Goal: Task Accomplishment & Management: Manage account settings

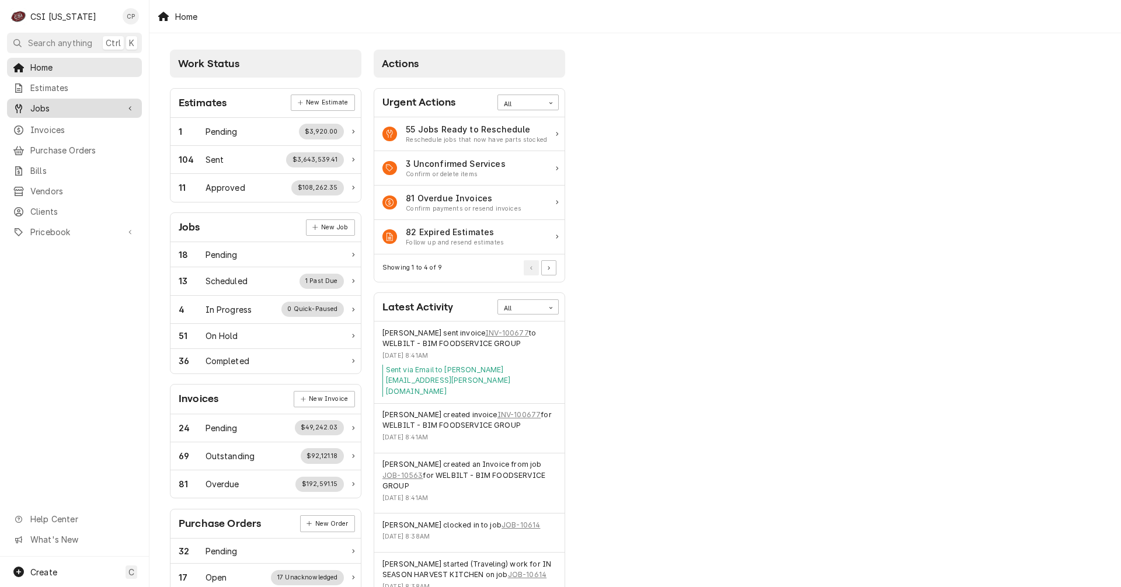
click at [79, 109] on span "Jobs" at bounding box center [74, 108] width 88 height 12
click at [68, 125] on span "Jobs" at bounding box center [83, 129] width 106 height 12
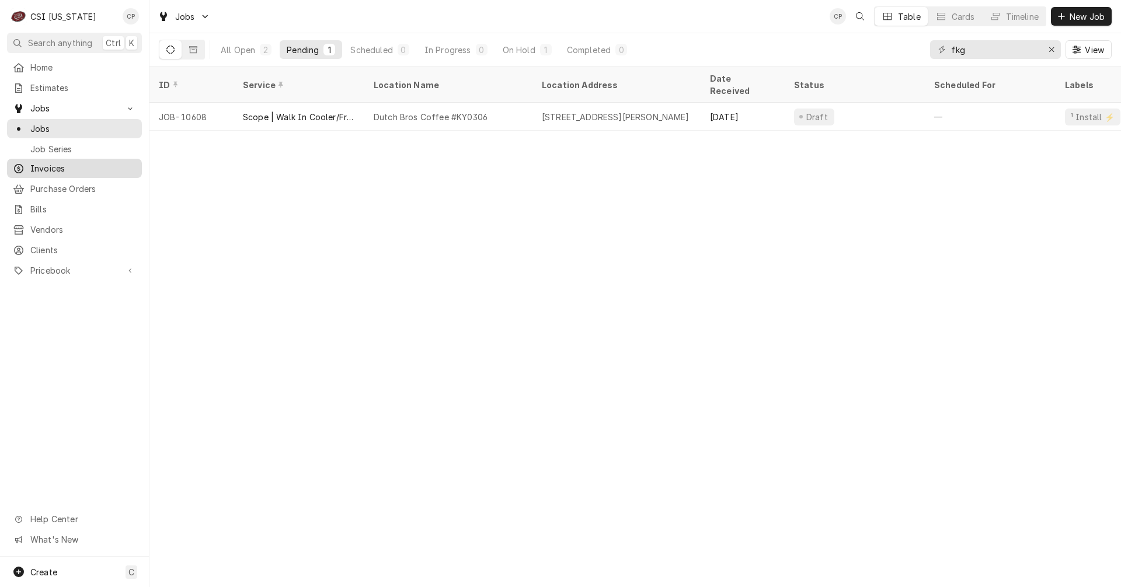
click at [52, 166] on span "Invoices" at bounding box center [83, 168] width 106 height 12
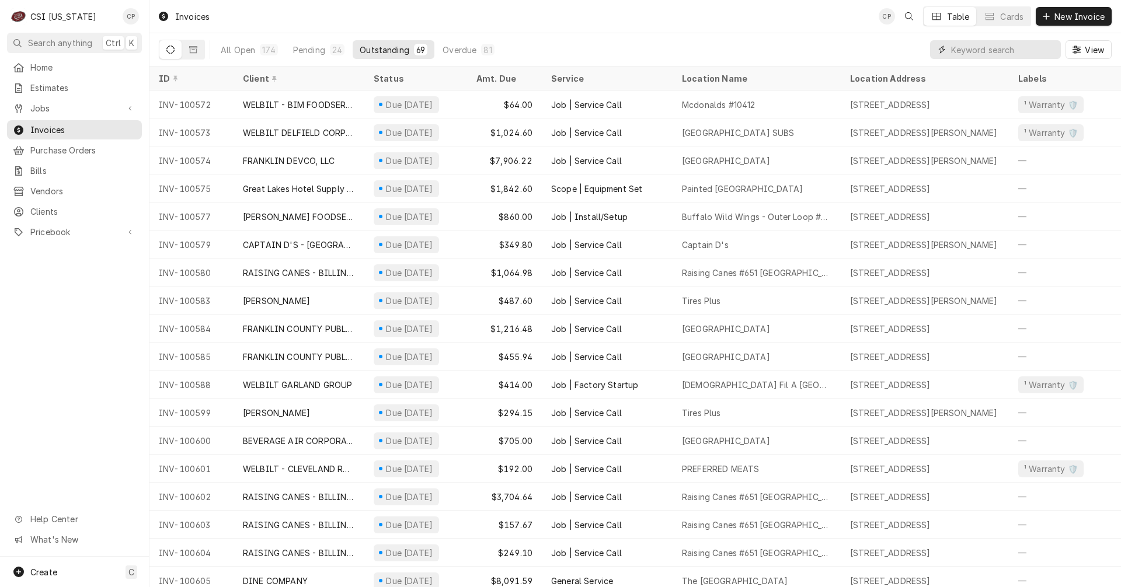
click at [968, 51] on input "Dynamic Content Wrapper" at bounding box center [1003, 49] width 104 height 19
type input "elanco"
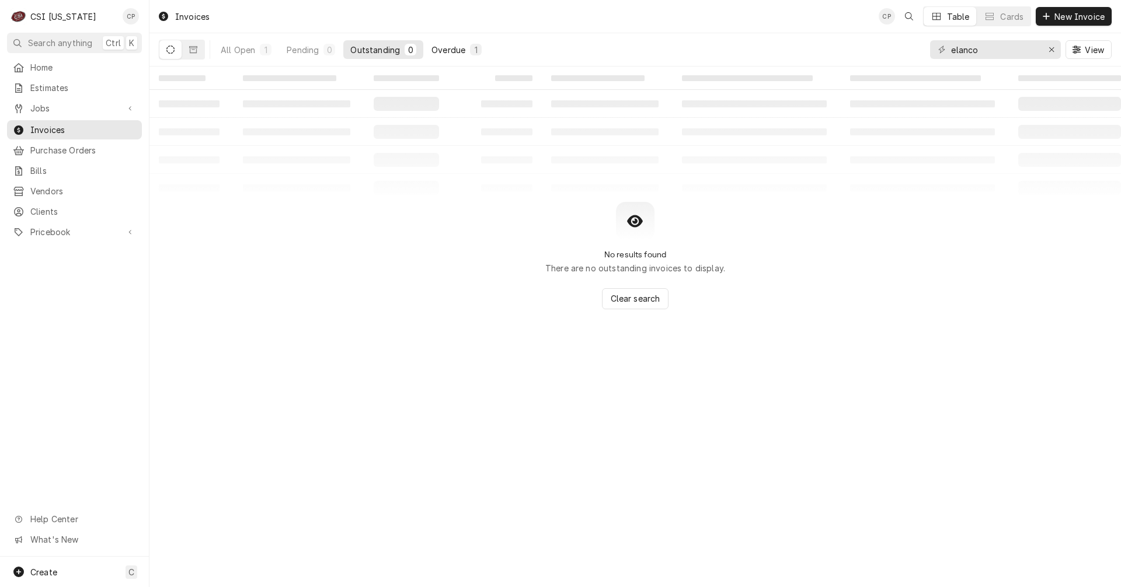
click at [446, 48] on div "Overdue" at bounding box center [448, 50] width 34 height 12
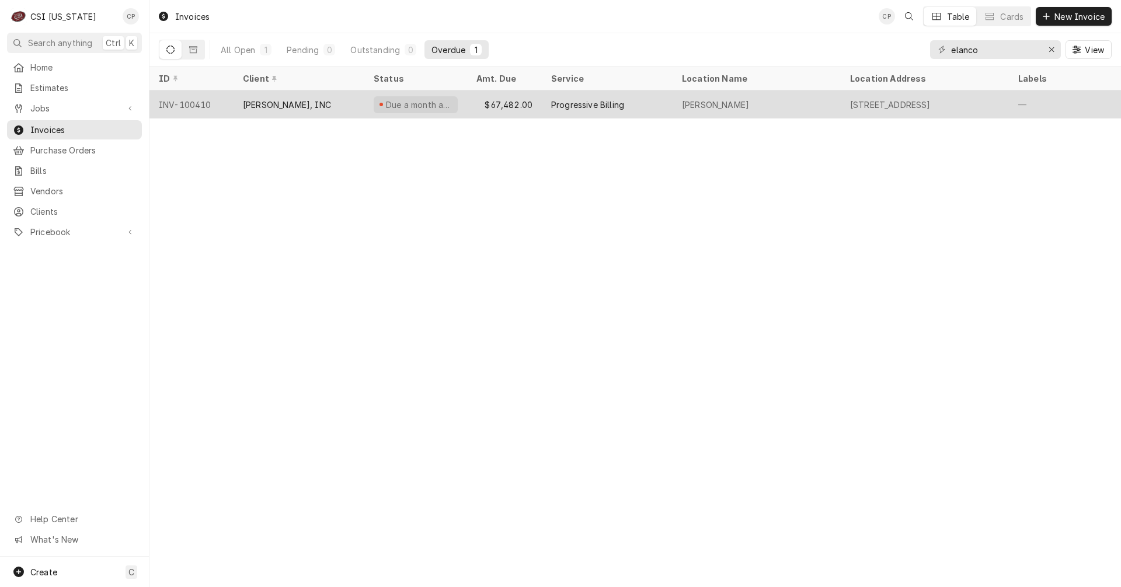
click at [306, 109] on div "STAFFORD-SMITH, INC" at bounding box center [298, 104] width 131 height 28
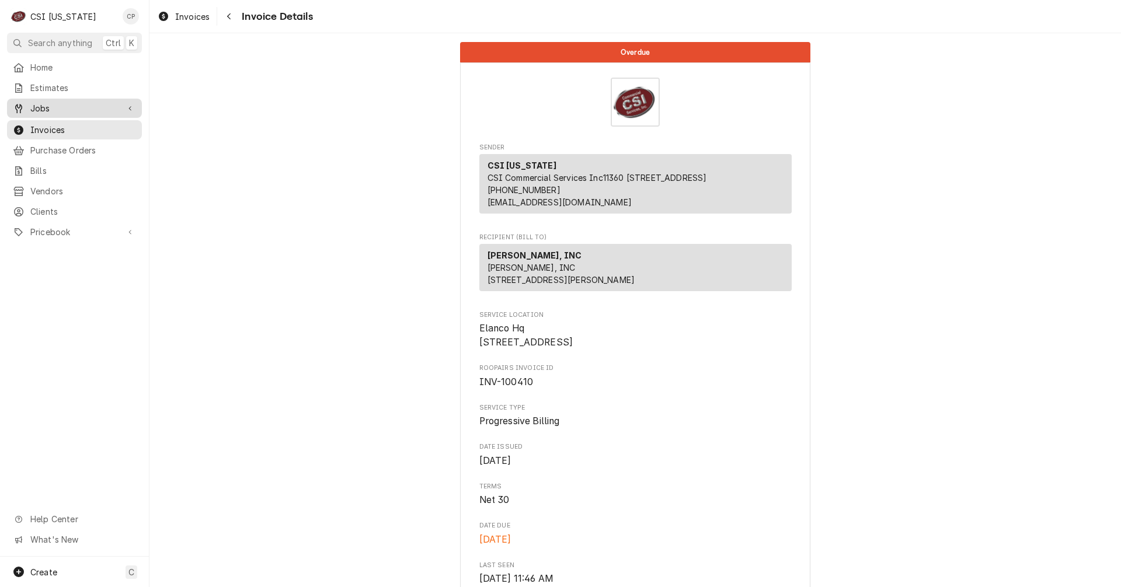
click at [53, 107] on span "Jobs" at bounding box center [74, 108] width 88 height 12
click at [45, 128] on span "Jobs" at bounding box center [83, 129] width 106 height 12
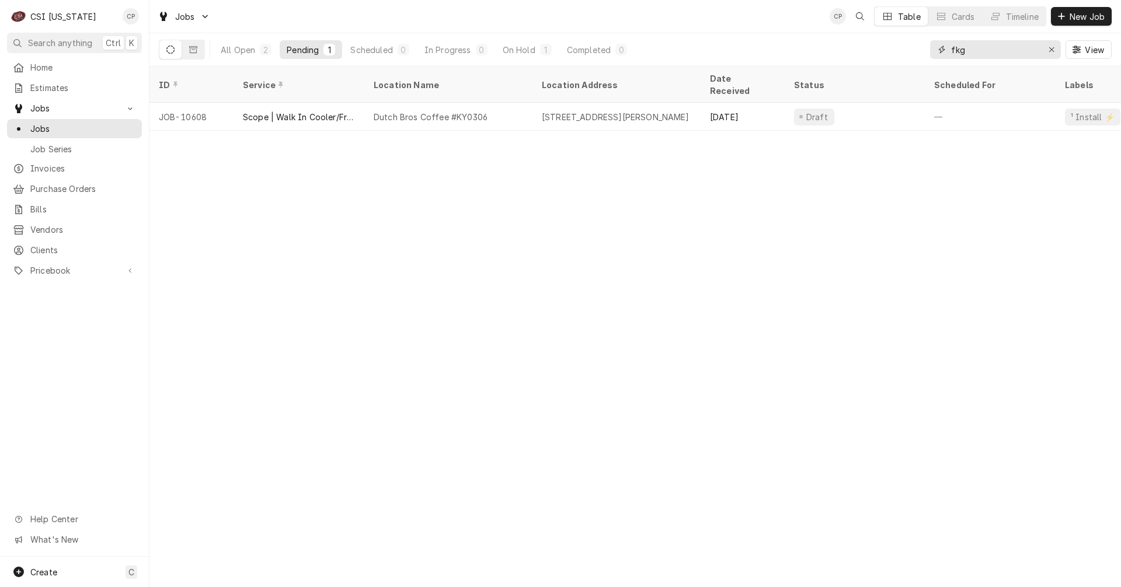
drag, startPoint x: 992, startPoint y: 51, endPoint x: 901, endPoint y: 59, distance: 91.4
click at [901, 59] on div "All Open 2 Pending 1 Scheduled 0 In Progress 0 On Hold 1 Completed 0 fkg View" at bounding box center [635, 49] width 952 height 33
type input "e"
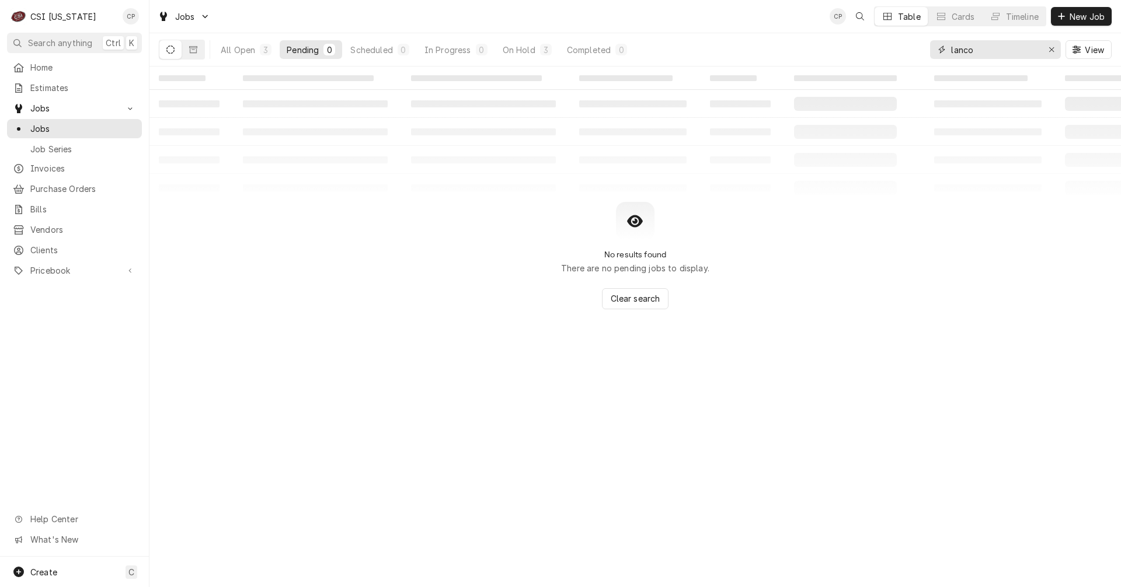
click at [951, 48] on input "lanco" at bounding box center [995, 49] width 88 height 19
type input "elanco"
click at [530, 52] on div "On Hold" at bounding box center [518, 50] width 33 height 12
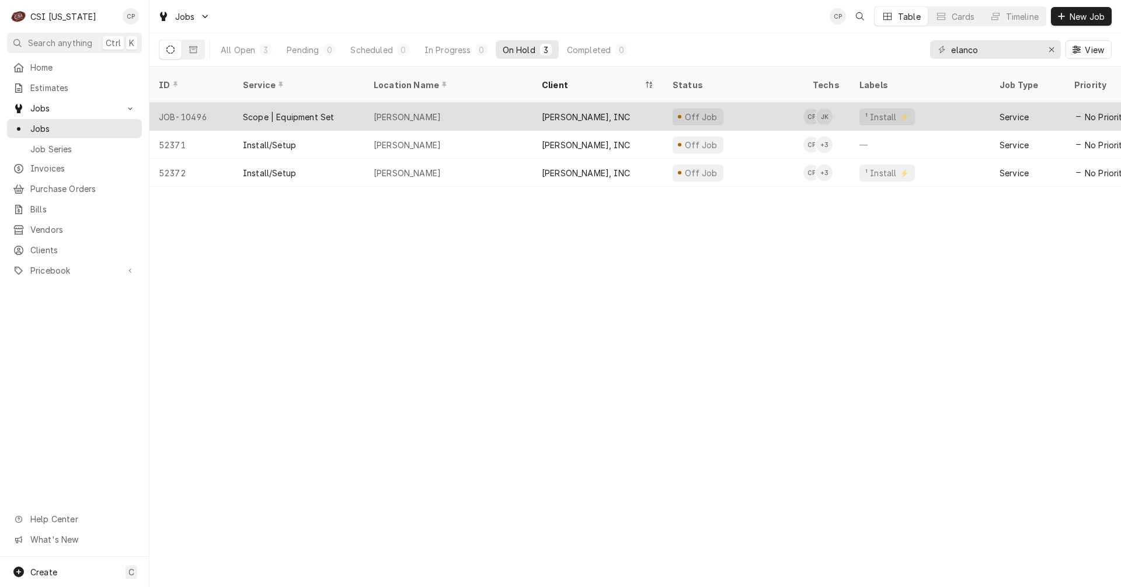
click at [560, 111] on div "[PERSON_NAME], INC" at bounding box center [586, 117] width 88 height 12
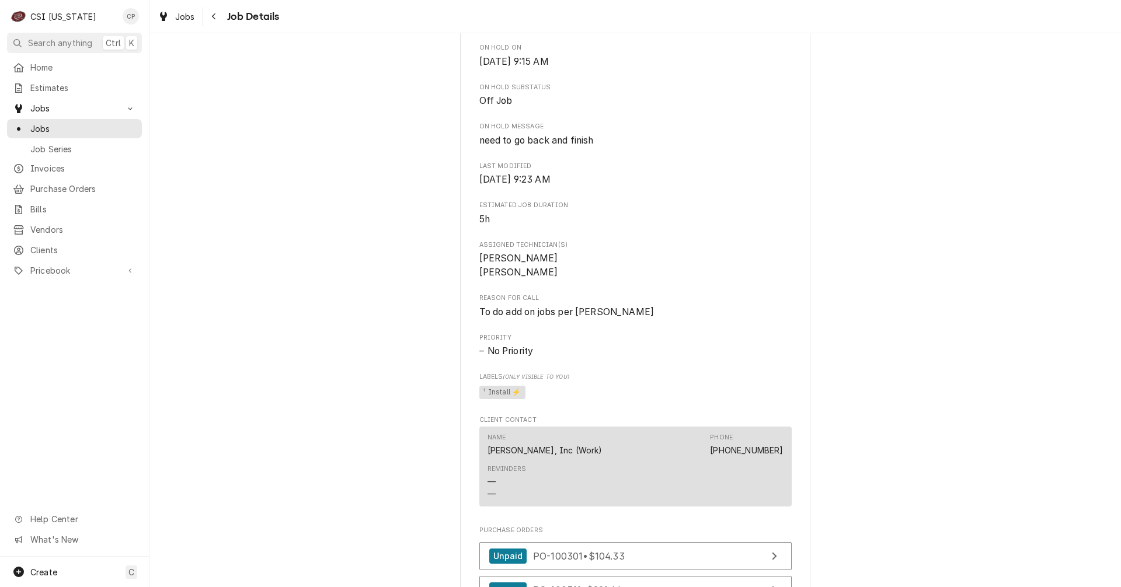
scroll to position [759, 0]
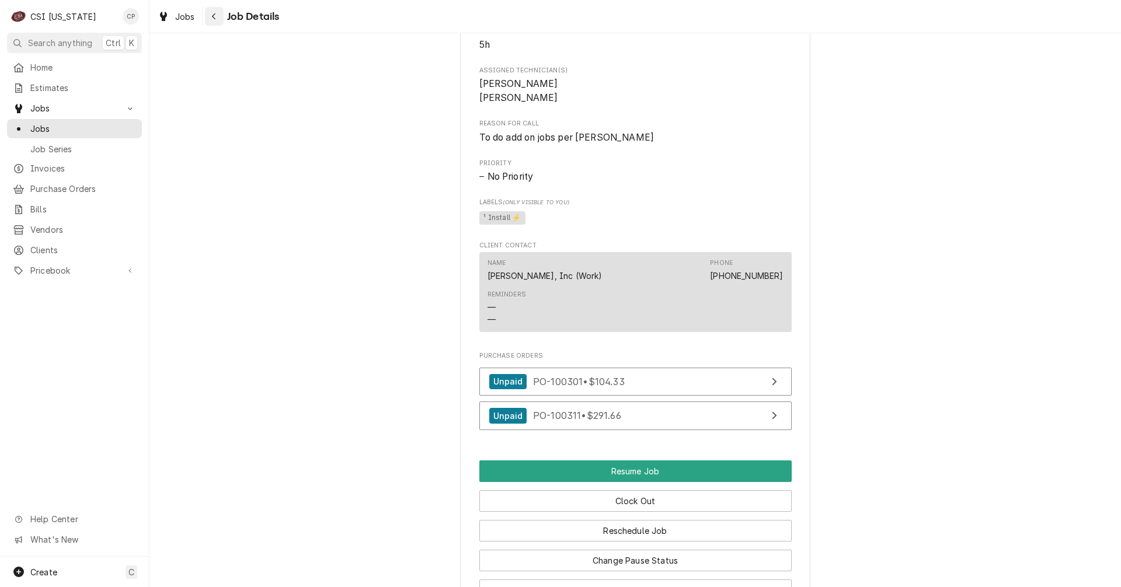
click at [218, 17] on div "Navigate back" at bounding box center [214, 17] width 12 height 12
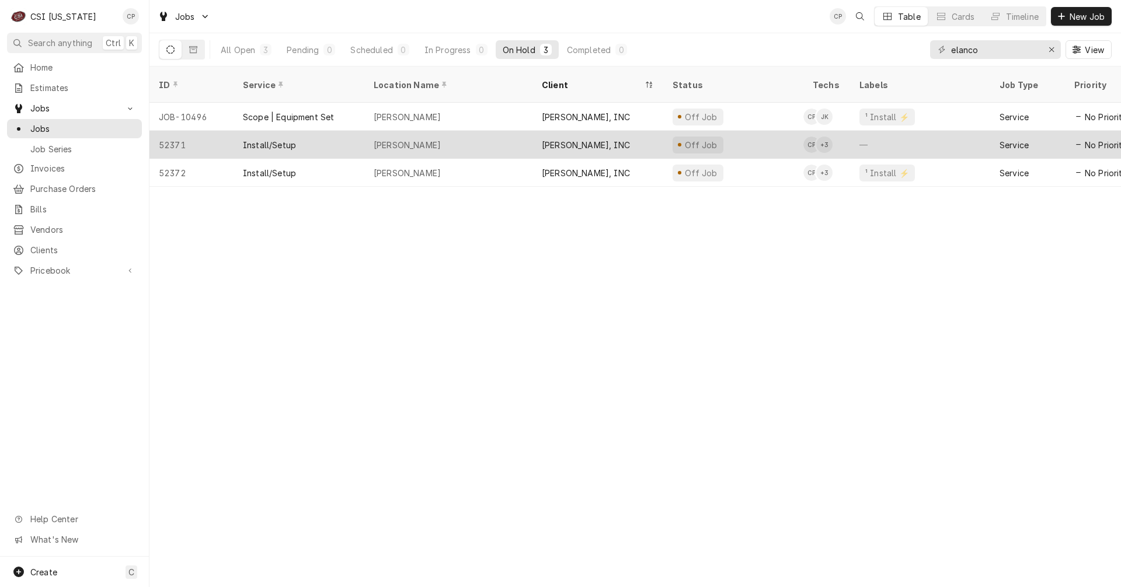
click at [402, 139] on div "[PERSON_NAME]" at bounding box center [407, 145] width 67 height 12
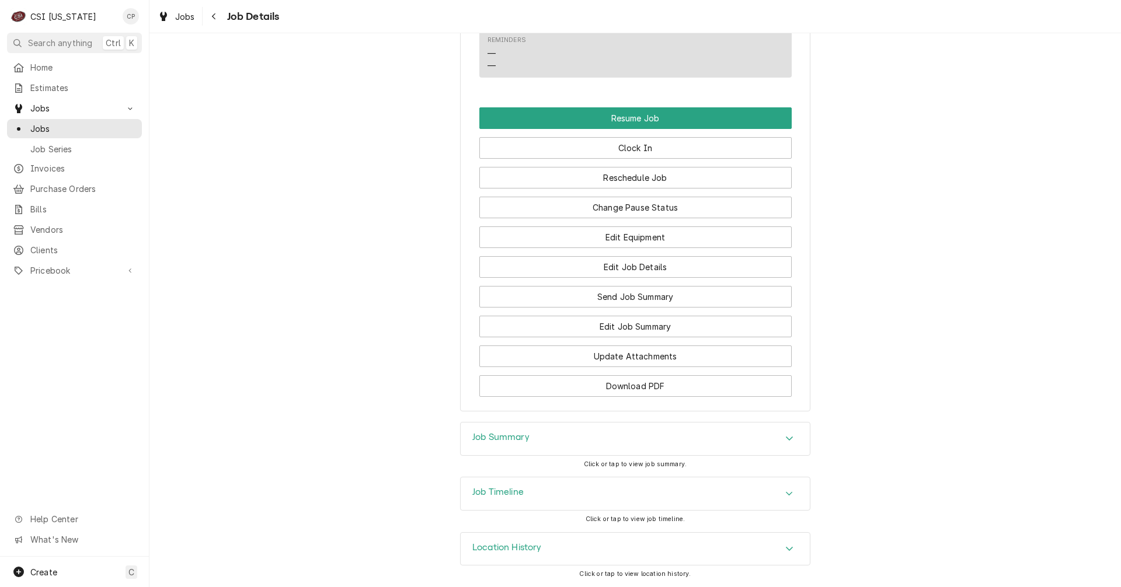
scroll to position [861, 0]
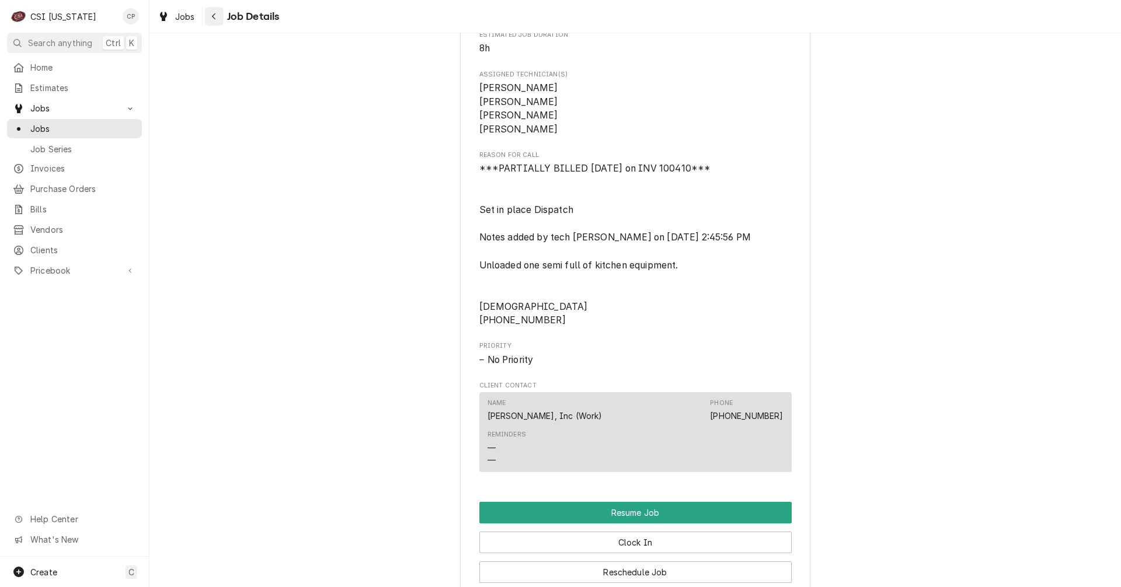
click at [217, 18] on div "Navigate back" at bounding box center [214, 17] width 12 height 12
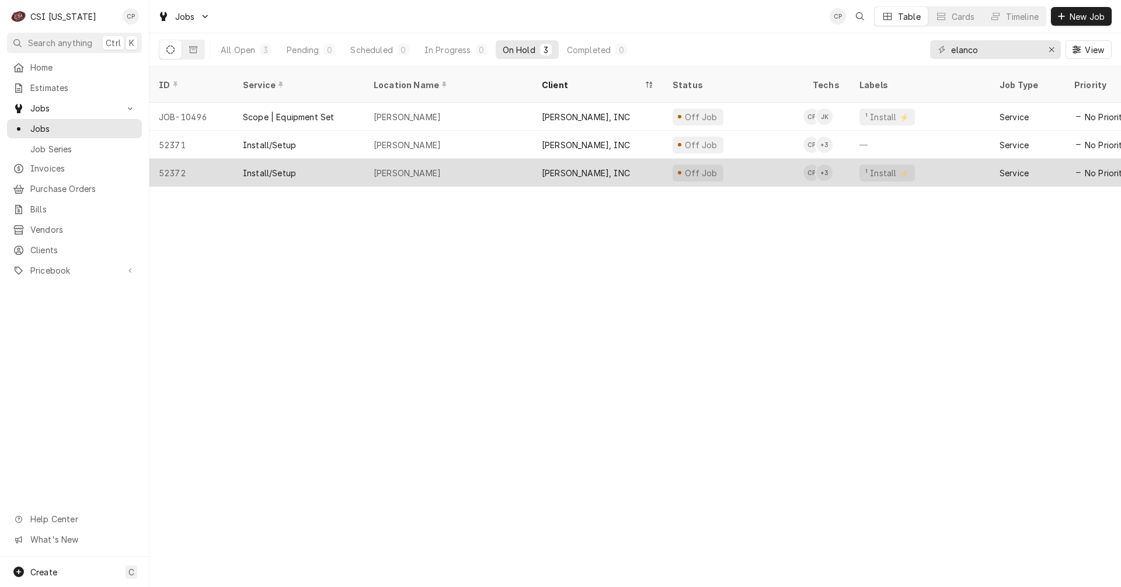
click at [396, 165] on div "[PERSON_NAME]" at bounding box center [448, 173] width 168 height 28
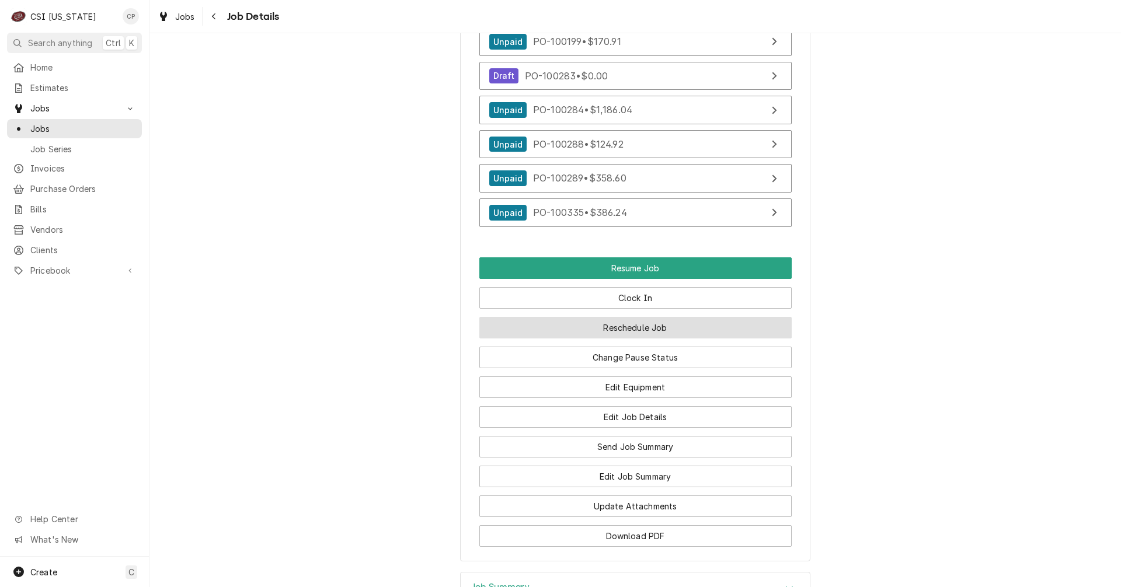
scroll to position [1401, 0]
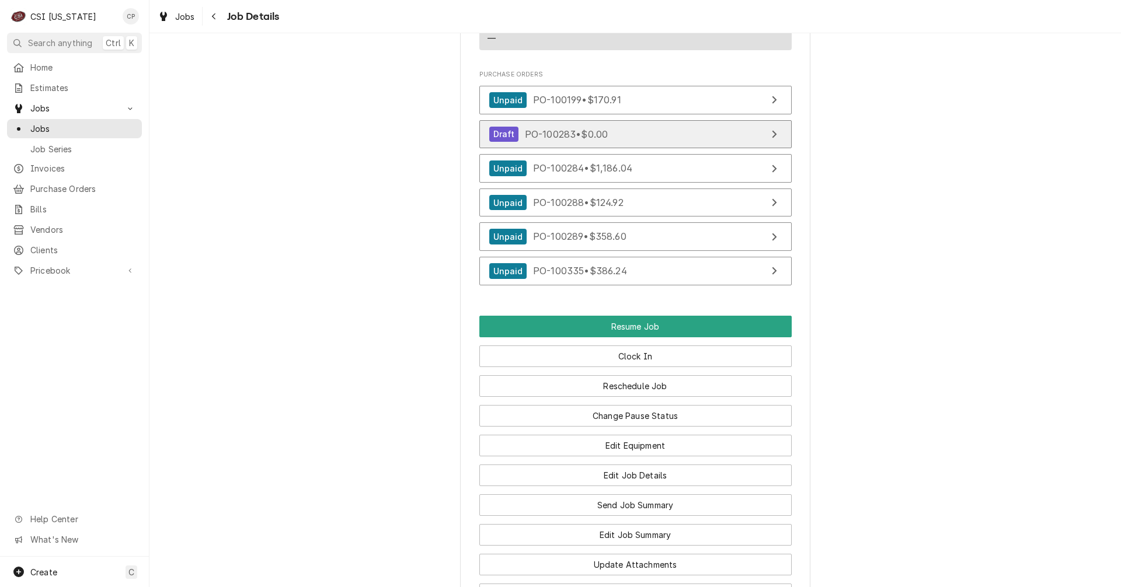
click at [682, 148] on link "Draft PO-100283 • $0.00" at bounding box center [635, 134] width 312 height 29
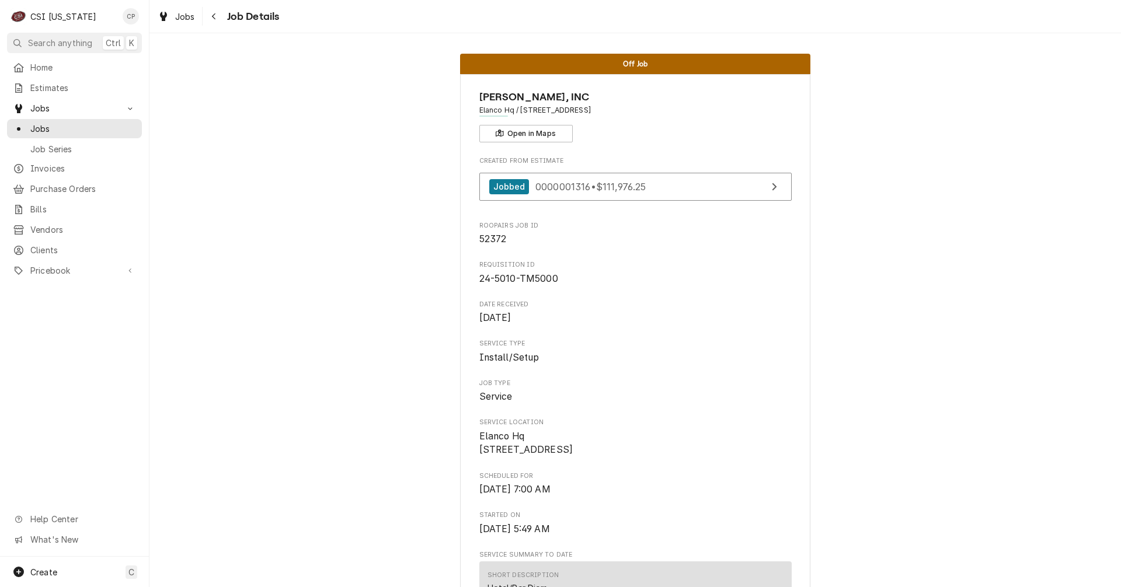
scroll to position [0, 0]
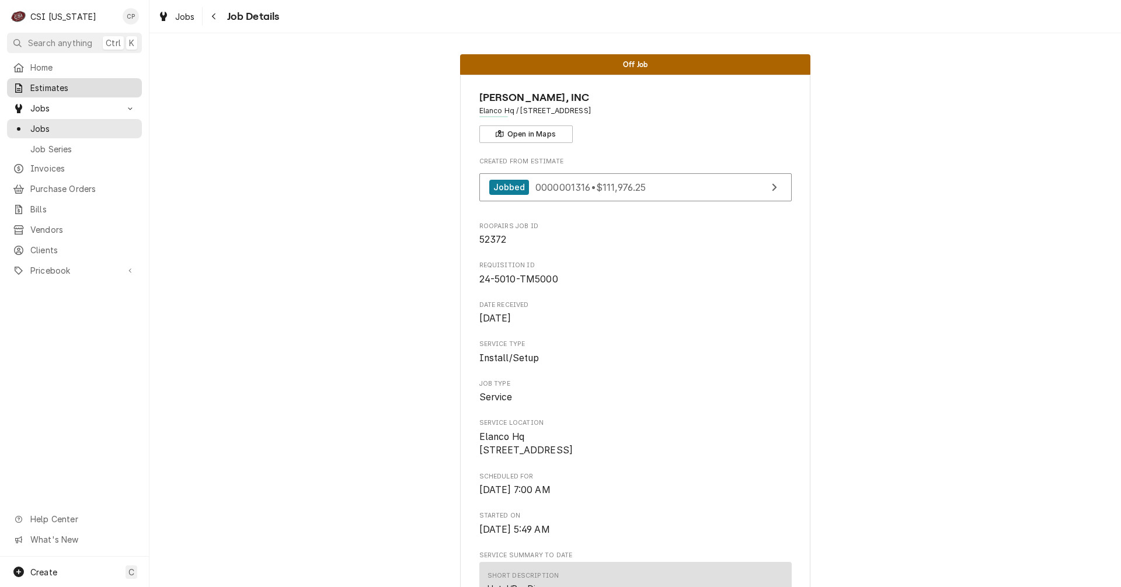
click at [61, 84] on span "Estimates" at bounding box center [83, 88] width 106 height 12
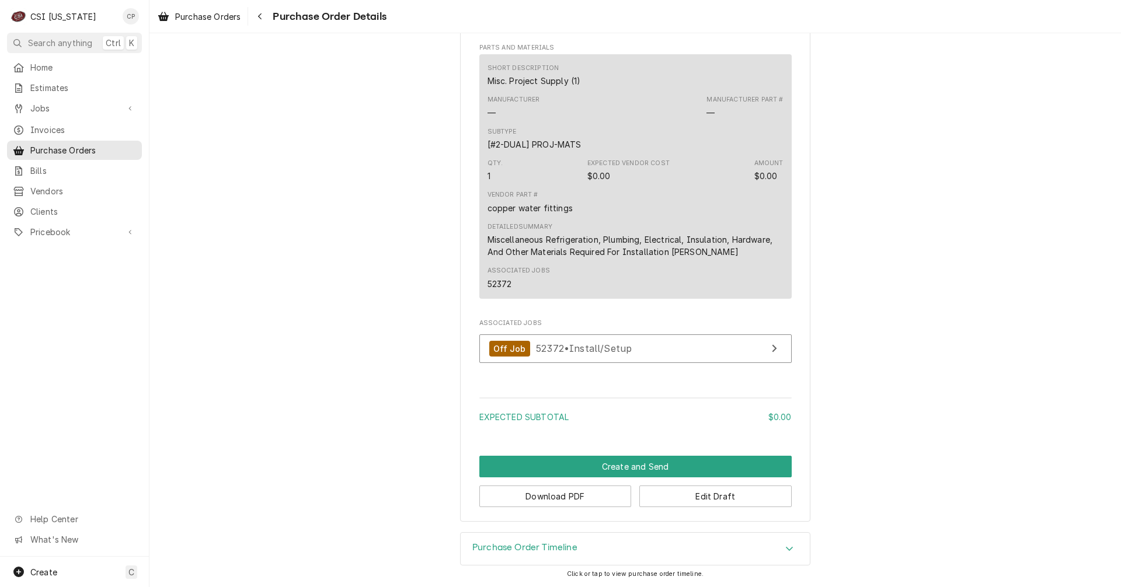
scroll to position [619, 0]
click at [720, 351] on link "Off Job 52372 • Install/Setup" at bounding box center [635, 348] width 312 height 29
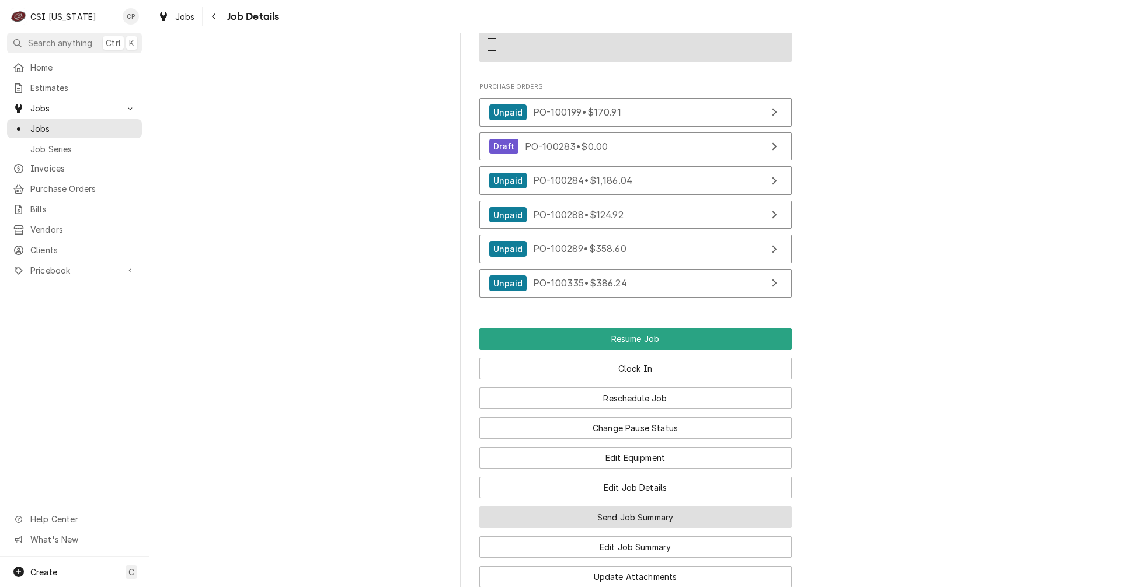
scroll to position [1401, 0]
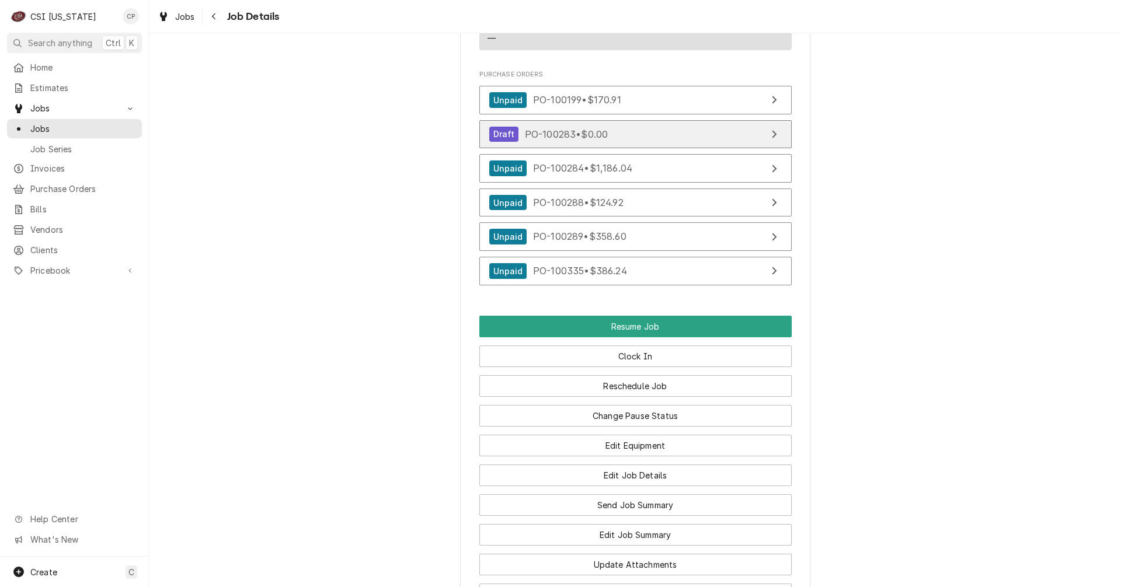
click at [673, 149] on link "Draft PO-100283 • $0.00" at bounding box center [635, 134] width 312 height 29
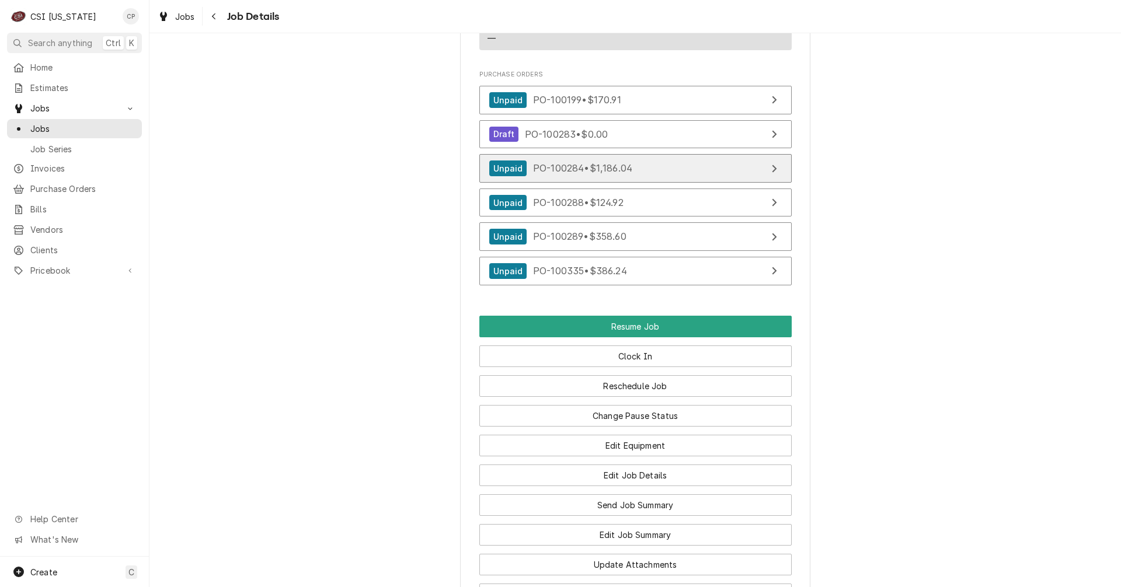
click at [651, 183] on link "Unpaid PO-100284 • $1,186.04" at bounding box center [635, 168] width 312 height 29
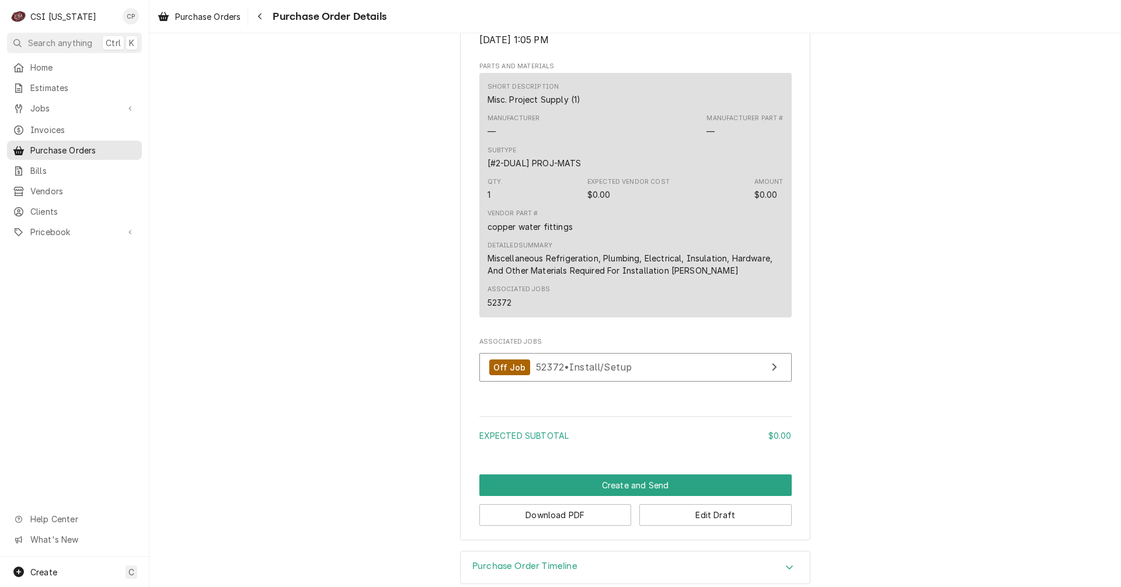
scroll to position [619, 0]
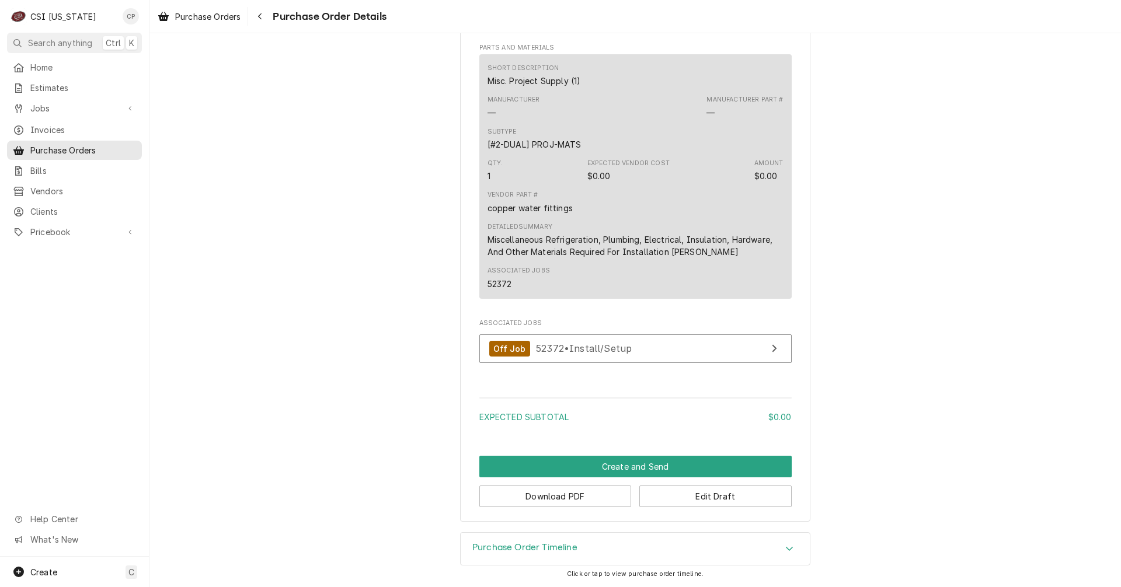
click at [523, 550] on h3 "Purchase Order Timeline" at bounding box center [524, 547] width 105 height 11
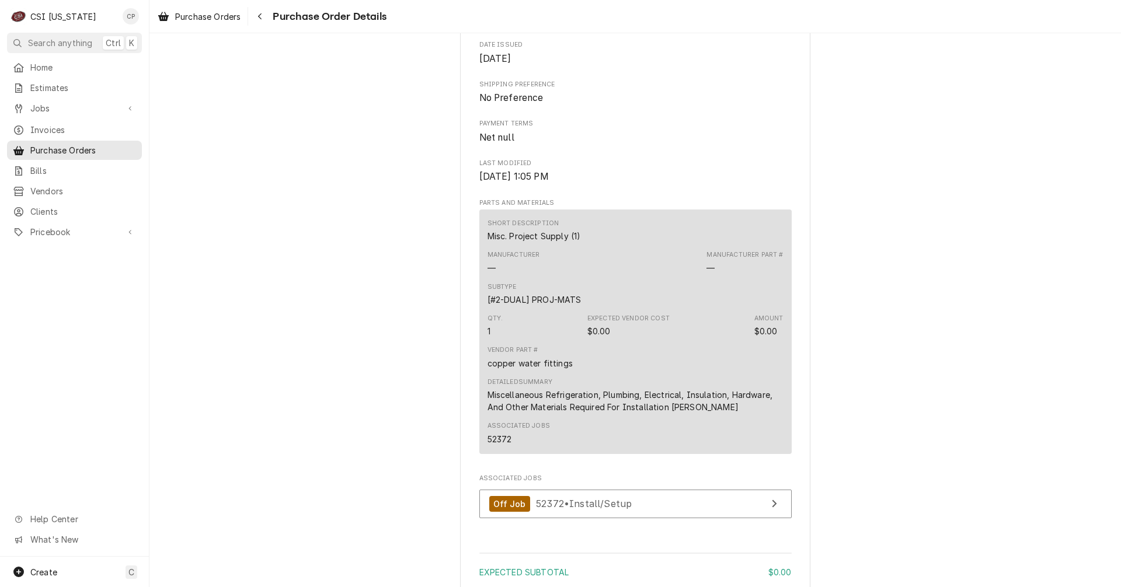
scroll to position [610, 0]
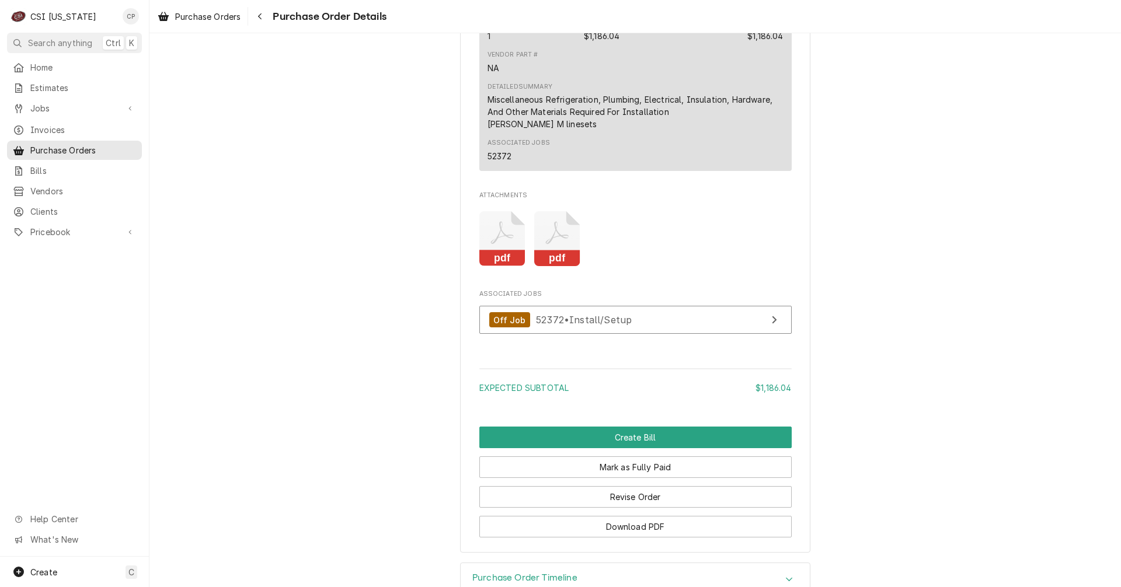
scroll to position [989, 0]
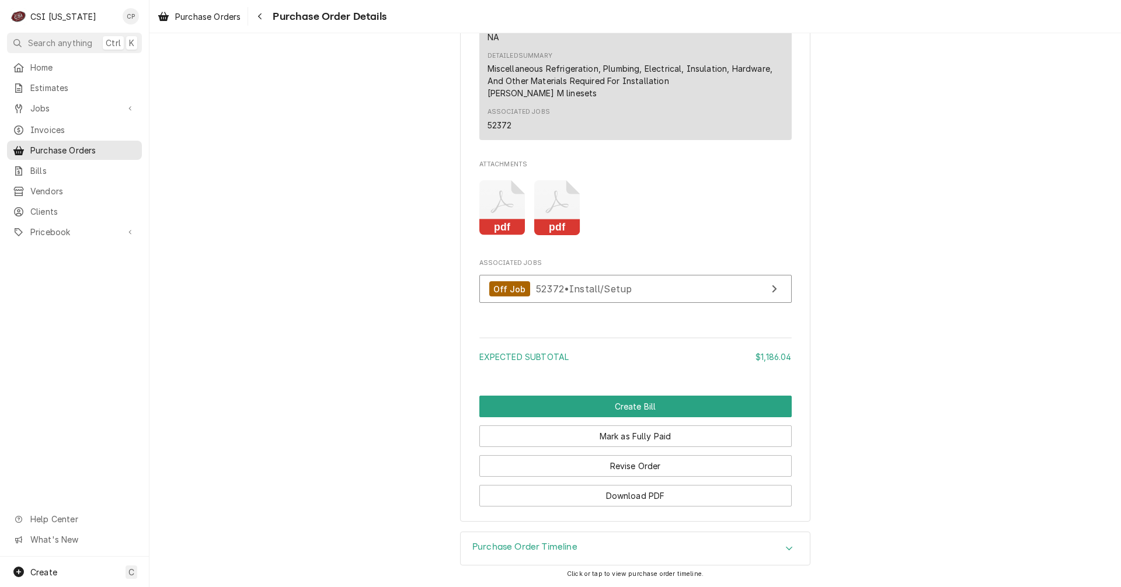
click at [528, 551] on h3 "Purchase Order Timeline" at bounding box center [524, 547] width 105 height 11
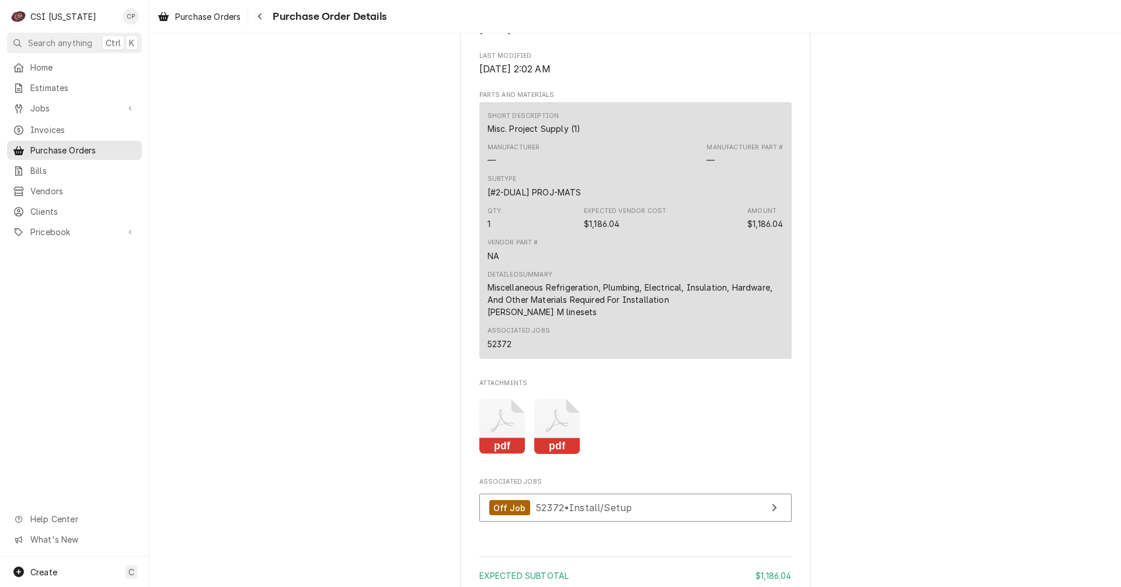
scroll to position [522, 0]
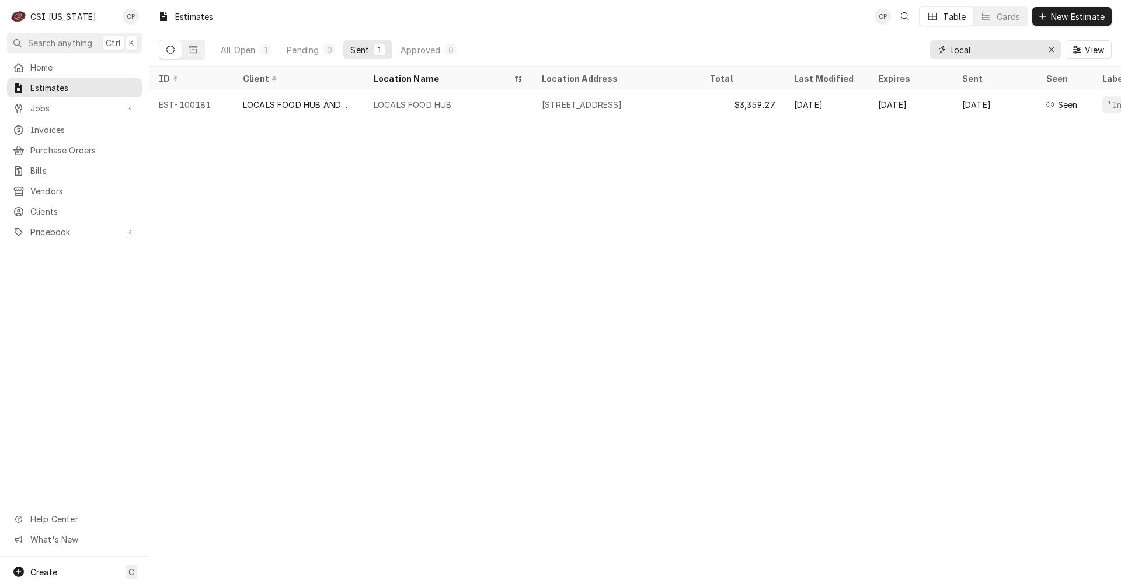
drag, startPoint x: 999, startPoint y: 55, endPoint x: 905, endPoint y: 61, distance: 94.7
click at [905, 61] on div "All Open 1 Pending 0 Sent 1 Approved 0 local View" at bounding box center [635, 49] width 952 height 33
type input "e"
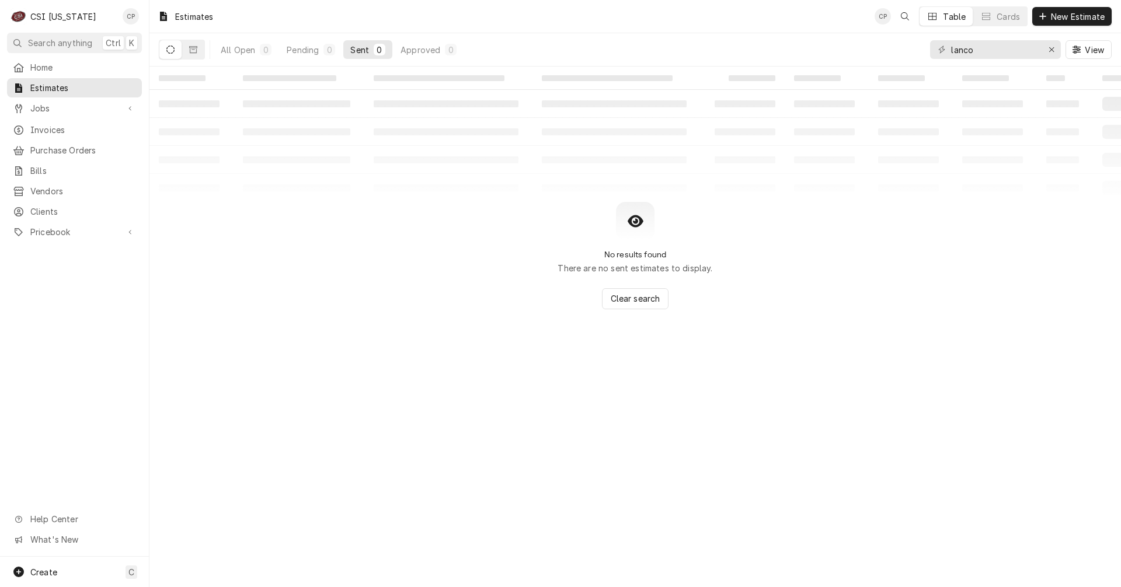
click at [948, 49] on div "lanco" at bounding box center [995, 49] width 131 height 19
click at [950, 52] on div "lanco" at bounding box center [995, 49] width 131 height 19
click at [953, 54] on input "lanco" at bounding box center [995, 49] width 88 height 19
click at [951, 51] on input "lanco" at bounding box center [995, 49] width 88 height 19
type input "elanco"
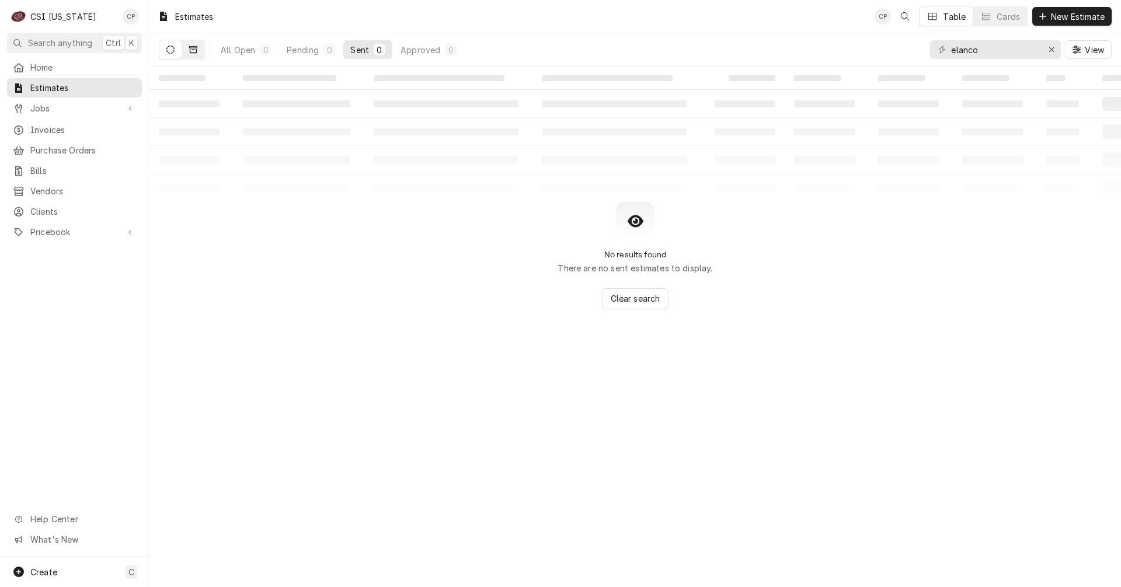
click at [197, 50] on icon "Dynamic Content Wrapper" at bounding box center [193, 49] width 8 height 7
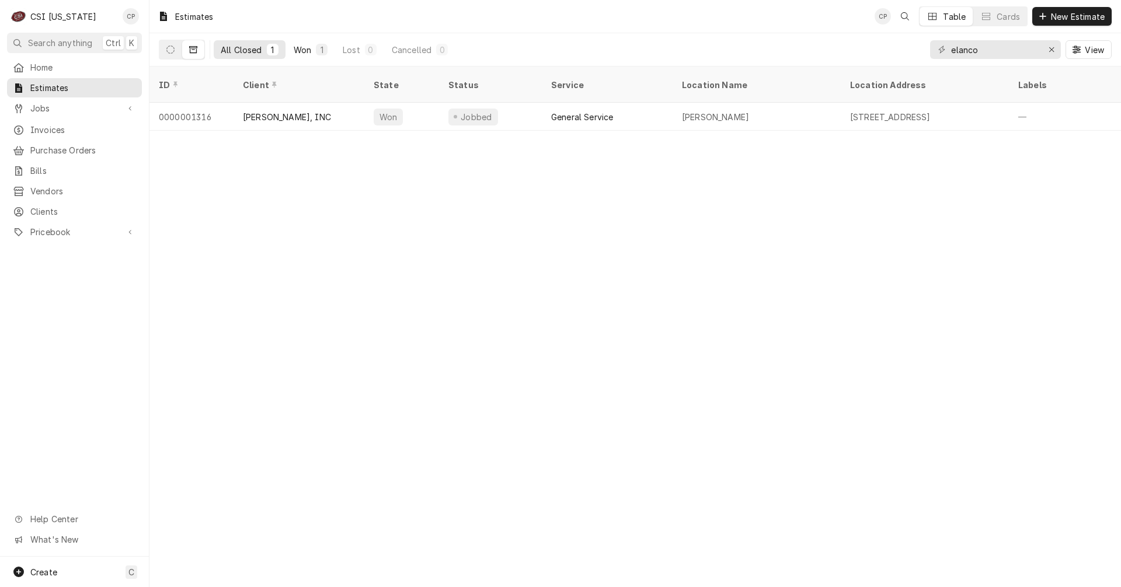
click at [314, 53] on button "Won 1" at bounding box center [311, 49] width 48 height 19
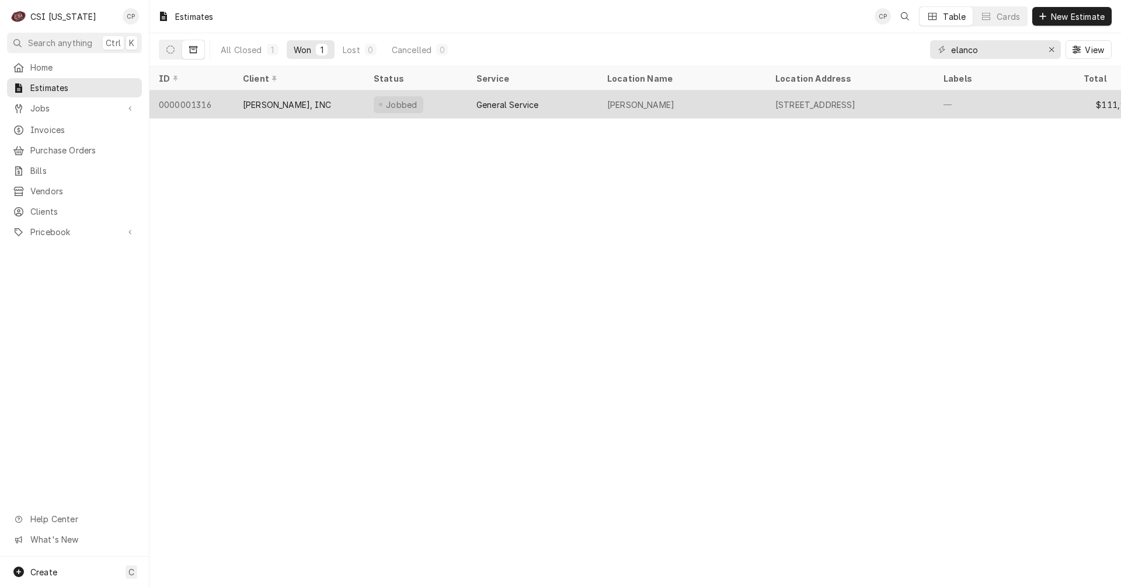
click at [529, 107] on div "General Service" at bounding box center [507, 105] width 62 height 12
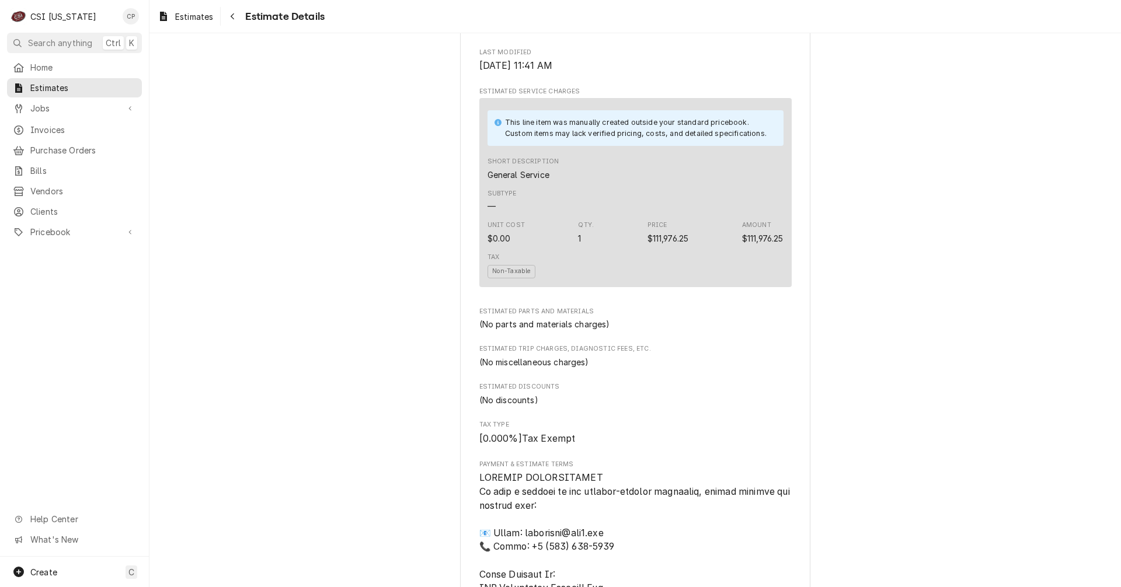
scroll to position [540, 0]
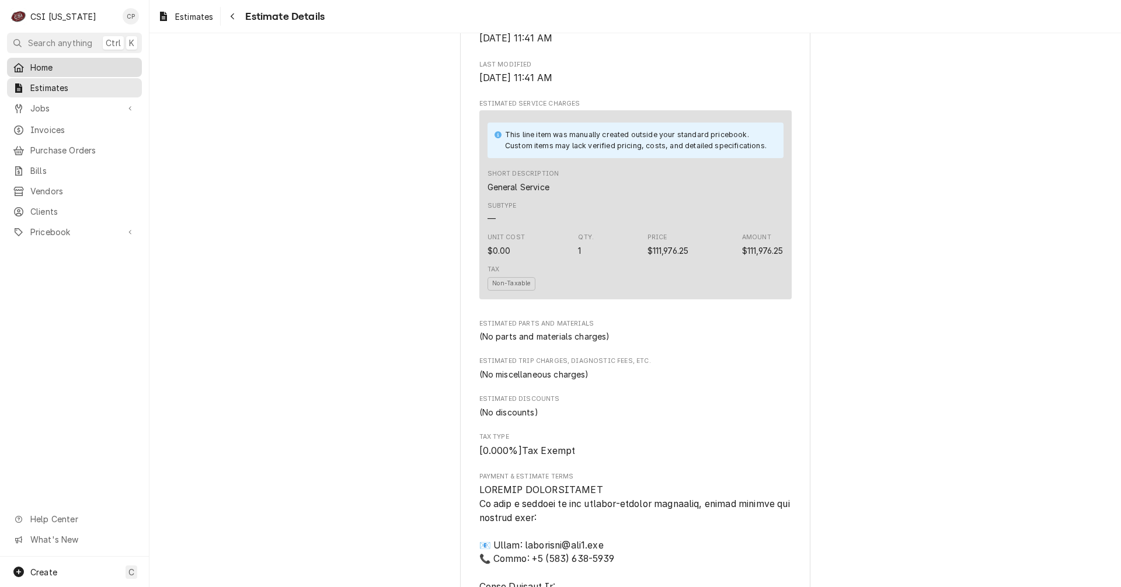
click at [51, 69] on span "Home" at bounding box center [83, 67] width 106 height 12
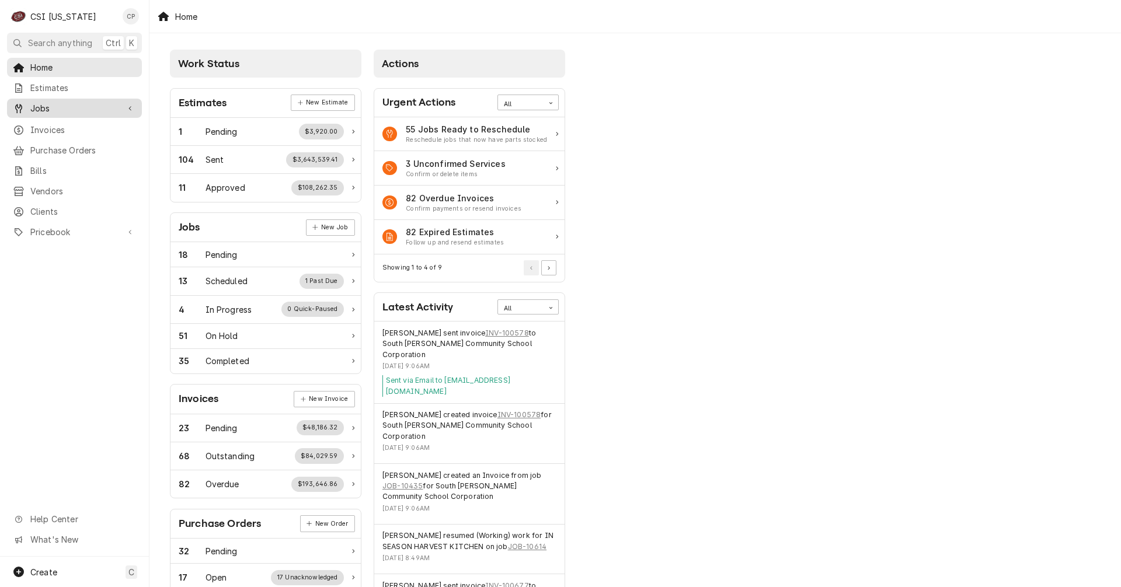
click at [69, 108] on span "Jobs" at bounding box center [74, 108] width 88 height 12
click at [60, 125] on span "Jobs" at bounding box center [83, 129] width 106 height 12
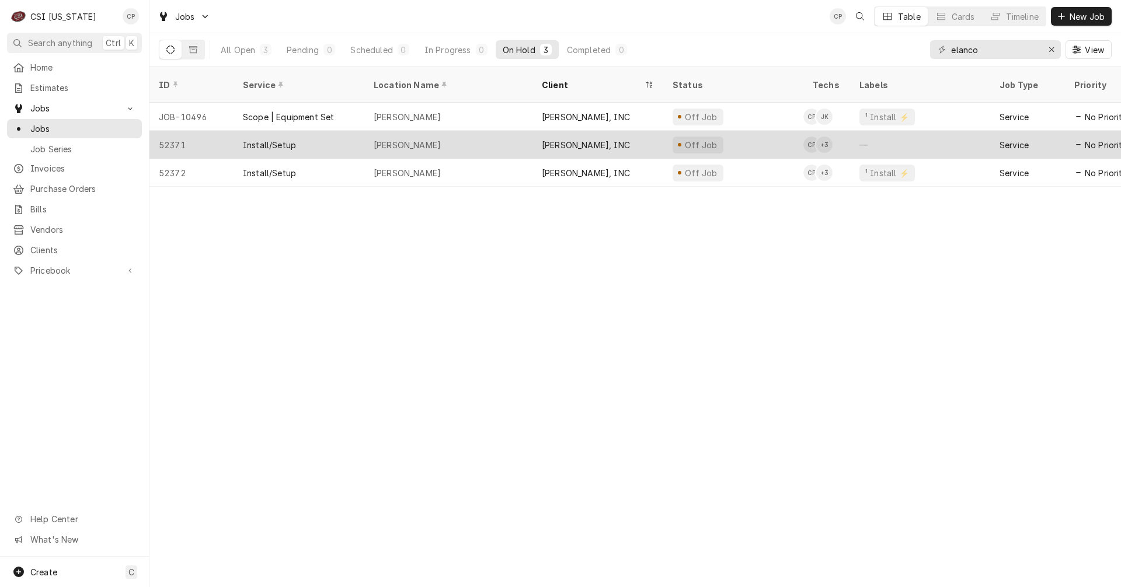
click at [278, 139] on div "Install/Setup" at bounding box center [269, 145] width 53 height 12
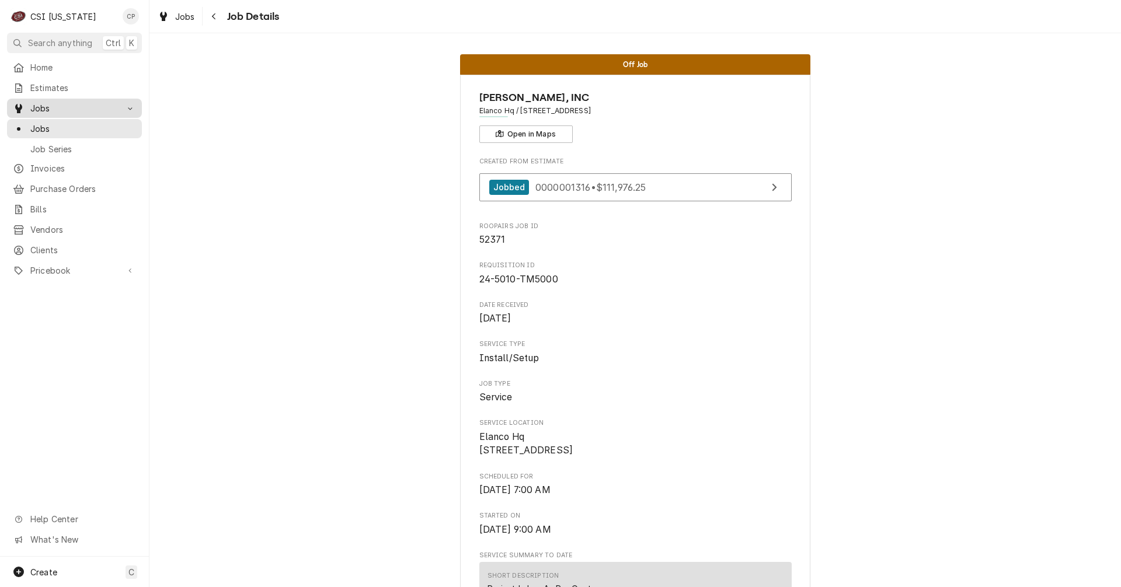
click at [50, 104] on span "Jobs" at bounding box center [74, 108] width 88 height 12
click at [71, 124] on span "Jobs" at bounding box center [83, 129] width 106 height 12
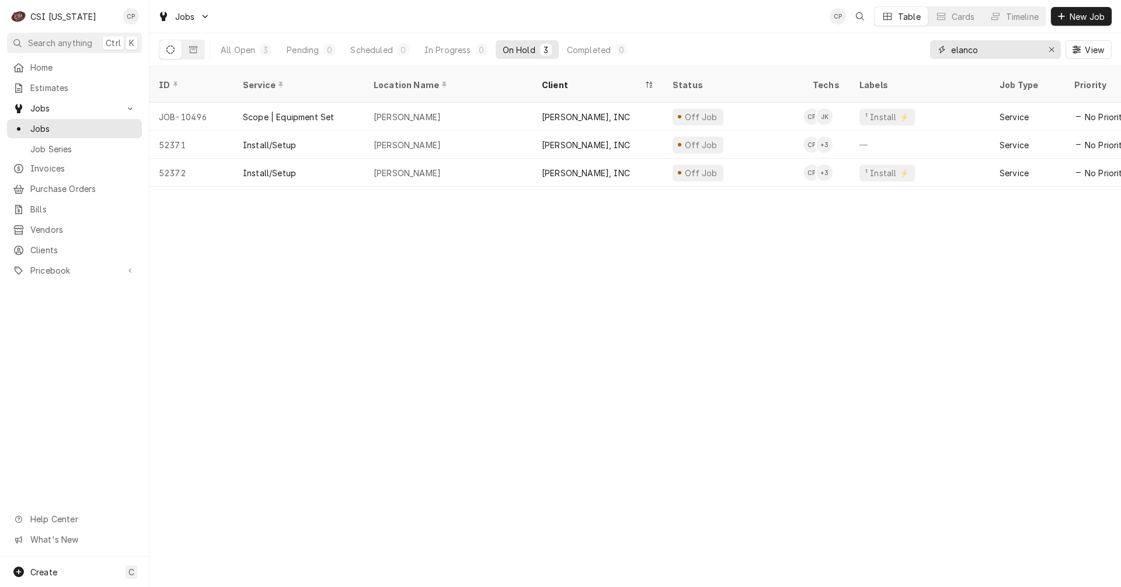
drag, startPoint x: 990, startPoint y: 53, endPoint x: 902, endPoint y: 57, distance: 88.2
click at [902, 57] on div "All Open 3 Pending 0 Scheduled 0 In Progress 0 On Hold 3 Completed 0 elanco View" at bounding box center [635, 49] width 952 height 33
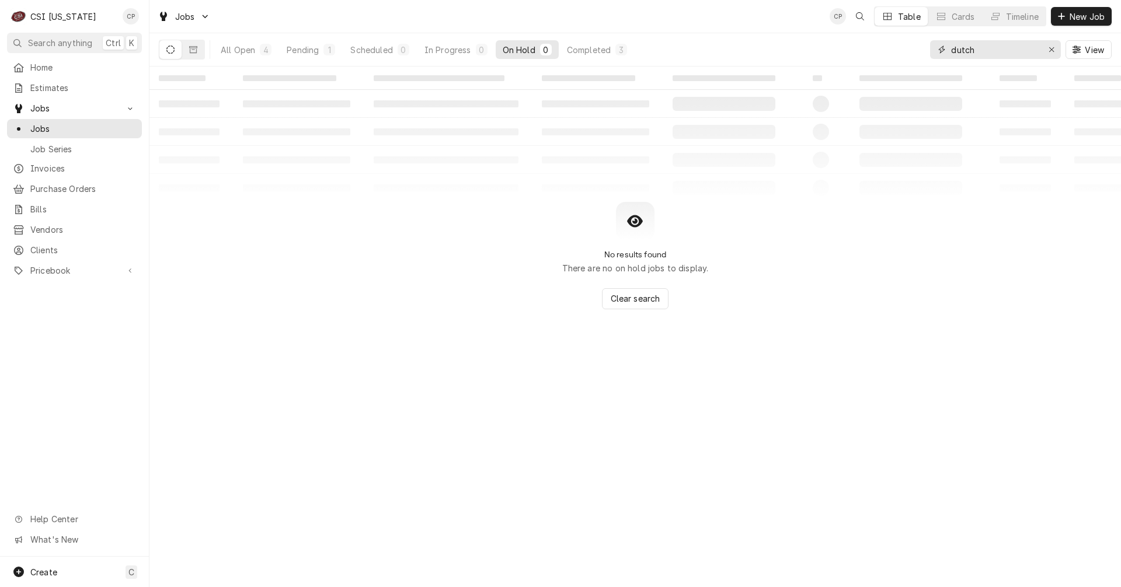
click at [992, 50] on input "dutch" at bounding box center [995, 49] width 88 height 19
type input "dutch bro"
click at [588, 49] on div "Completed" at bounding box center [589, 50] width 44 height 12
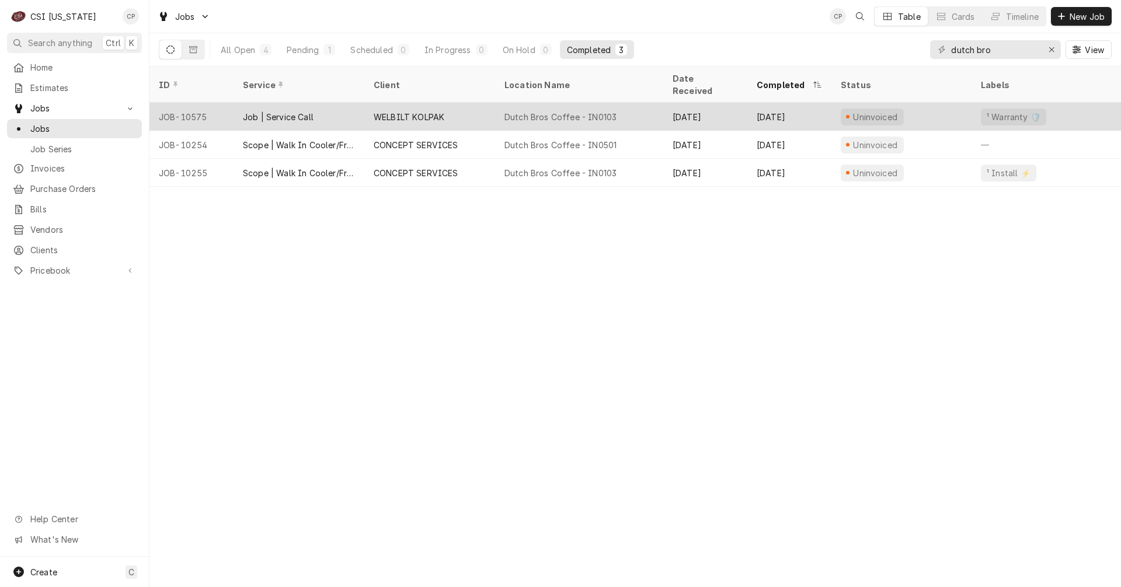
click at [417, 111] on div "WELBILT KOLPAK" at bounding box center [409, 117] width 71 height 12
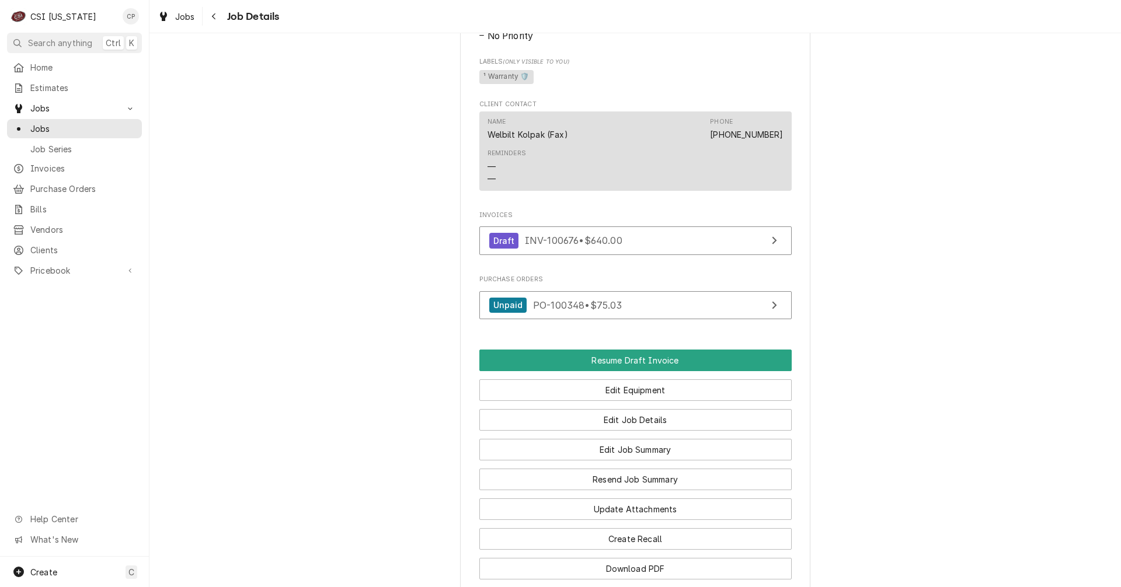
scroll to position [700, 0]
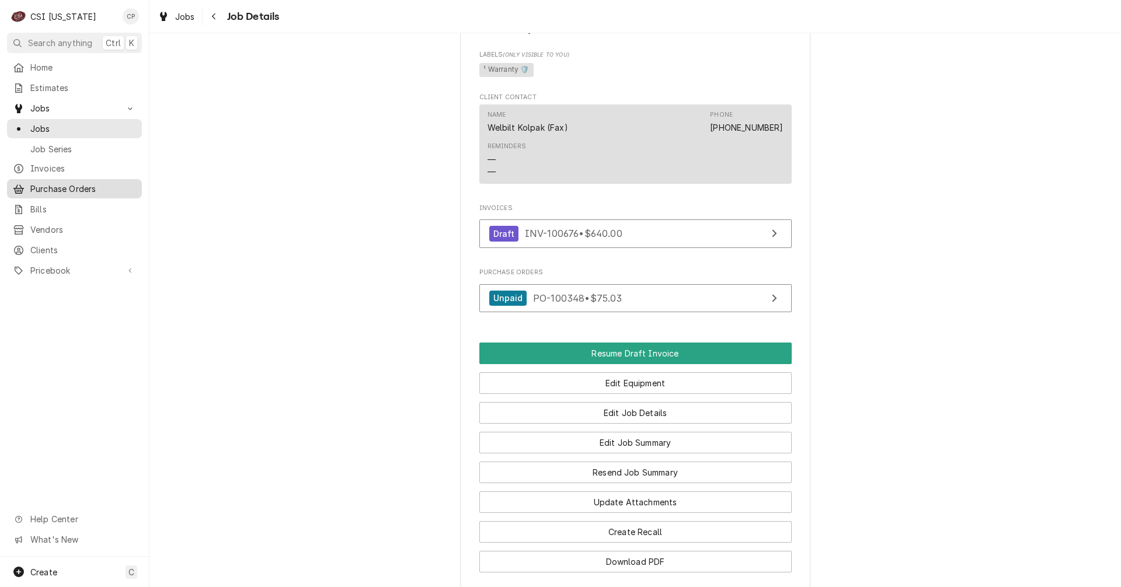
click at [100, 184] on span "Purchase Orders" at bounding box center [83, 189] width 106 height 12
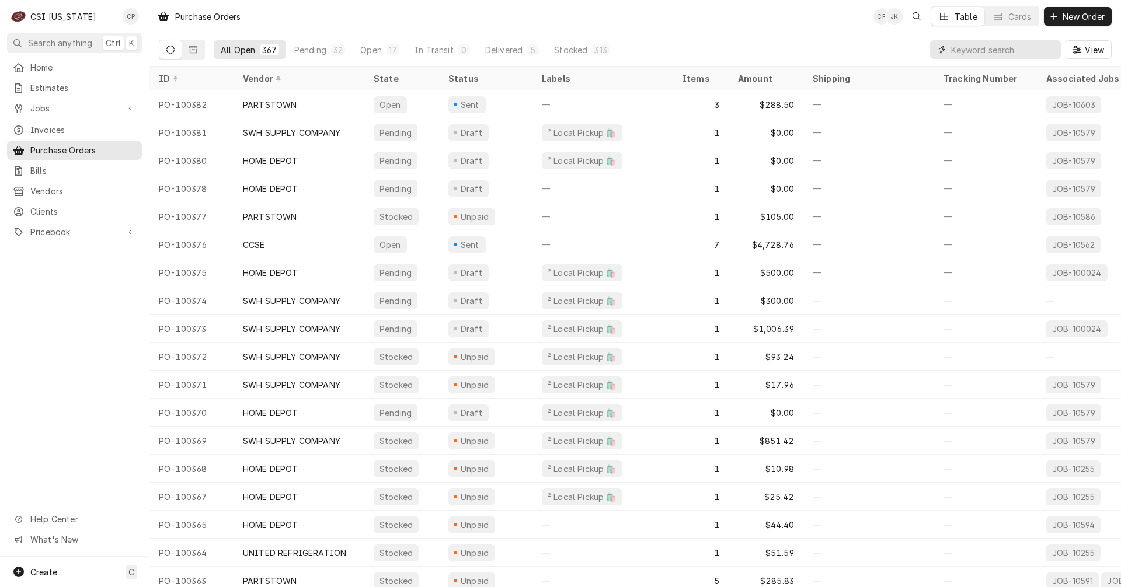
click at [980, 51] on input "Dynamic Content Wrapper" at bounding box center [1003, 49] width 104 height 19
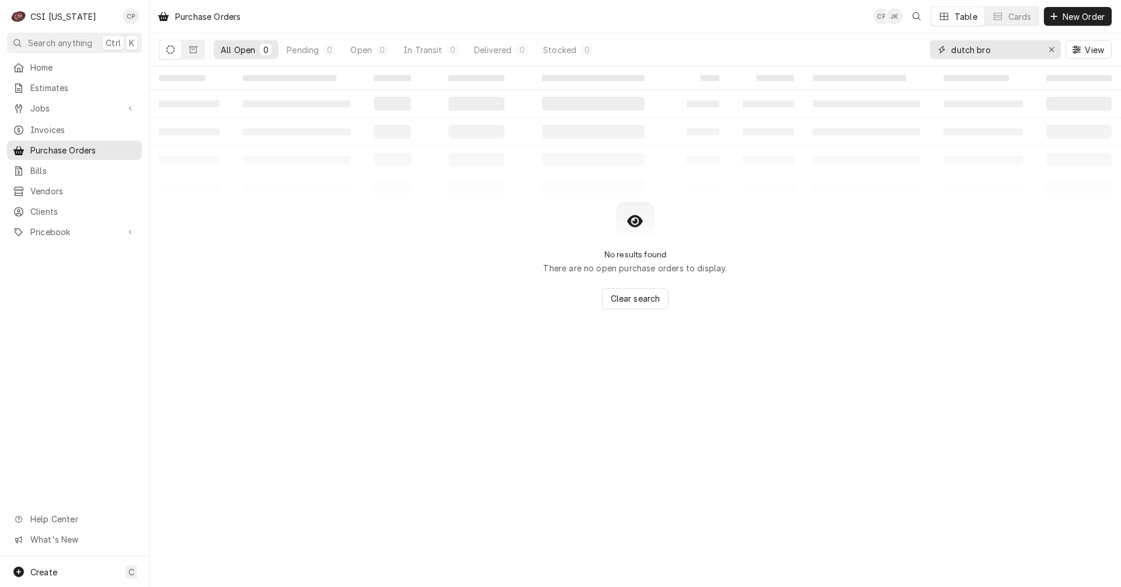
drag, startPoint x: 933, startPoint y: 55, endPoint x: 897, endPoint y: 58, distance: 36.3
click at [897, 58] on div "All Open 0 Pending 0 Open 0 In Transit 0 Delivered 0 Stocked 0 dutch bro View" at bounding box center [635, 49] width 952 height 33
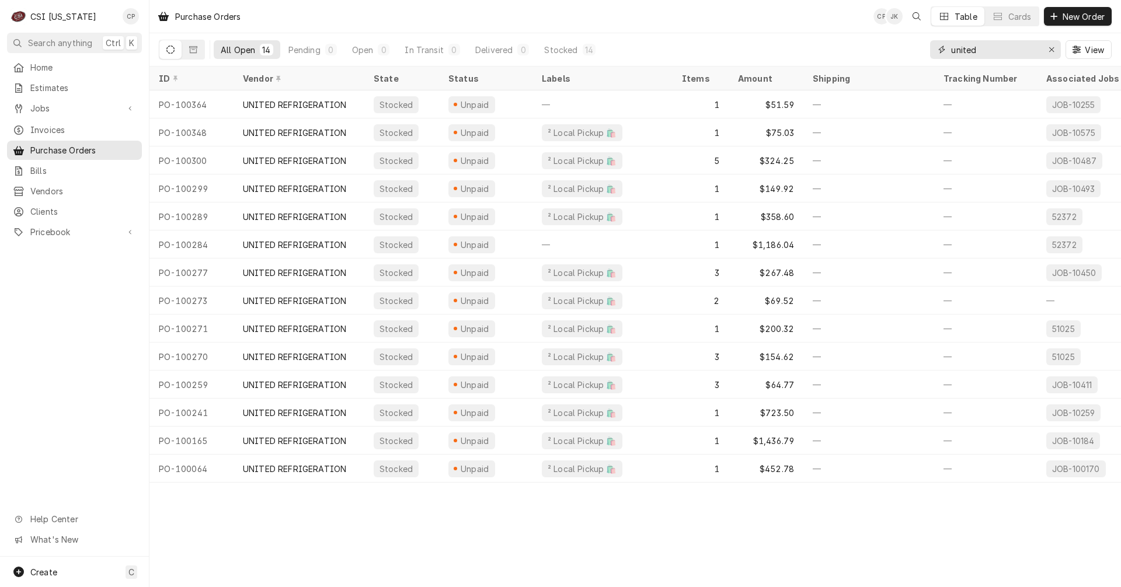
type input "united"
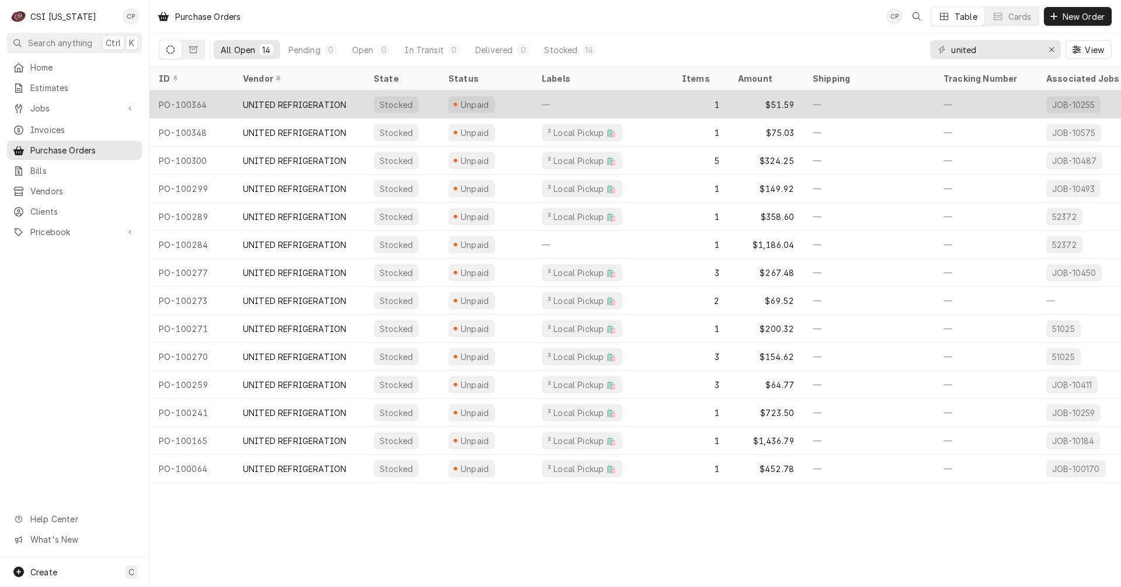
click at [208, 105] on div "PO-100364" at bounding box center [191, 104] width 84 height 28
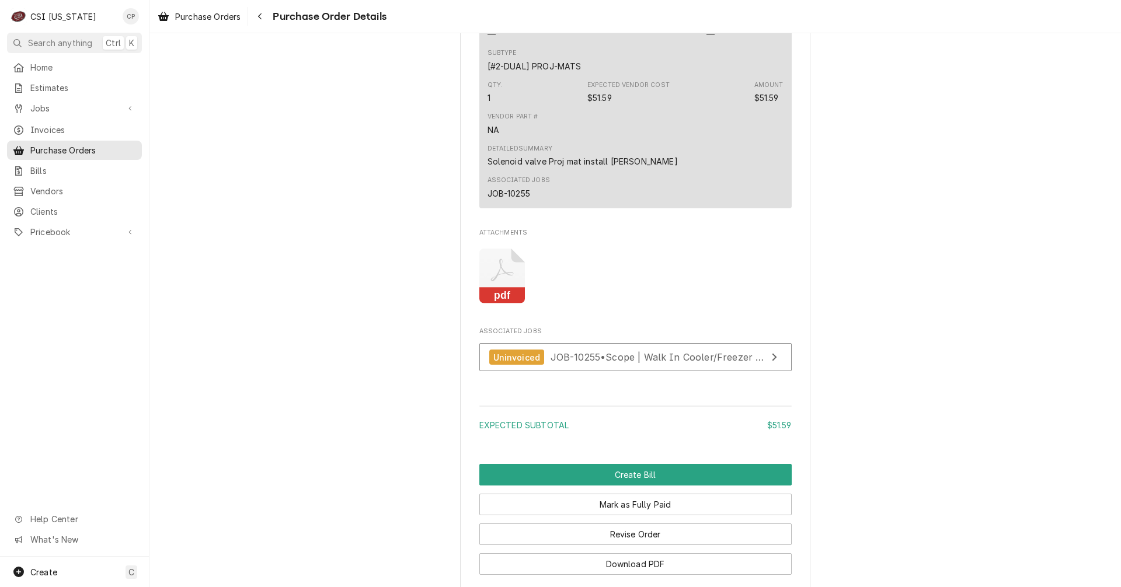
scroll to position [875, 0]
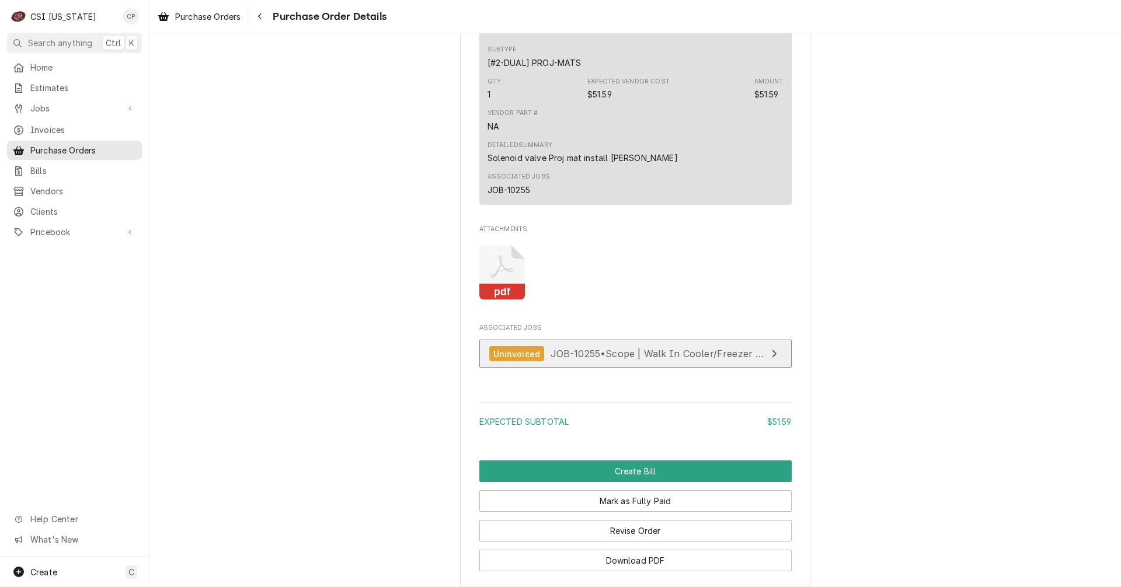
click at [587, 359] on span "JOB-10255 • Scope | Walk In Cooler/Freezer Install" at bounding box center [668, 354] width 236 height 12
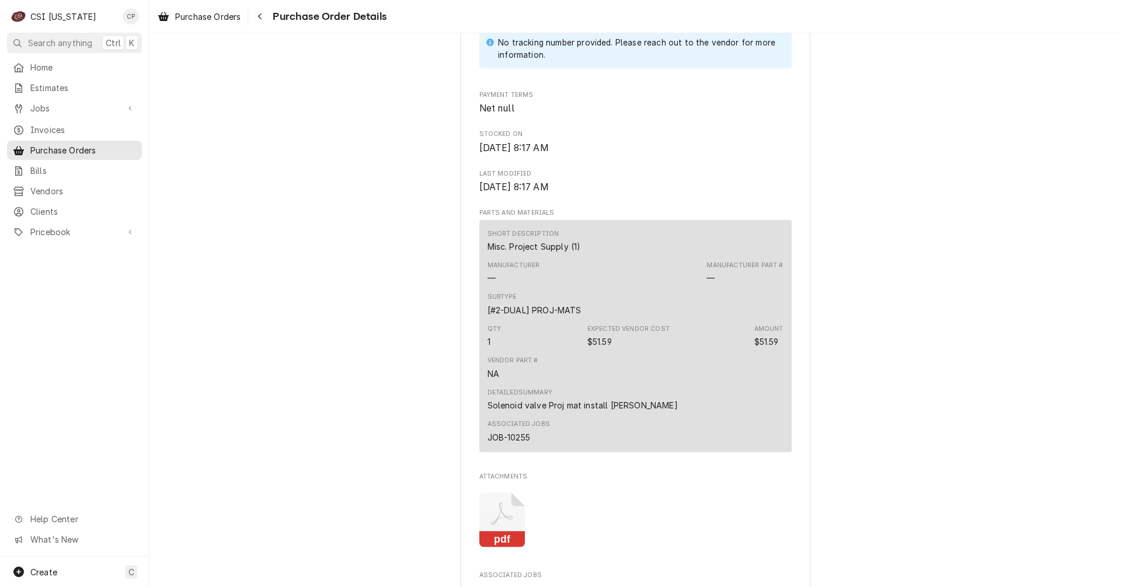
scroll to position [817, 0]
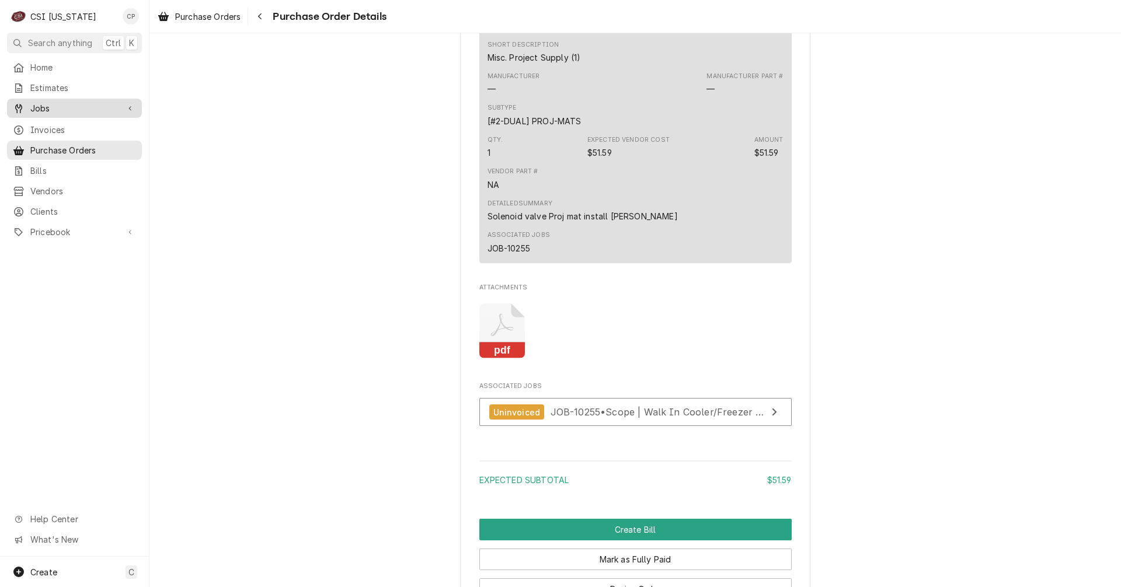
click at [53, 109] on span "Jobs" at bounding box center [74, 108] width 88 height 12
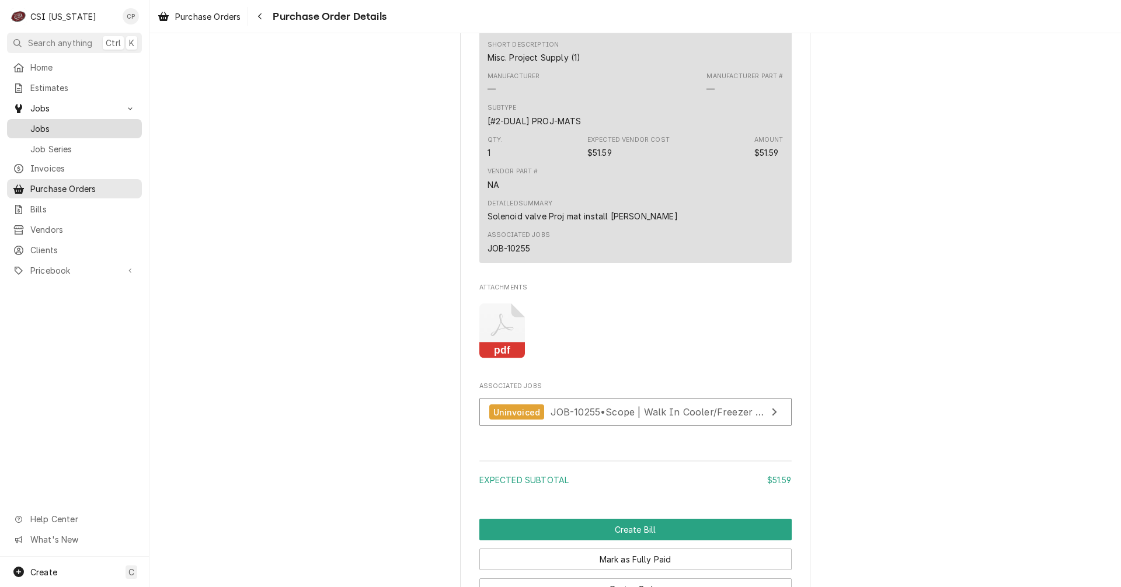
click at [49, 127] on span "Jobs" at bounding box center [83, 129] width 106 height 12
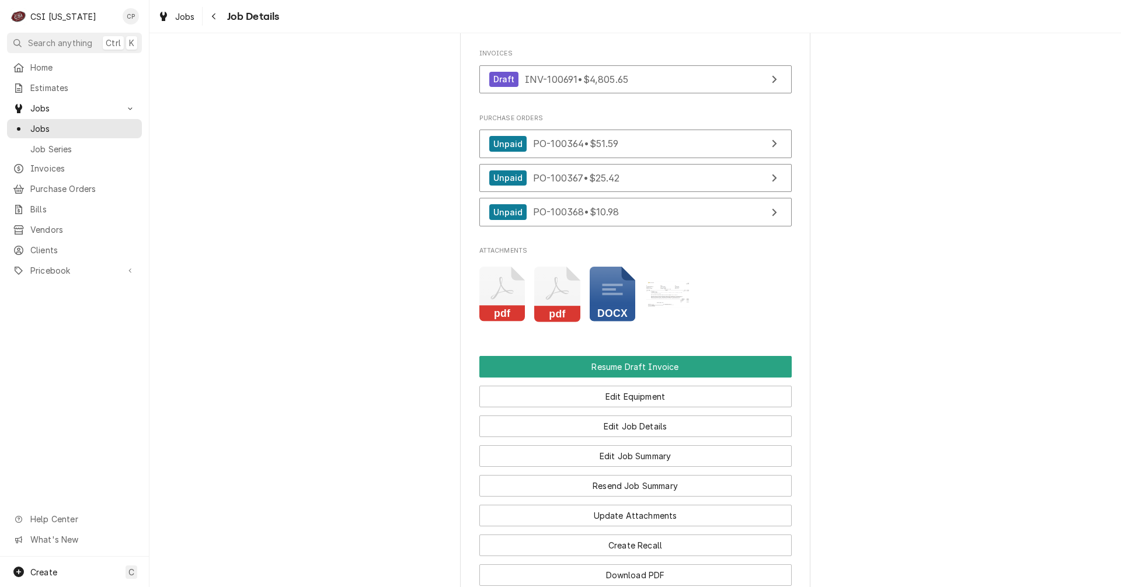
scroll to position [934, 0]
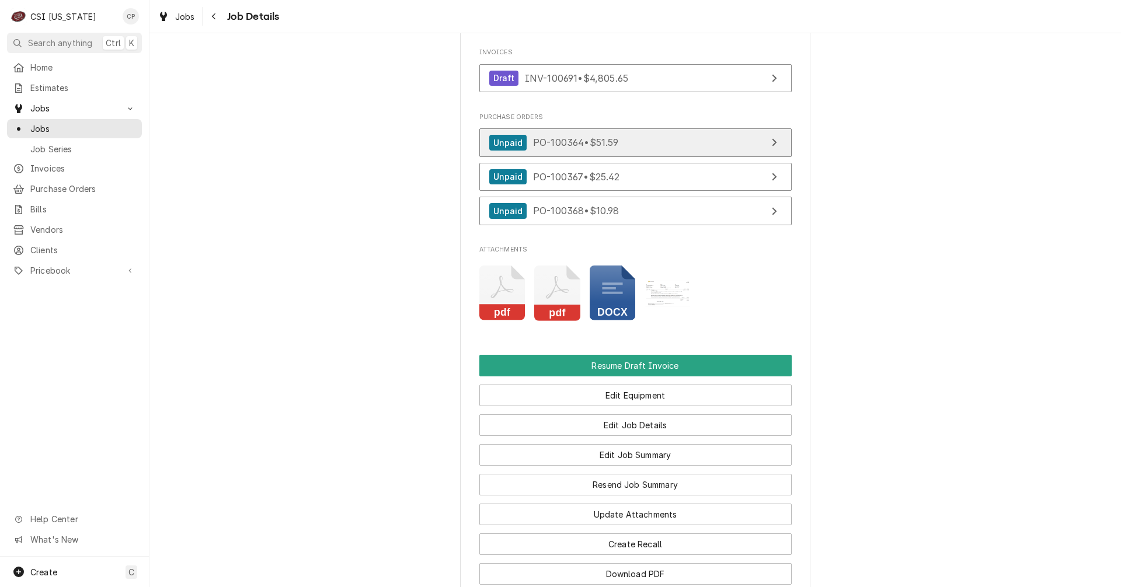
click at [674, 155] on link "Unpaid PO-100364 • $51.59" at bounding box center [635, 142] width 312 height 29
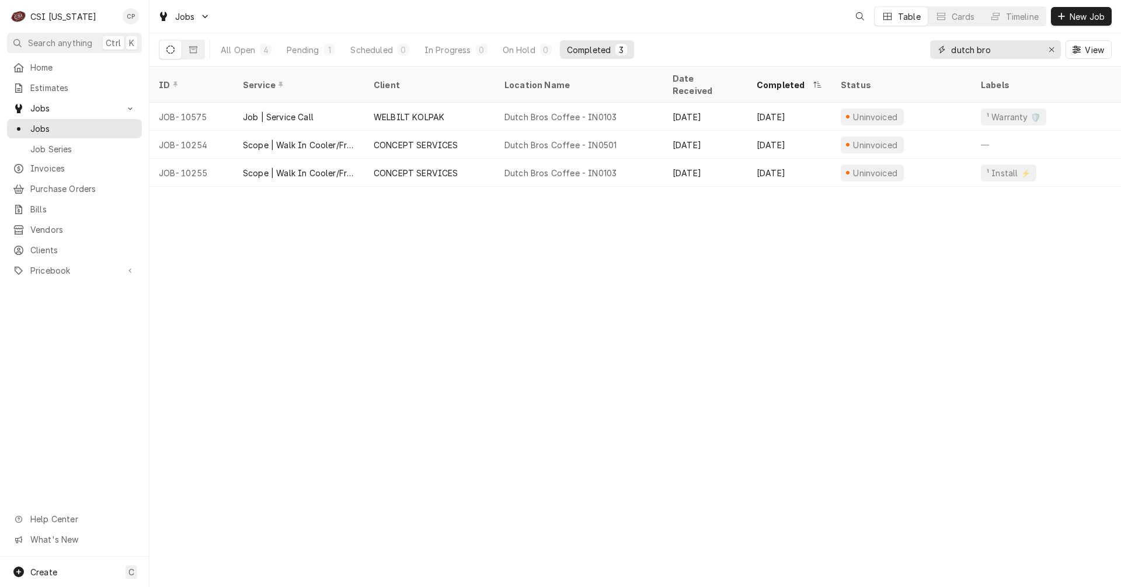
click at [870, 61] on div "All Open 4 Pending 1 Scheduled 0 In Progress 0 On Hold 0 Completed 3 dutch bro …" at bounding box center [635, 49] width 952 height 33
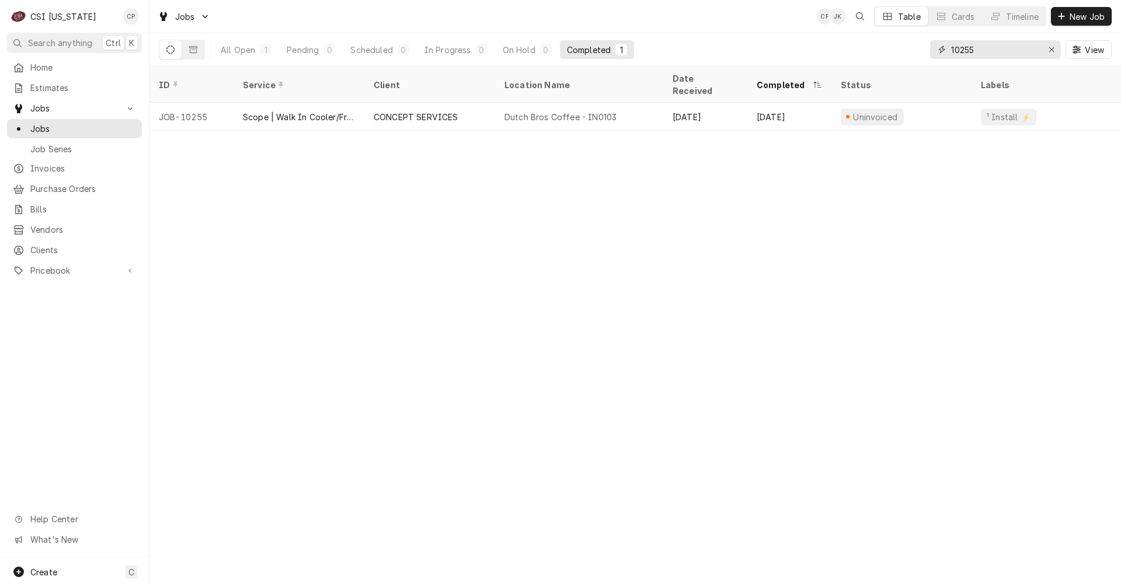
drag, startPoint x: 1005, startPoint y: 53, endPoint x: 878, endPoint y: 57, distance: 127.3
click at [878, 57] on div "All Open 1 Pending 0 Scheduled 0 In Progress 0 On Hold 0 Completed 1 10255 View" at bounding box center [635, 49] width 952 height 33
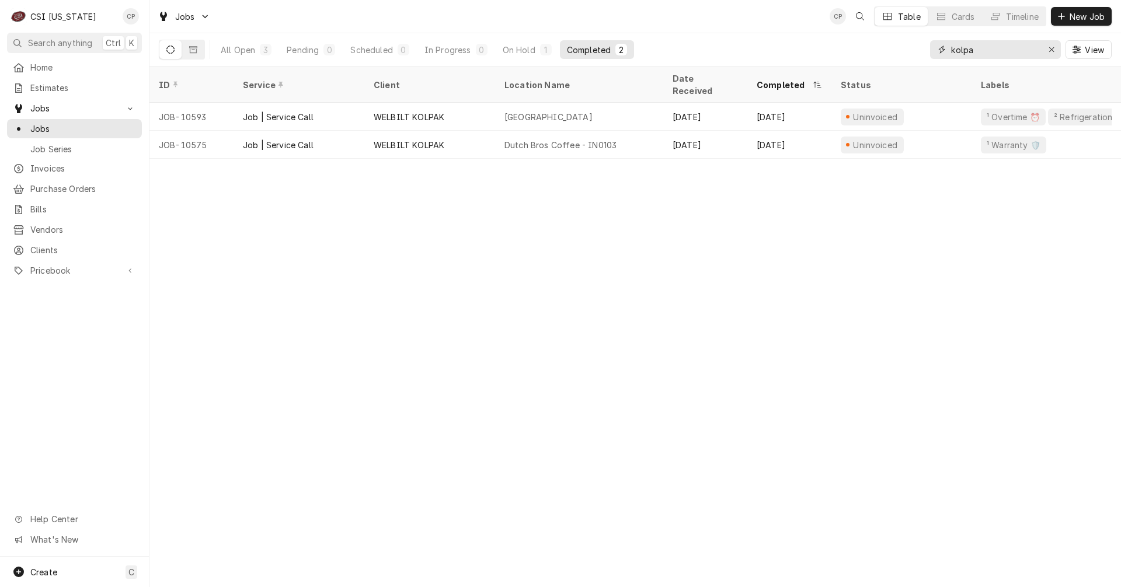
drag, startPoint x: 989, startPoint y: 51, endPoint x: 878, endPoint y: 55, distance: 110.4
click at [878, 55] on div "All Open 3 Pending 0 Scheduled 0 In Progress 0 On Hold 1 Completed 2 kolpa View" at bounding box center [635, 49] width 952 height 33
type input "dutch bro"
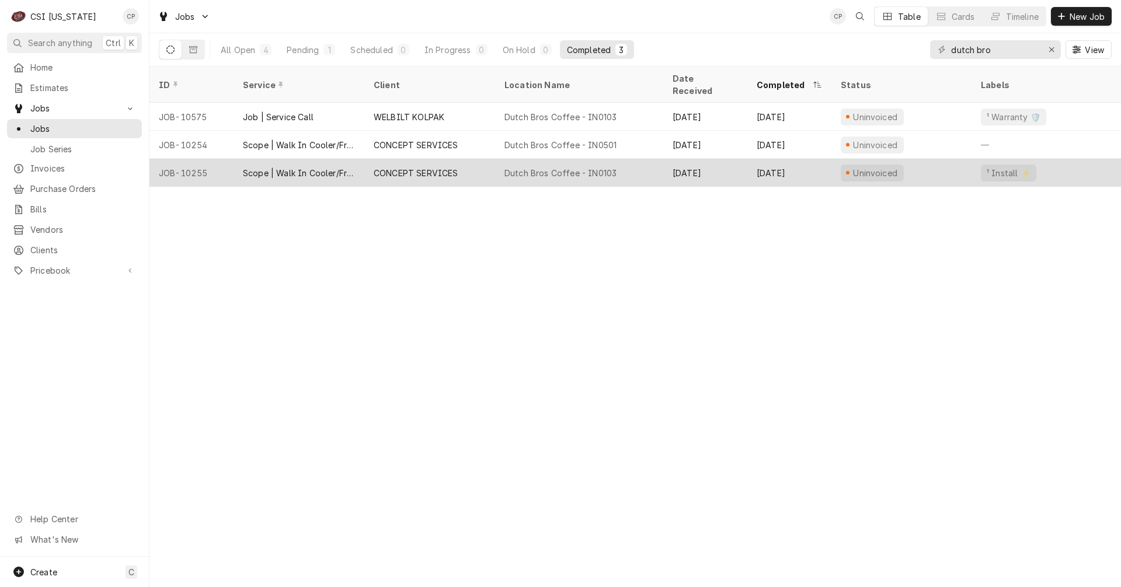
click at [583, 167] on div "Dutch Bros Coffee - IN0103" at bounding box center [560, 173] width 112 height 12
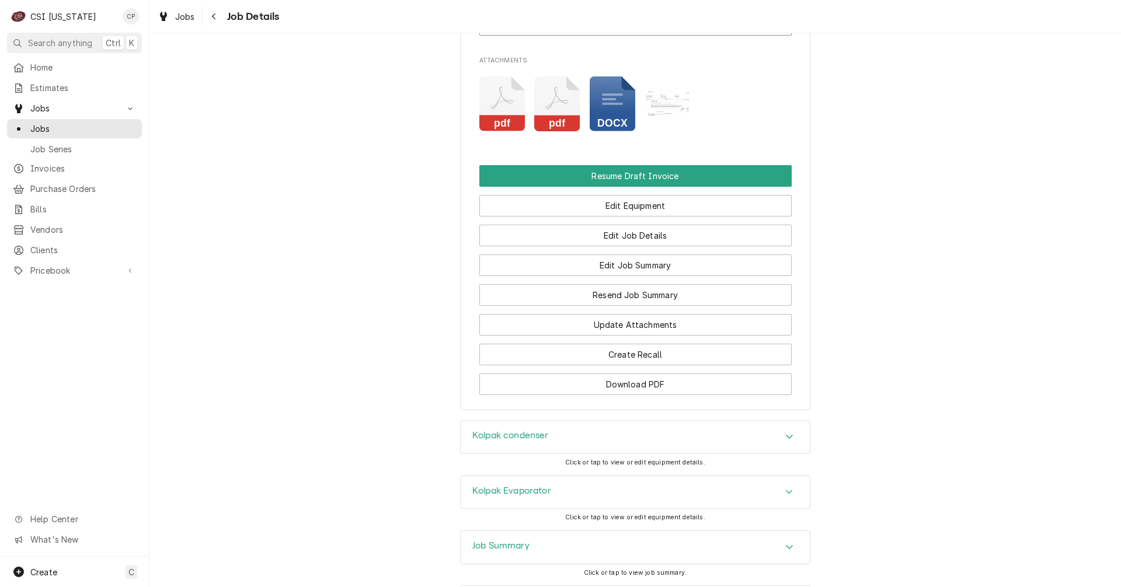
scroll to position [1109, 0]
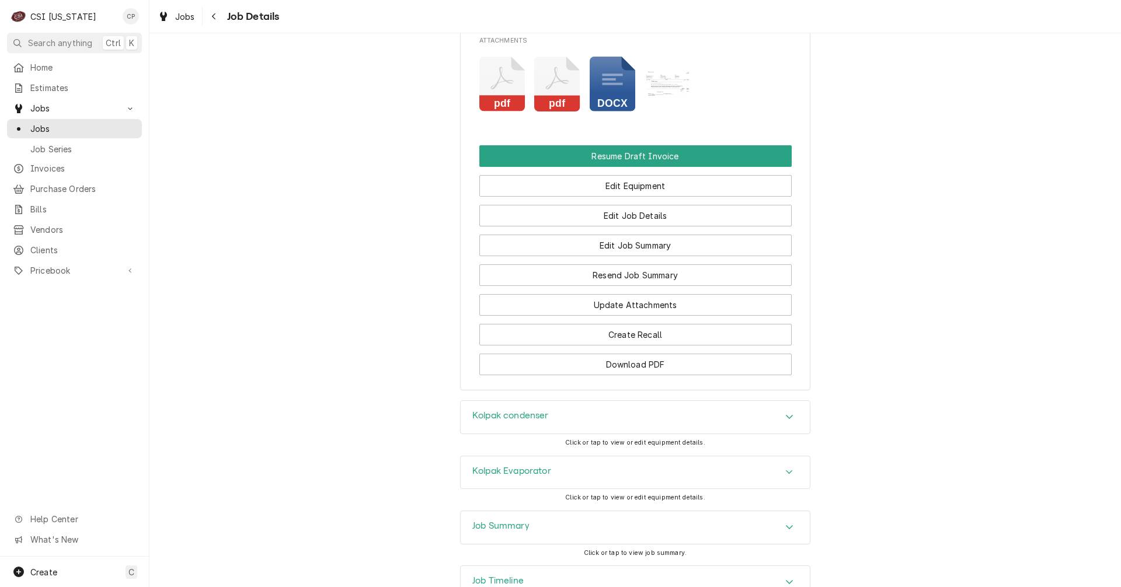
click at [524, 532] on h3 "Job Summary" at bounding box center [500, 526] width 57 height 11
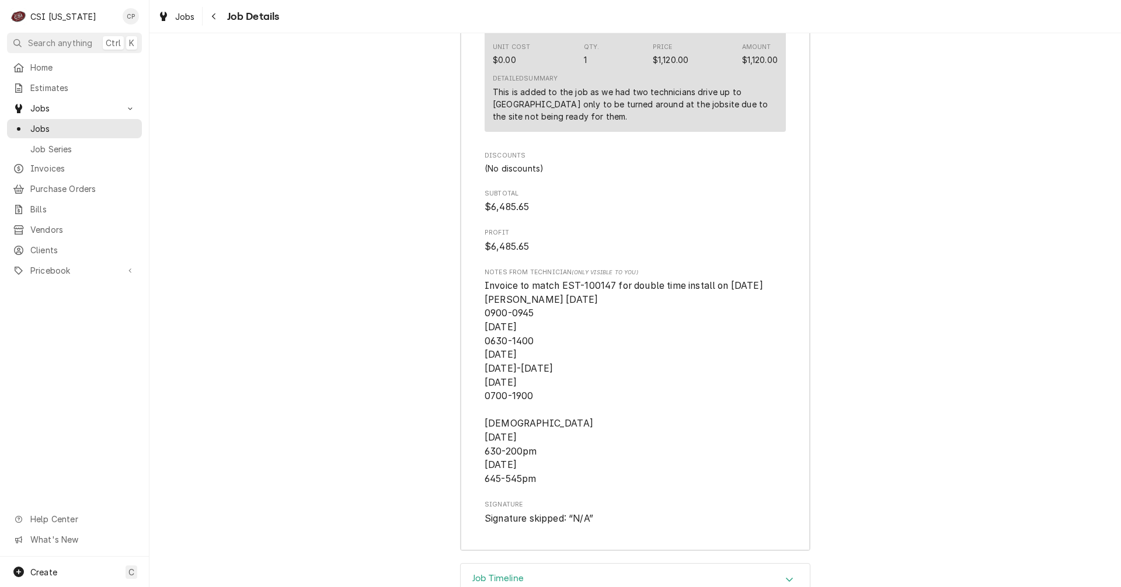
scroll to position [2685, 0]
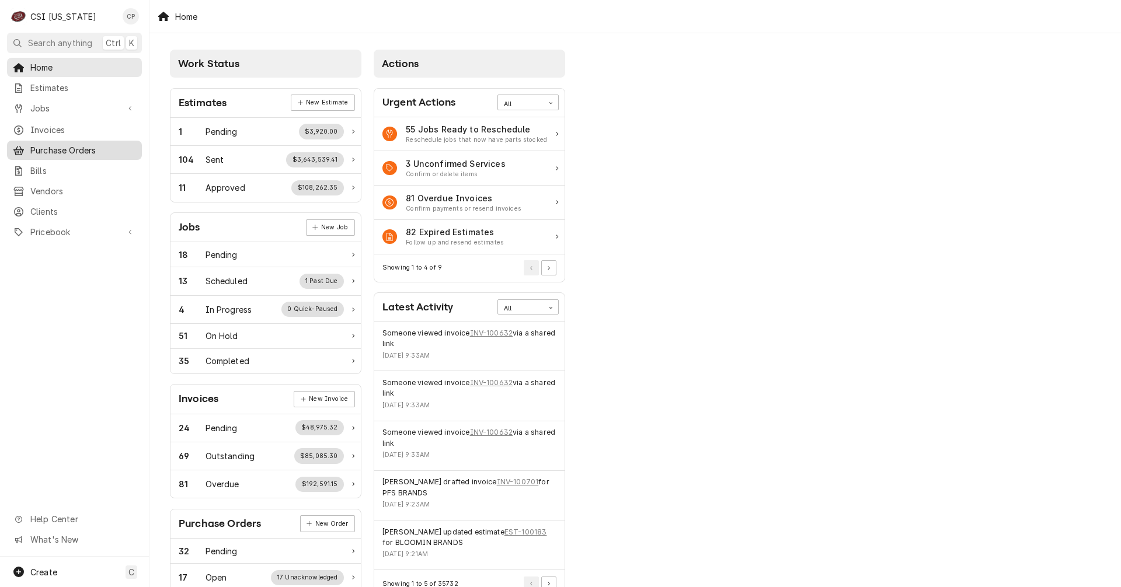
click at [83, 147] on span "Purchase Orders" at bounding box center [83, 150] width 106 height 12
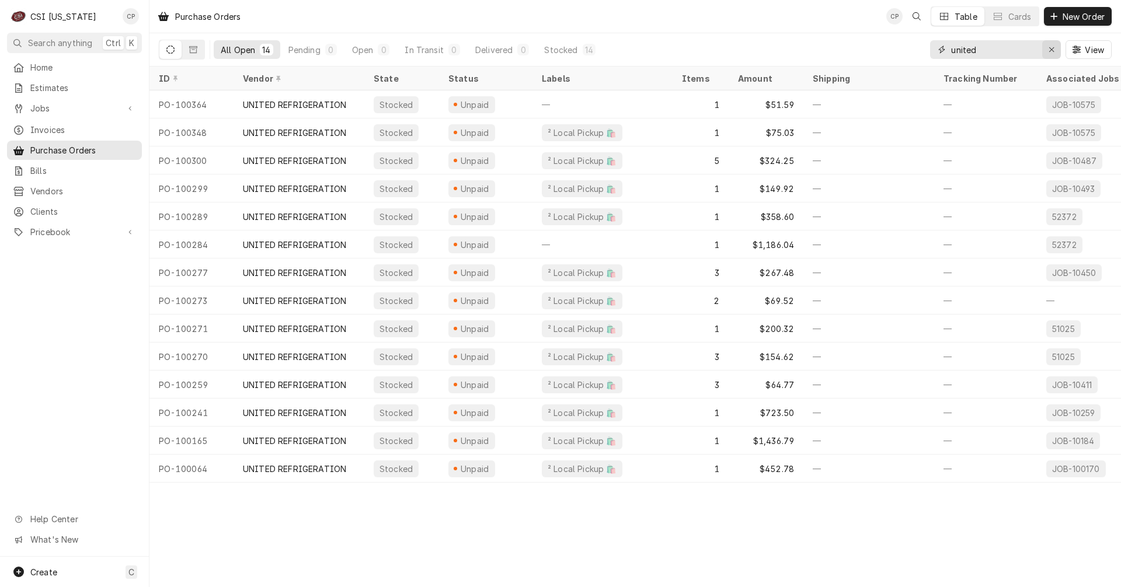
click at [1052, 53] on icon "Erase input" at bounding box center [1051, 50] width 6 height 8
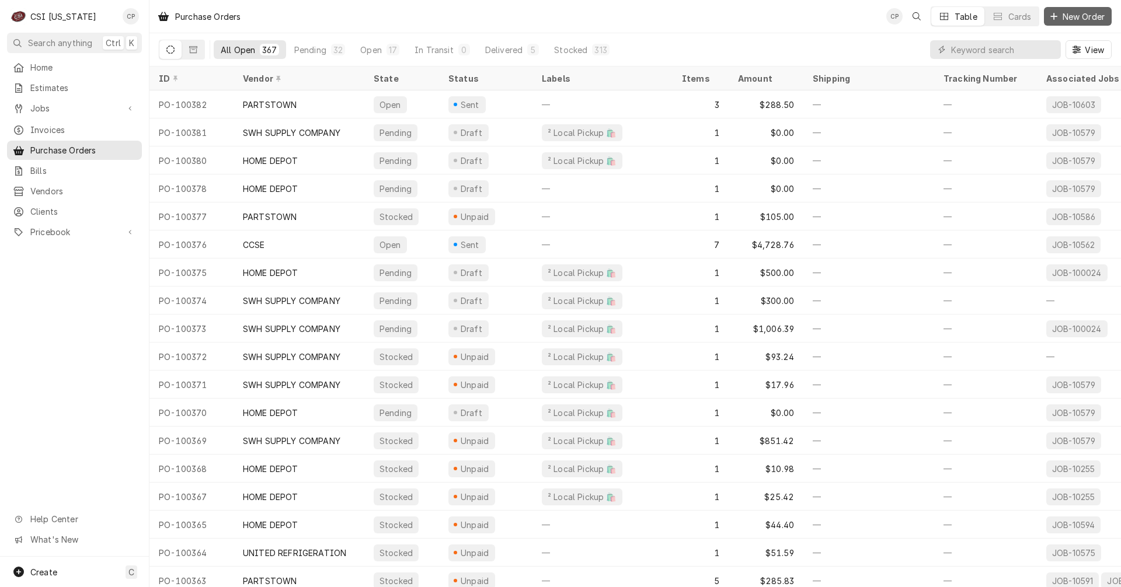
click at [1083, 15] on span "New Order" at bounding box center [1083, 17] width 47 height 12
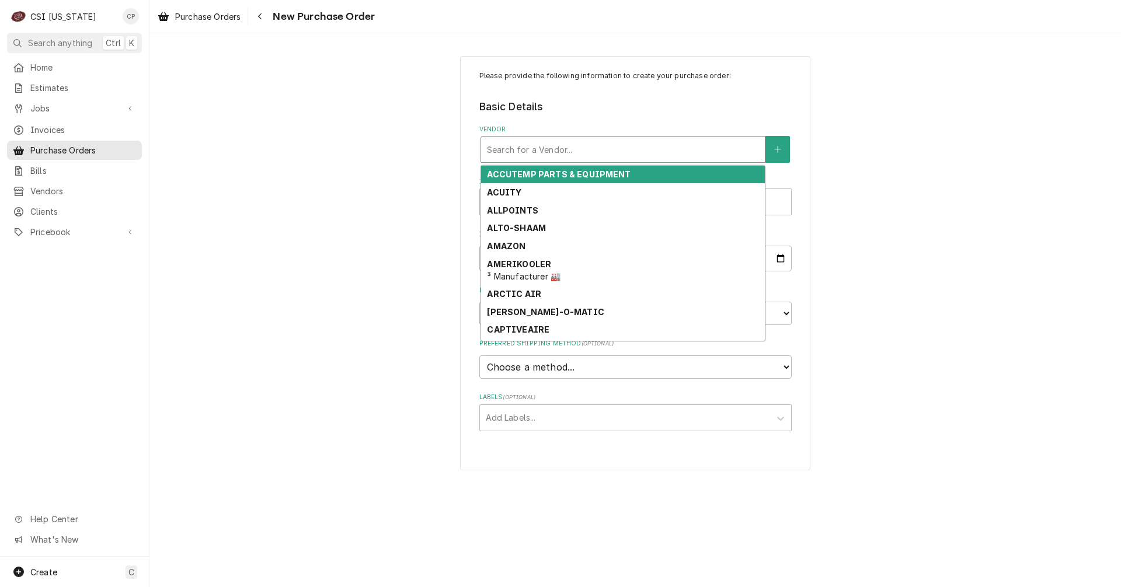
click at [626, 142] on div "Vendor" at bounding box center [623, 149] width 272 height 21
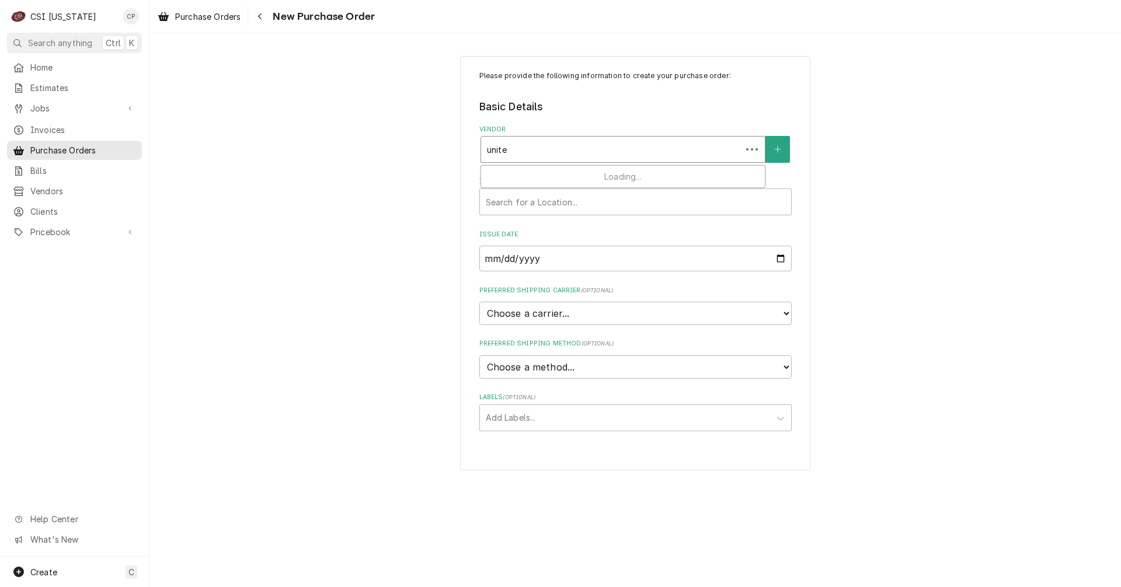
type input "united"
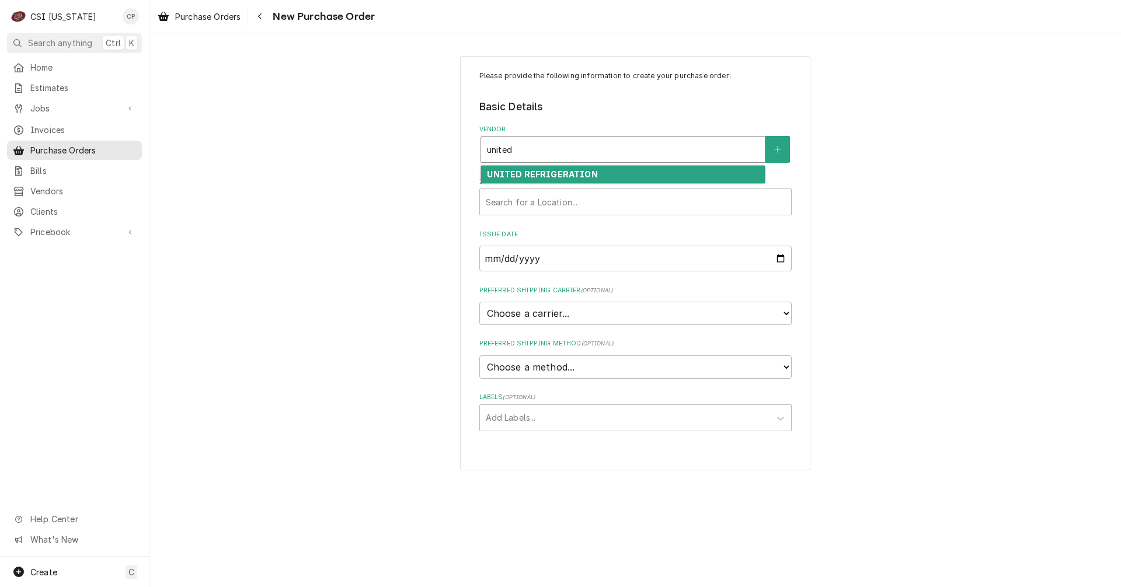
click at [539, 177] on strong "UNITED REFRIGERATION" at bounding box center [542, 174] width 110 height 10
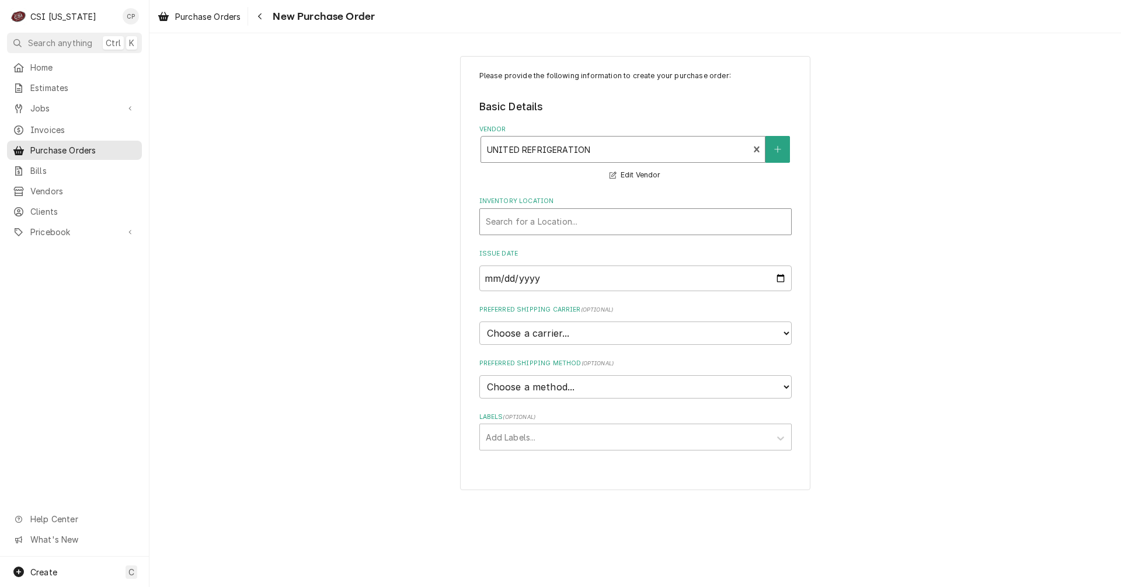
click at [533, 222] on div "Inventory Location" at bounding box center [635, 221] width 299 height 21
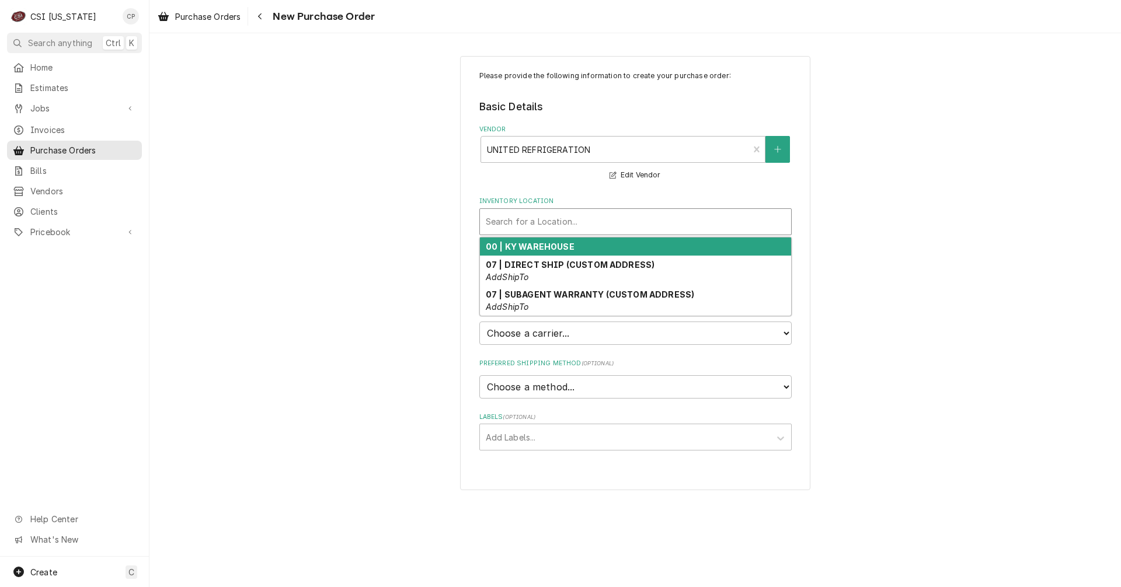
click at [536, 247] on strong "00 | KY WAREHOUSE" at bounding box center [530, 247] width 89 height 10
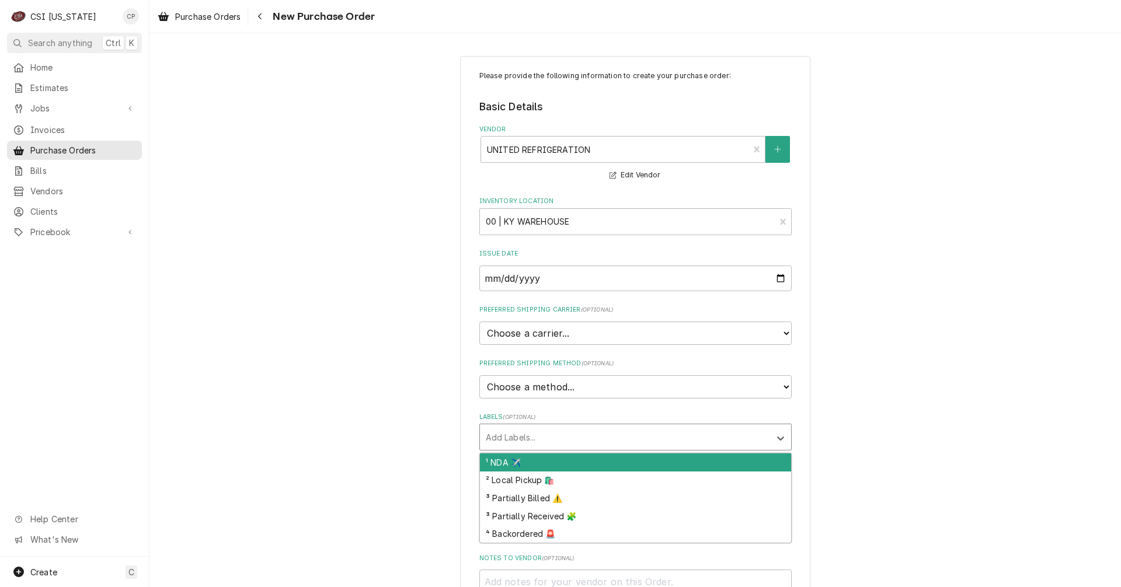
click at [548, 434] on div "Labels" at bounding box center [625, 437] width 278 height 21
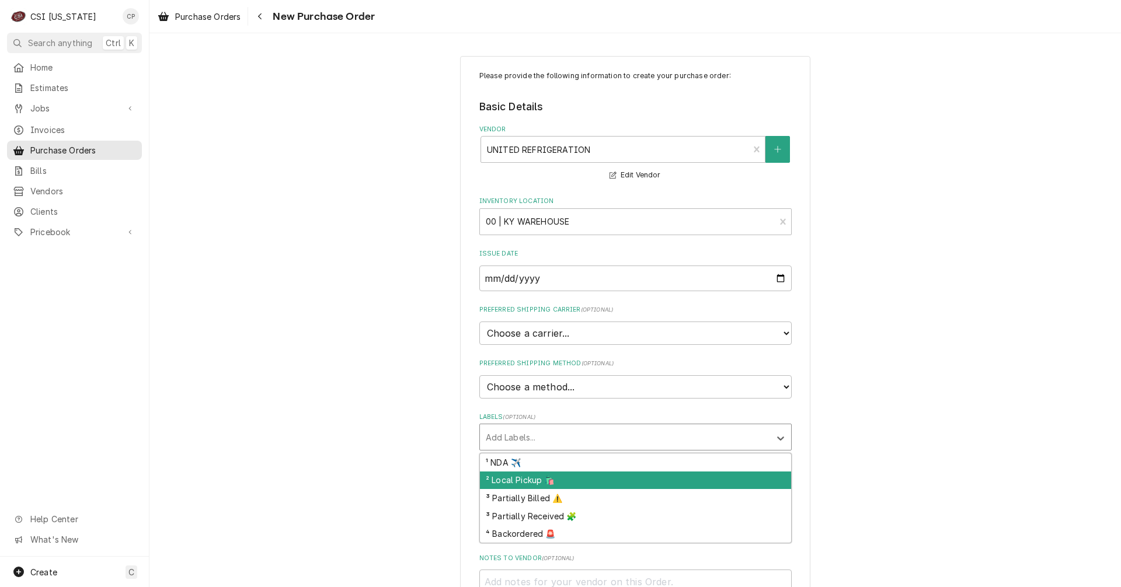
click at [529, 480] on div "² Local Pickup 🛍️" at bounding box center [635, 481] width 311 height 18
type textarea "x"
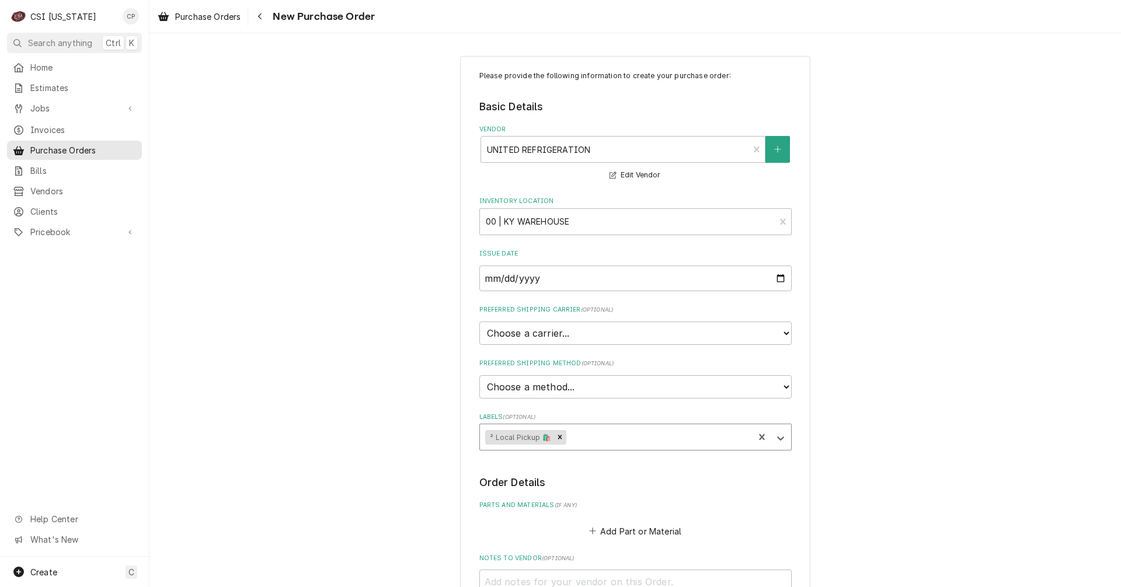
scroll to position [251, 0]
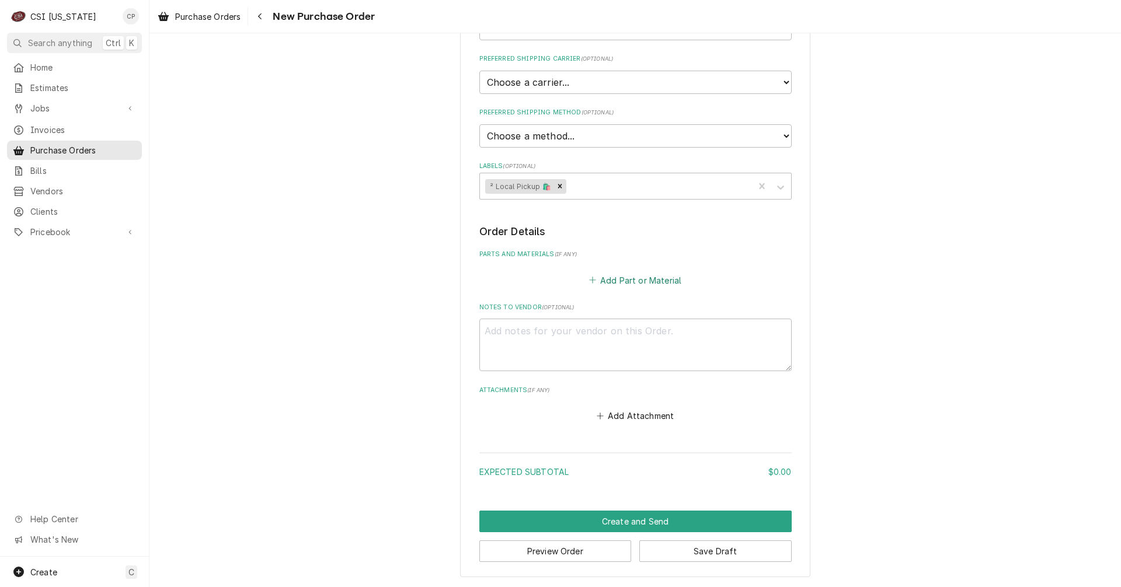
click at [659, 286] on button "Add Part or Material" at bounding box center [635, 280] width 96 height 16
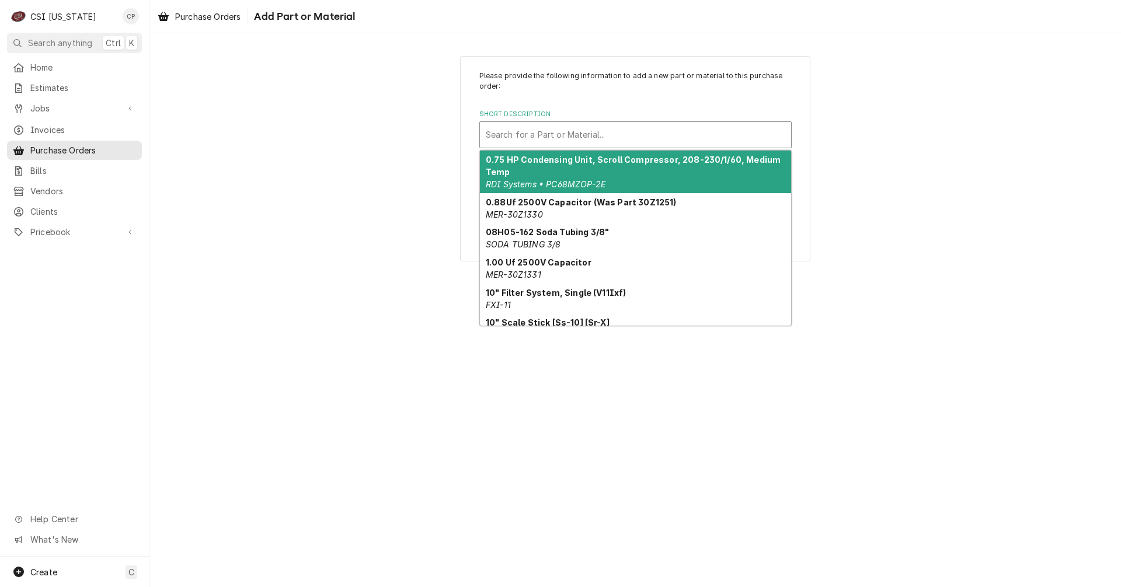
click at [531, 140] on div "Short Description" at bounding box center [635, 134] width 299 height 21
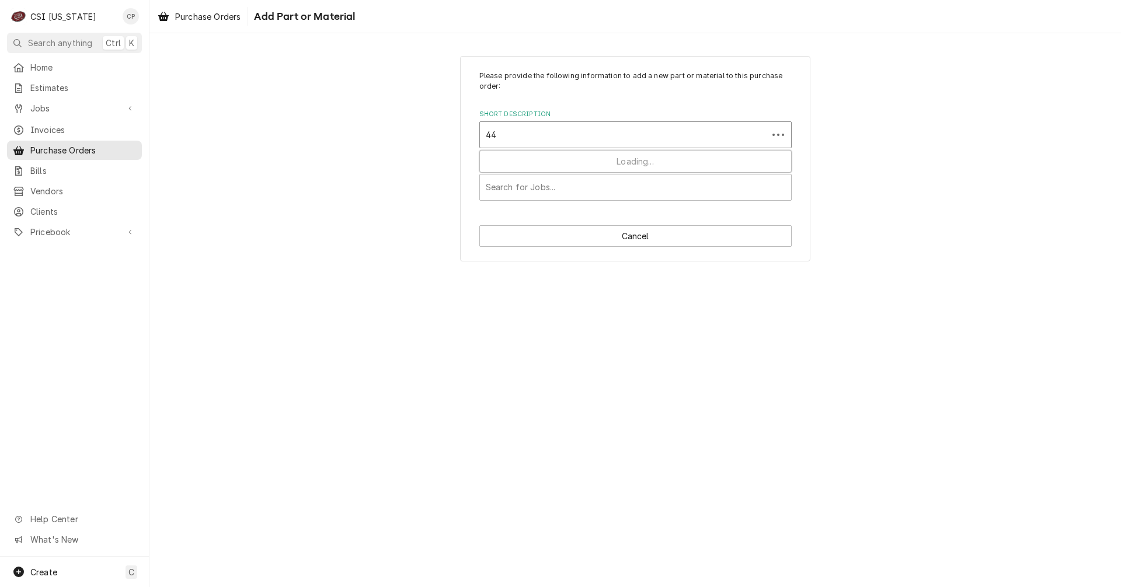
type input "448"
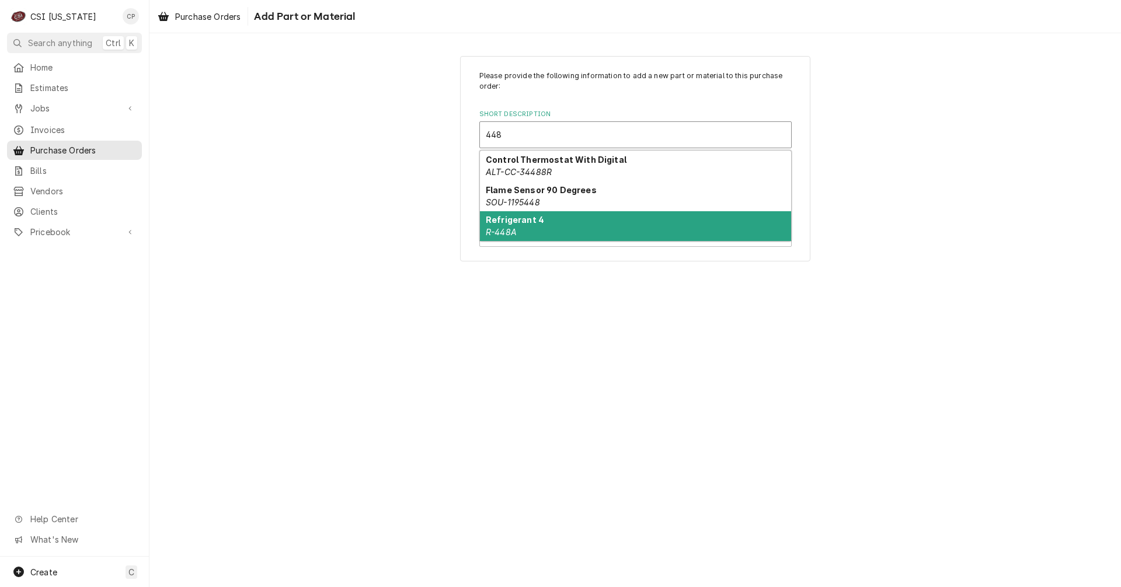
click at [526, 228] on div "Refrigerant 4 R-448A" at bounding box center [635, 226] width 311 height 30
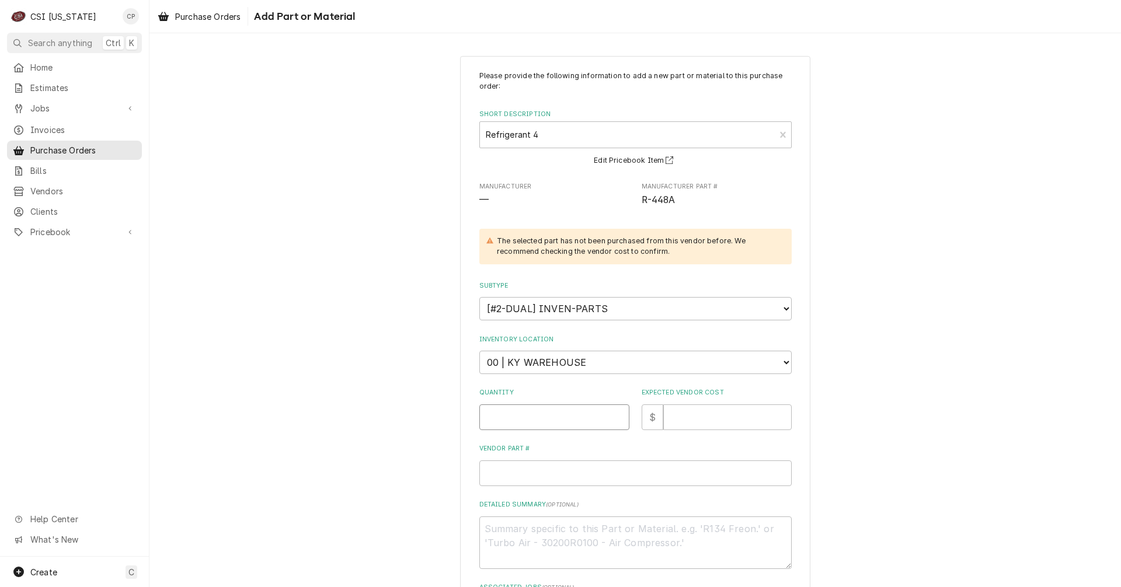
drag, startPoint x: 560, startPoint y: 425, endPoint x: 564, endPoint y: 418, distance: 8.4
click at [560, 424] on input "Quantity" at bounding box center [554, 417] width 150 height 26
type textarea "x"
type input "1"
type textarea "x"
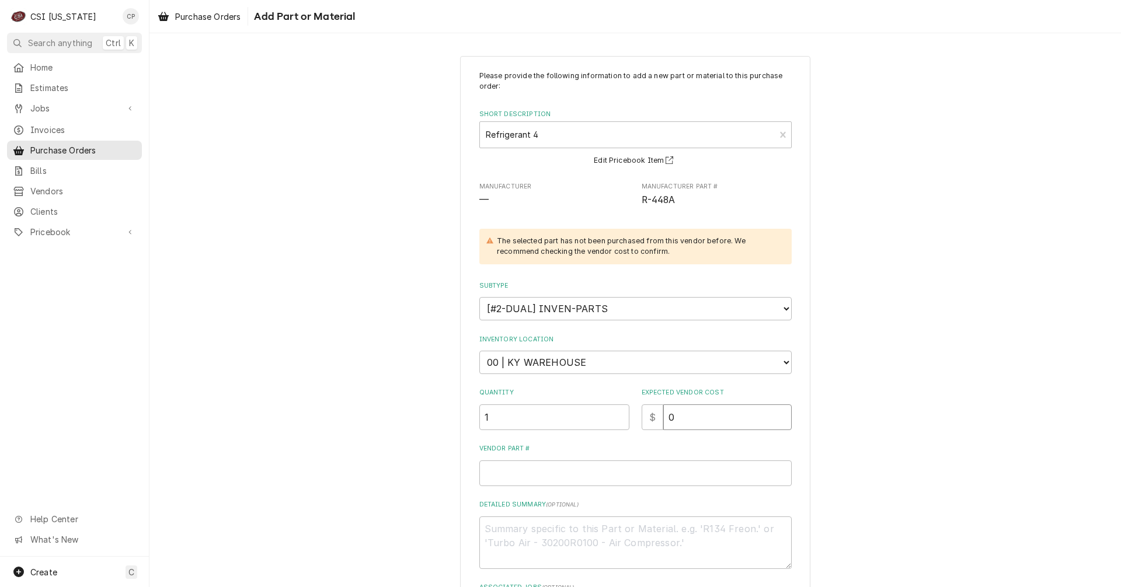
type input "0"
click at [625, 465] on input "Vendor Part #" at bounding box center [635, 473] width 312 height 26
type textarea "x"
type input "n"
type textarea "x"
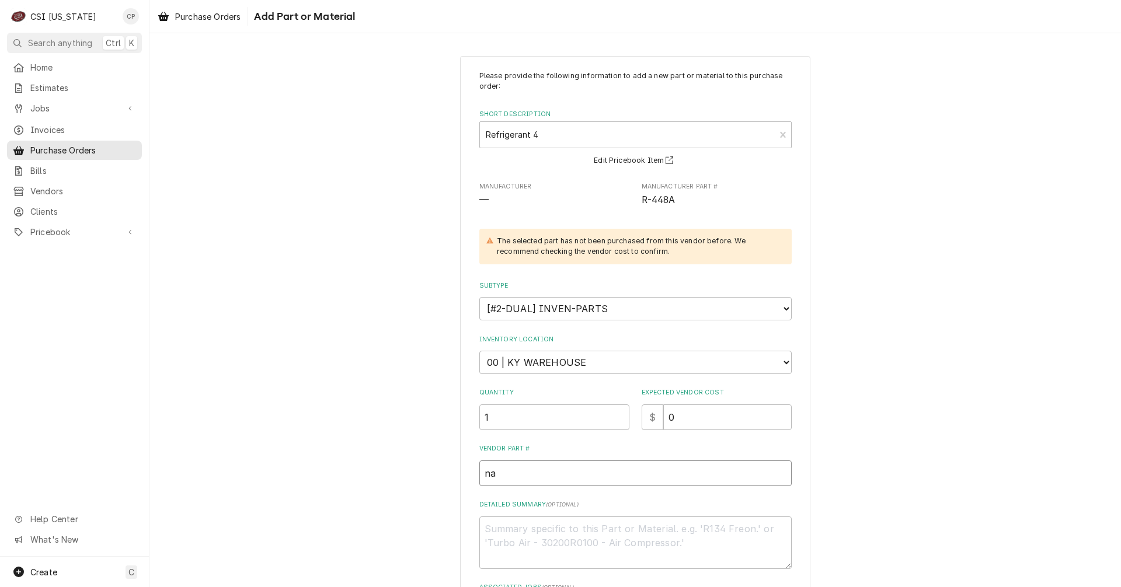
type input "na"
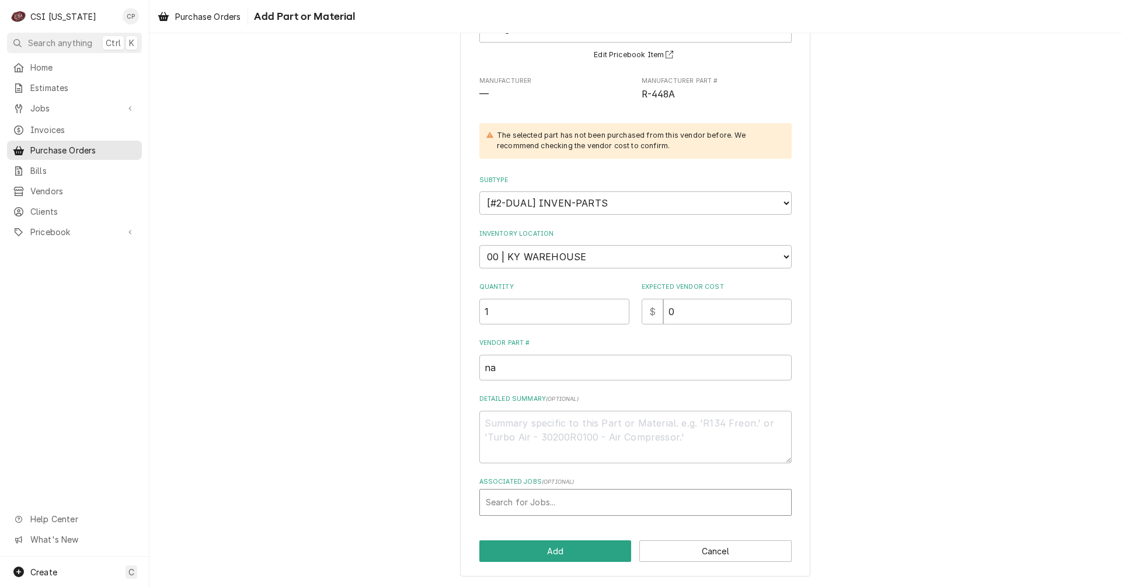
click at [598, 506] on div "Associated Jobs" at bounding box center [635, 502] width 299 height 21
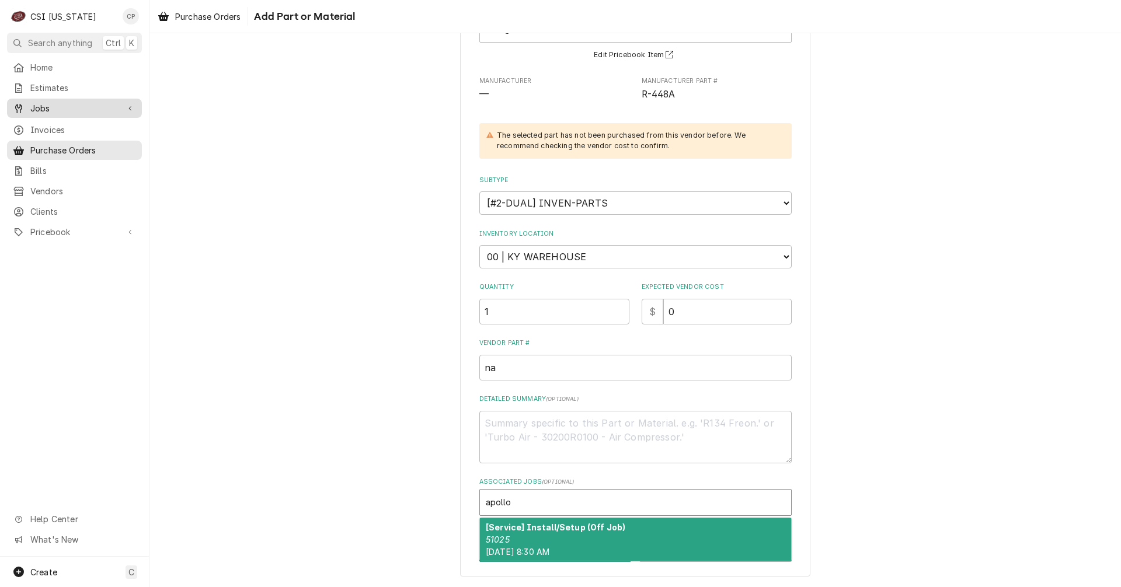
type input "apollo"
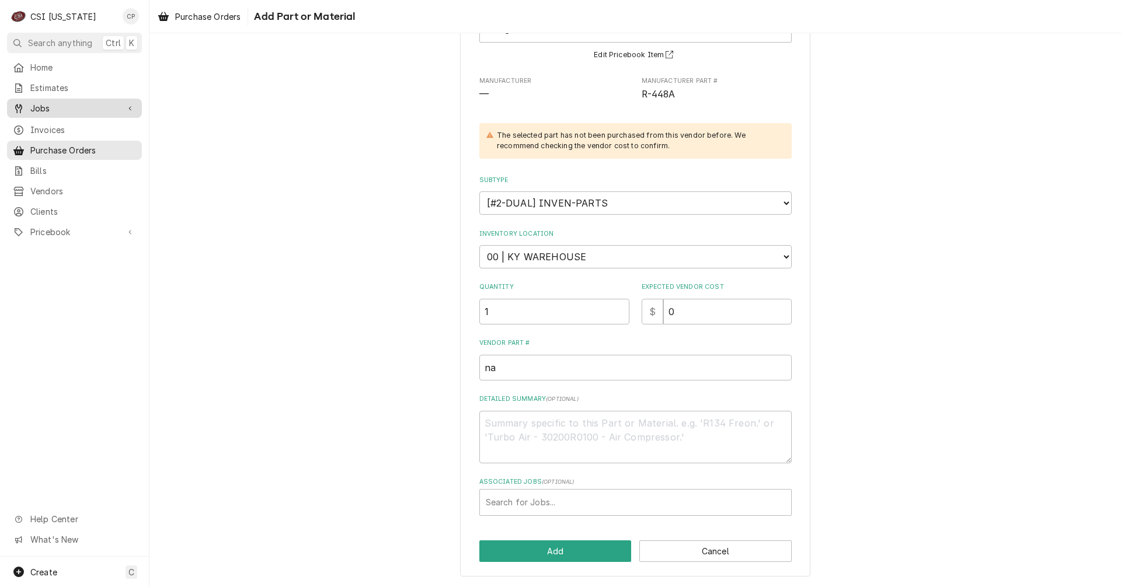
click at [45, 105] on span "Jobs" at bounding box center [74, 108] width 88 height 12
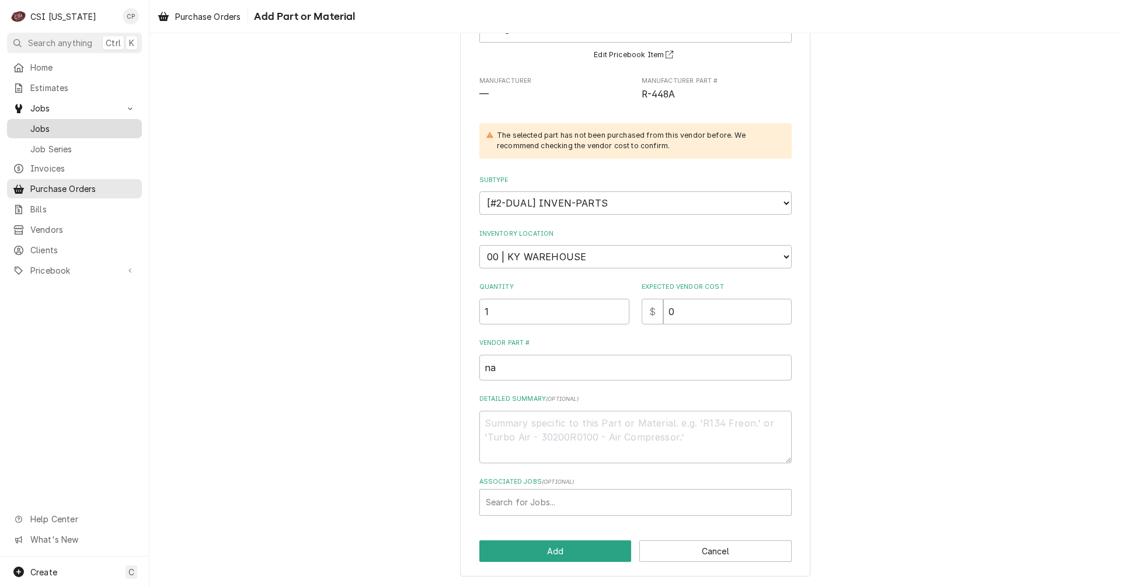
click at [39, 126] on span "Jobs" at bounding box center [83, 129] width 106 height 12
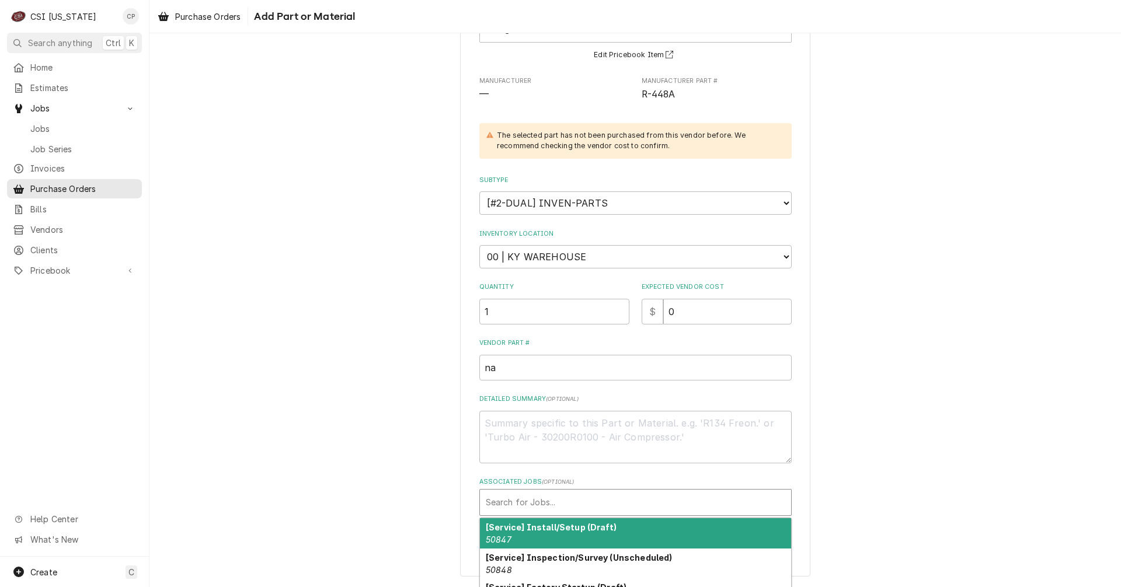
click at [563, 499] on div "Associated Jobs" at bounding box center [635, 502] width 299 height 21
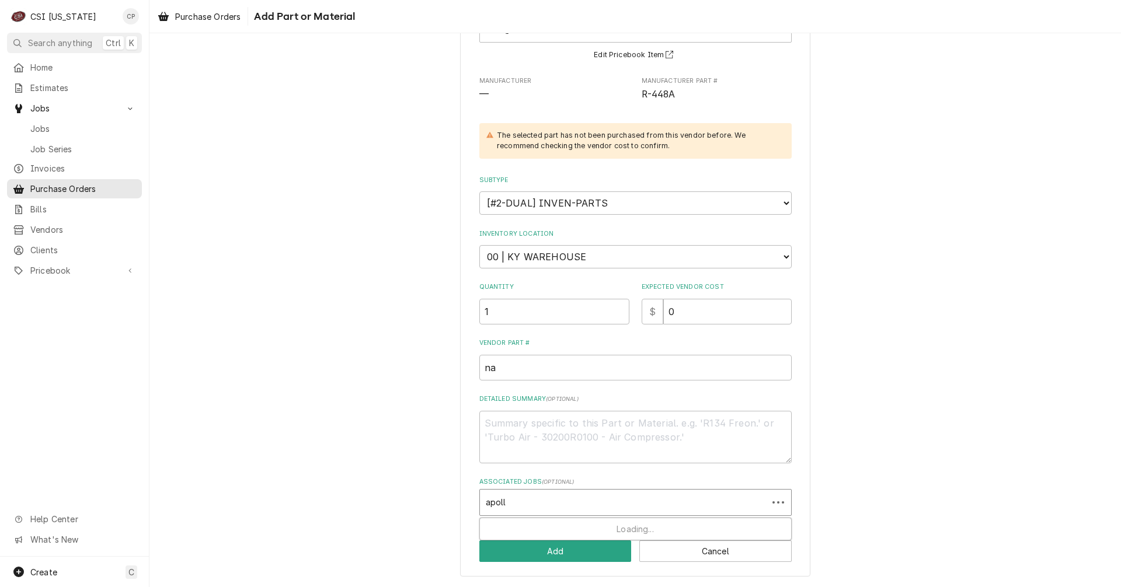
type input "apollo"
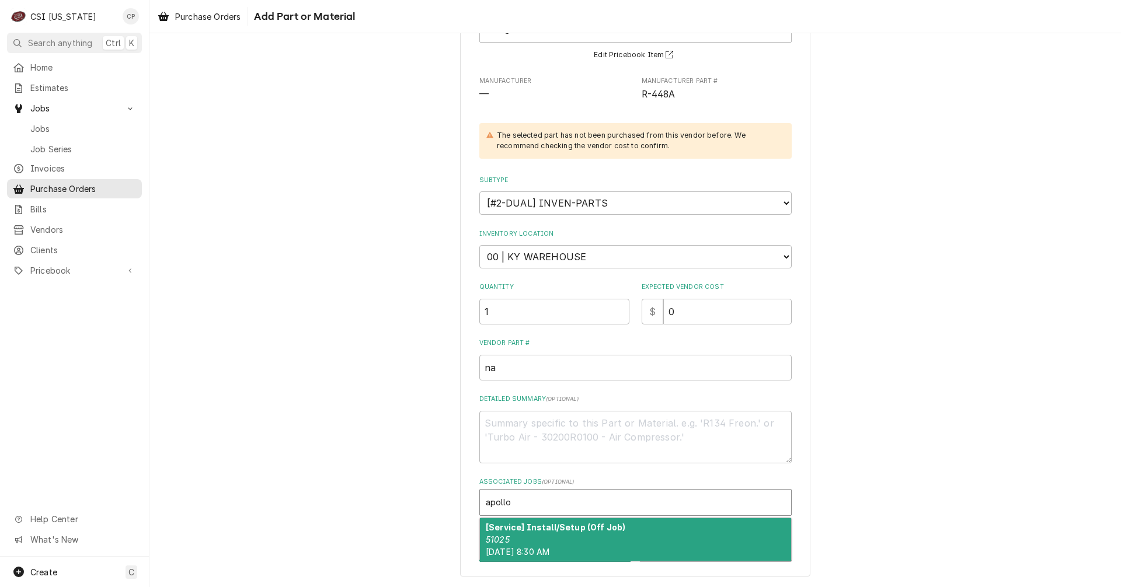
click at [742, 550] on div "[Service] Install/Setup (Off Job) 51025 Mon, Aug 11th, 2025 - 8:30 AM" at bounding box center [635, 539] width 311 height 43
type textarea "x"
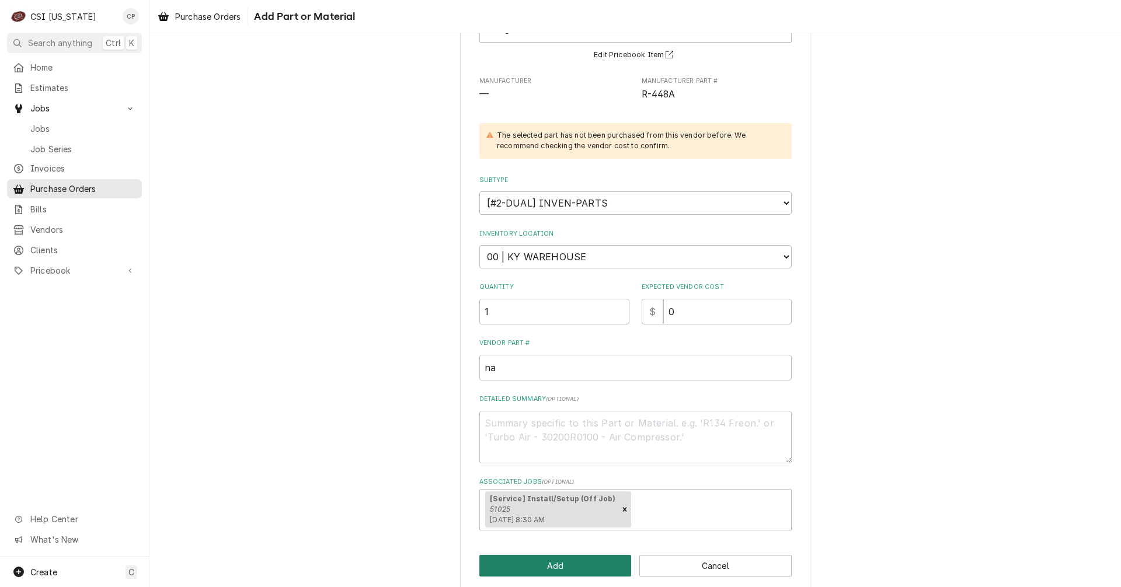
click at [568, 570] on button "Add" at bounding box center [555, 566] width 152 height 22
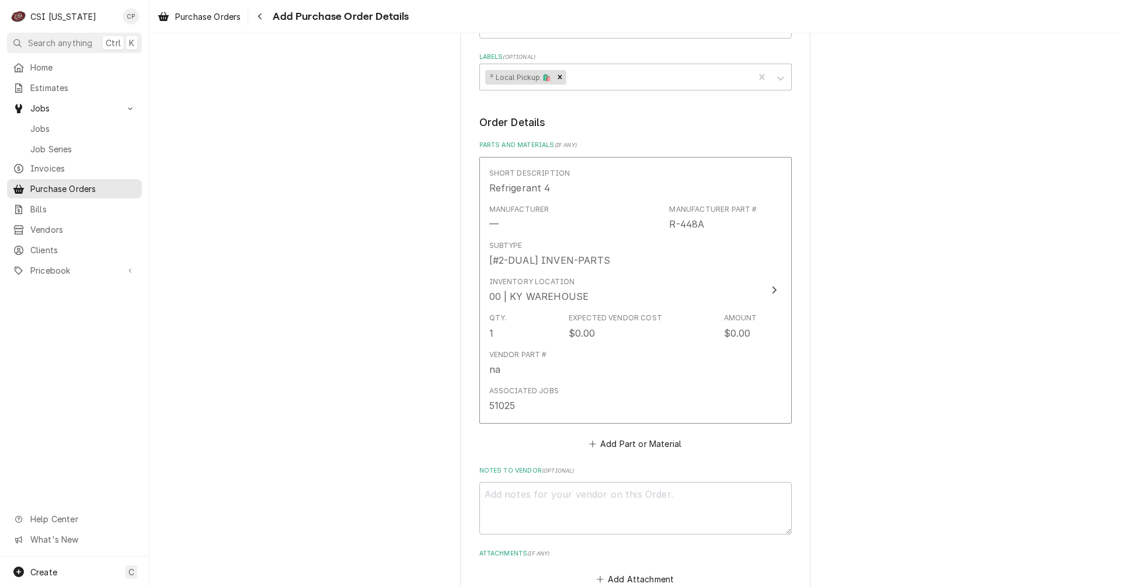
scroll to position [524, 0]
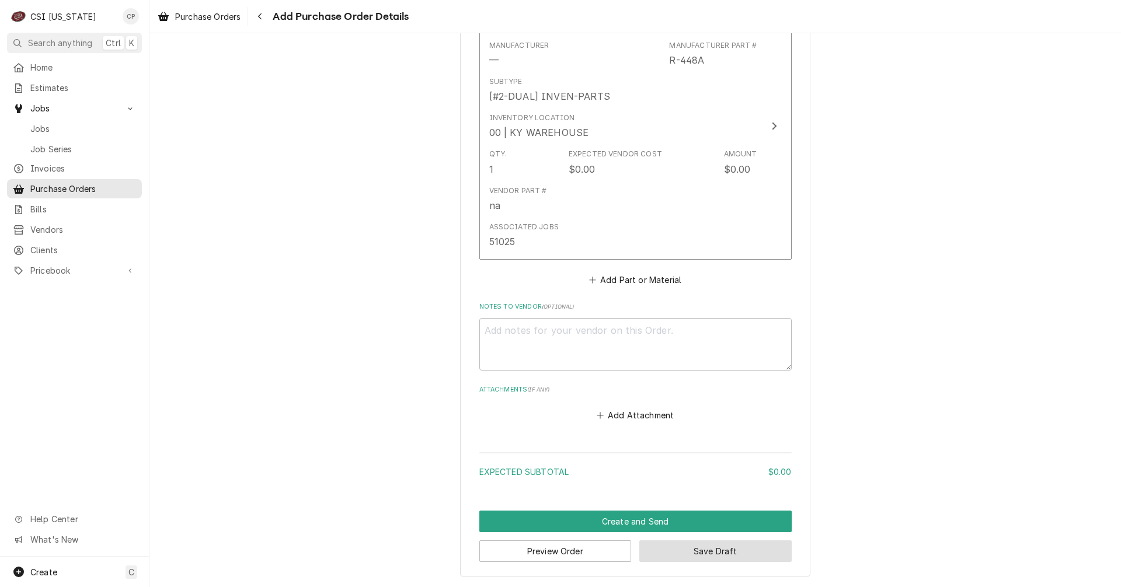
click at [730, 558] on button "Save Draft" at bounding box center [715, 551] width 152 height 22
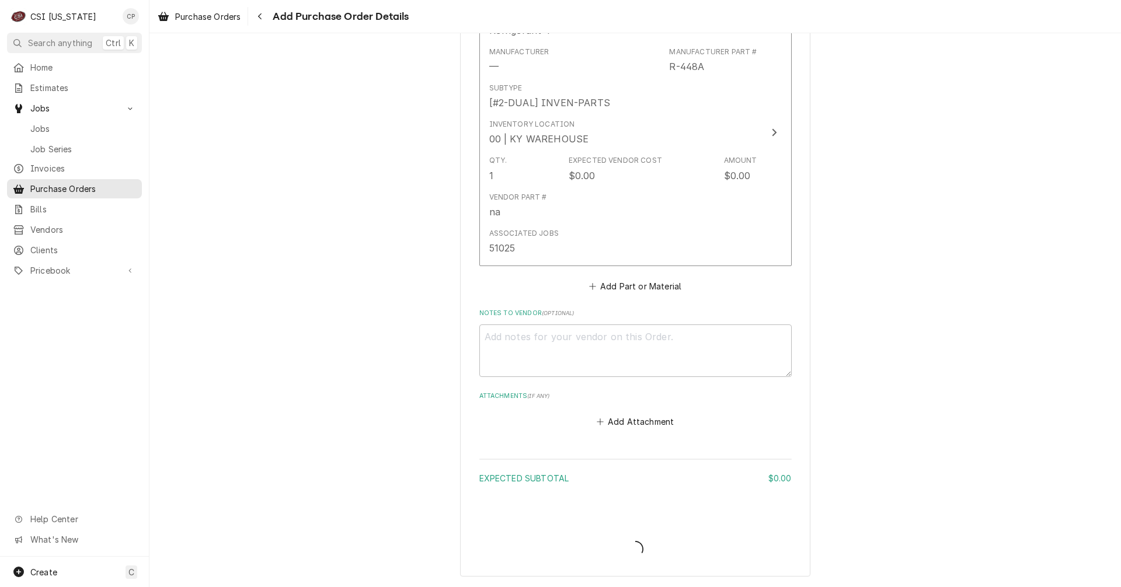
type textarea "x"
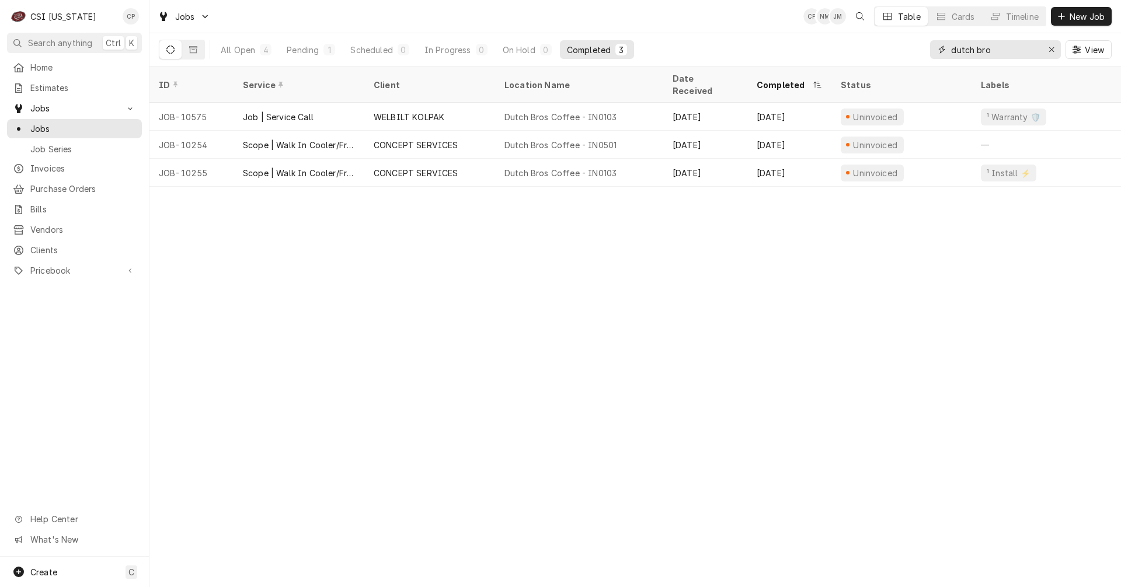
drag, startPoint x: 872, startPoint y: 50, endPoint x: 780, endPoint y: 53, distance: 92.3
click at [780, 53] on div "All Open 4 Pending 1 Scheduled 0 In Progress 0 On Hold 0 Completed 3 dutch bro …" at bounding box center [635, 49] width 952 height 33
type input "5"
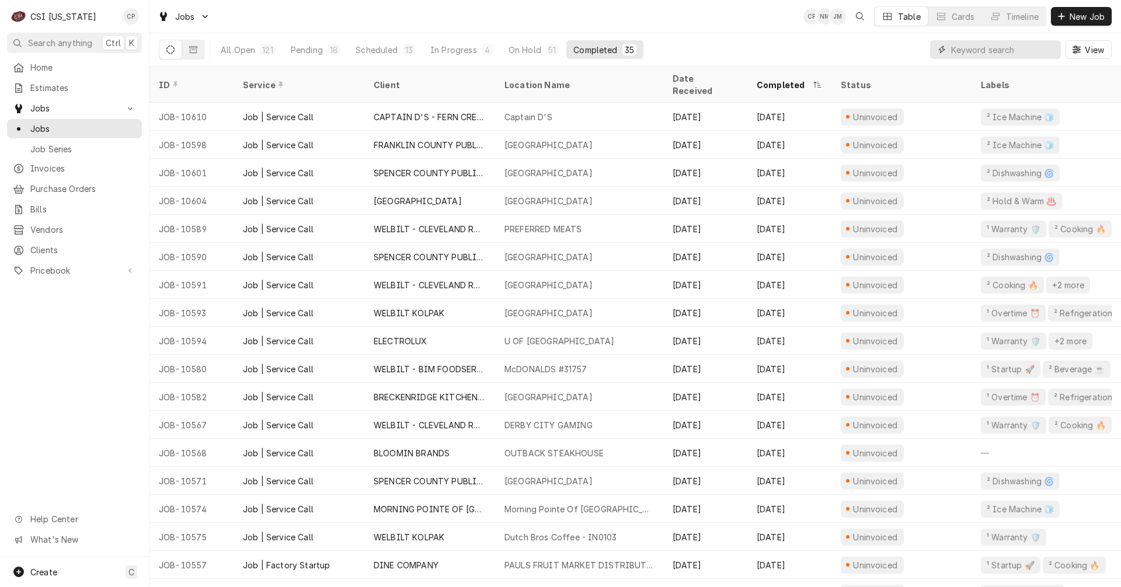
click at [969, 54] on input "Dynamic Content Wrapper" at bounding box center [1003, 49] width 104 height 19
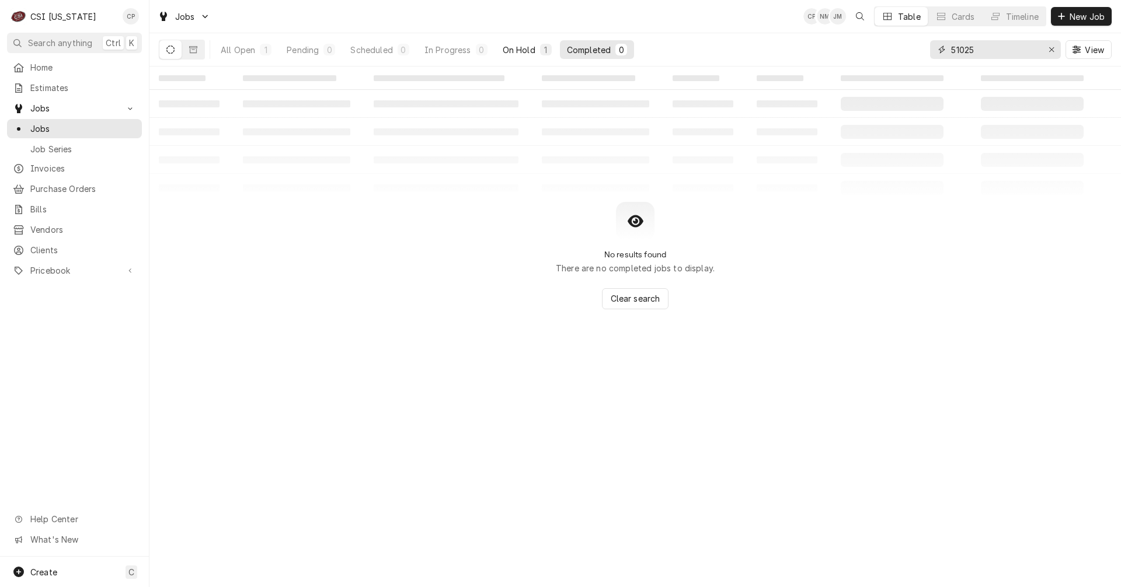
type input "51025"
click at [534, 54] on div "On Hold" at bounding box center [518, 50] width 33 height 12
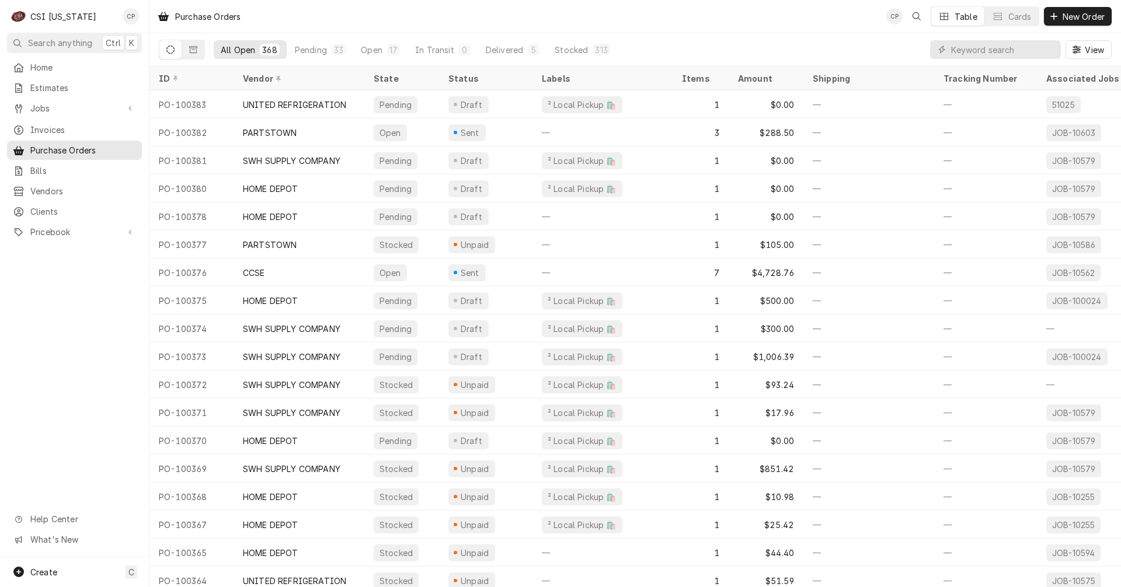
click at [68, 353] on div "Home Estimates Jobs Jobs Job Series Invoices Purchase Orders Bills Vendors Clie…" at bounding box center [74, 307] width 149 height 499
click at [971, 48] on input "Dynamic Content Wrapper" at bounding box center [1003, 49] width 104 height 19
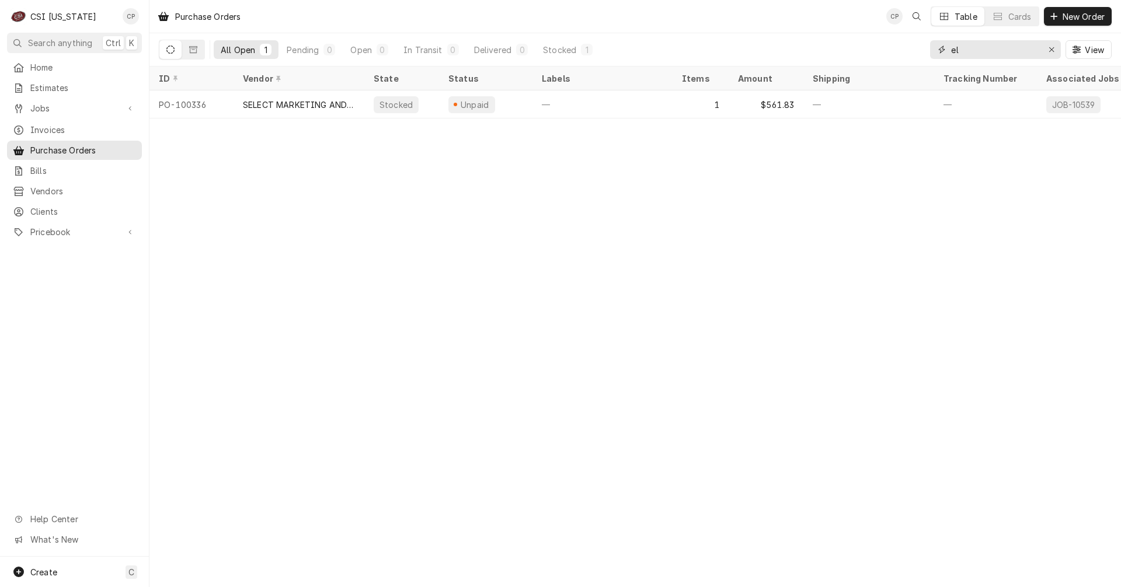
type input "e"
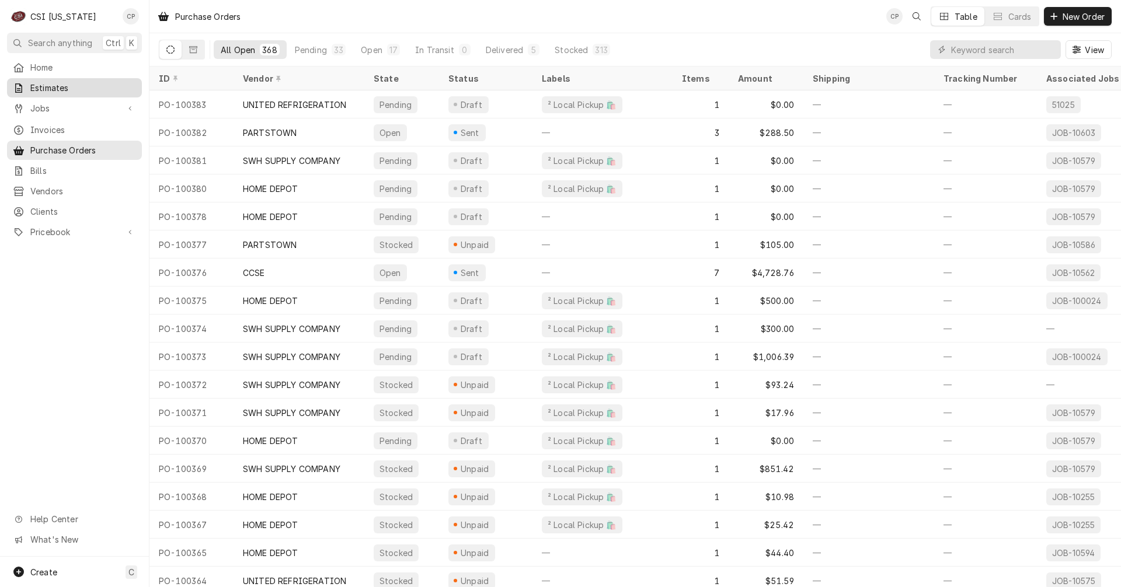
click at [57, 86] on span "Estimates" at bounding box center [83, 88] width 106 height 12
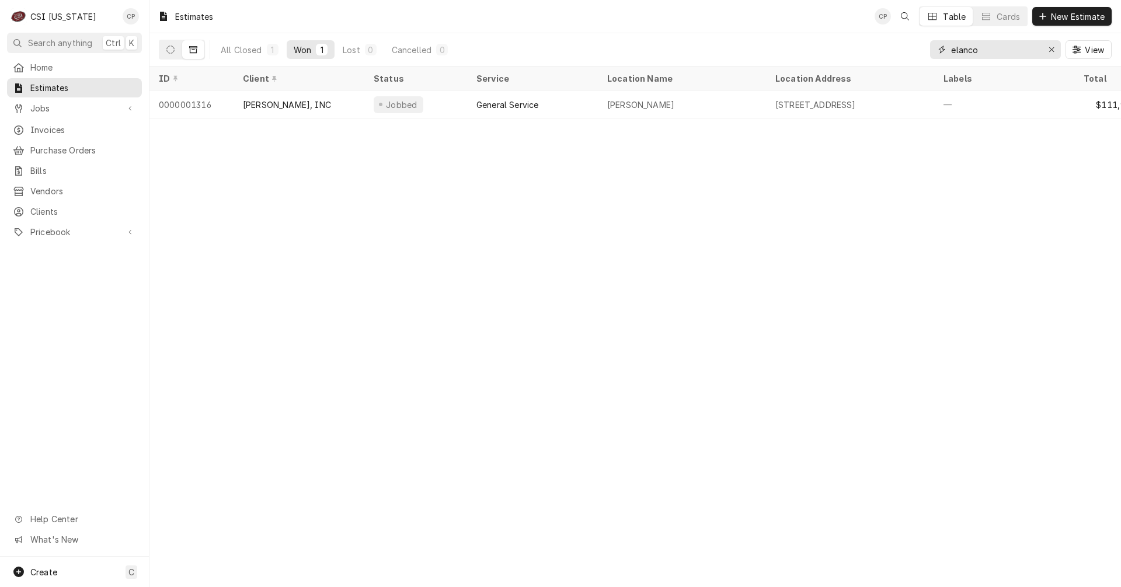
drag, startPoint x: 995, startPoint y: 50, endPoint x: 886, endPoint y: 54, distance: 109.2
click at [886, 54] on div "All Closed 1 Won 1 Lost 0 Cancelled 0 elanco View" at bounding box center [635, 49] width 952 height 33
type input "locals"
click at [256, 51] on div "All Closed" at bounding box center [241, 50] width 41 height 12
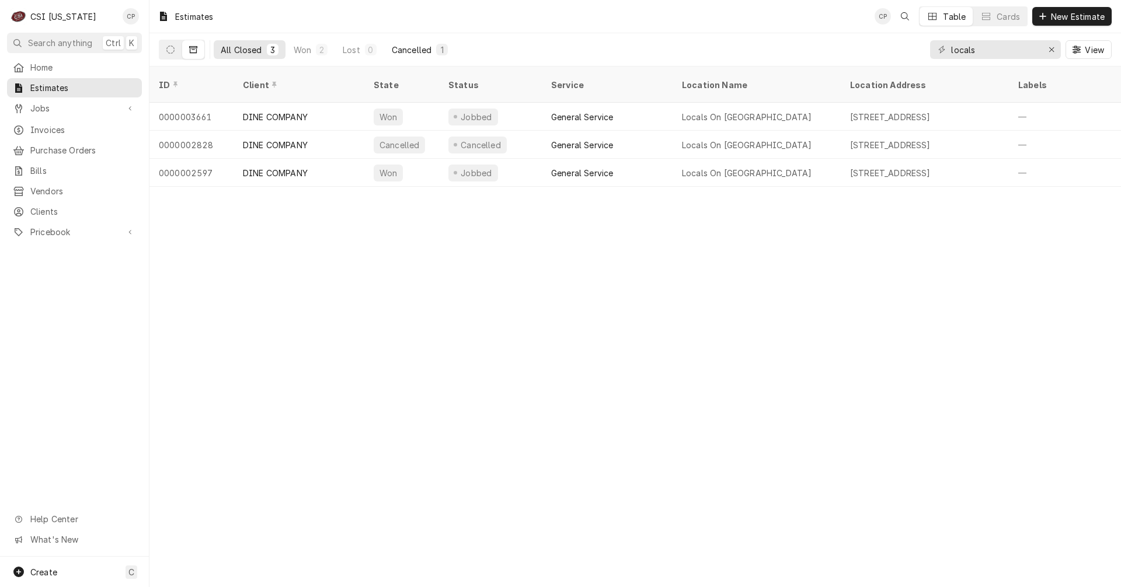
click at [417, 51] on div "Cancelled" at bounding box center [412, 50] width 40 height 12
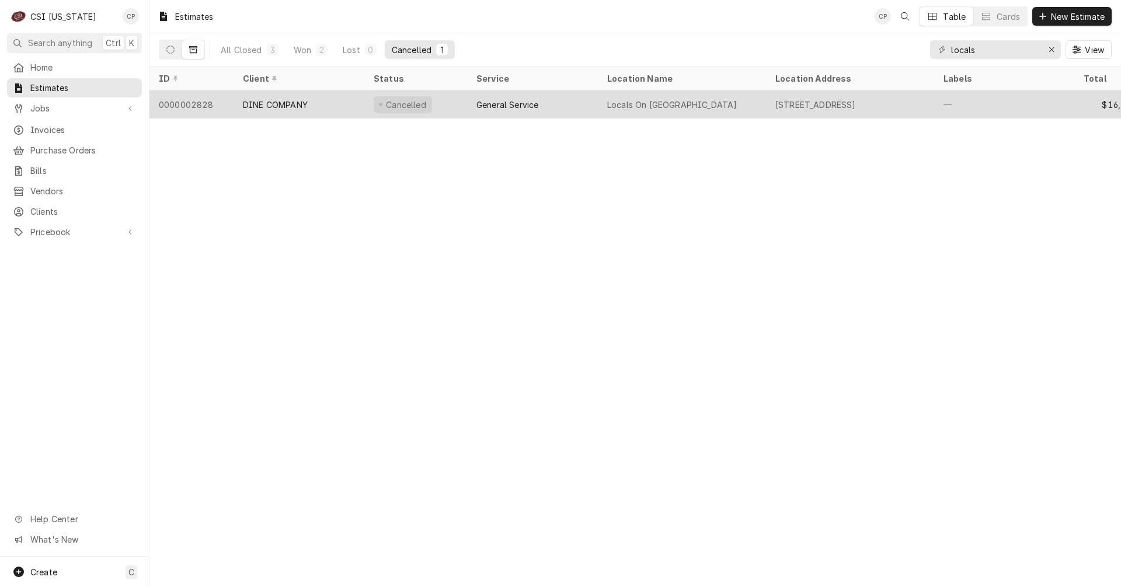
click at [281, 101] on div "DINE COMPANY" at bounding box center [275, 105] width 65 height 12
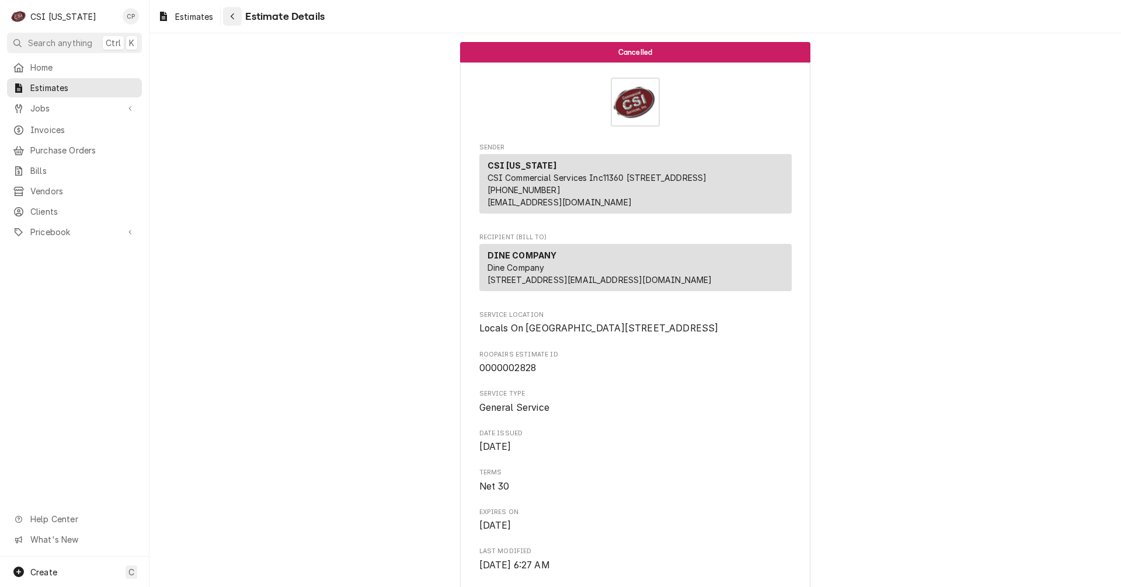
click at [236, 18] on div "Navigate back" at bounding box center [232, 17] width 12 height 12
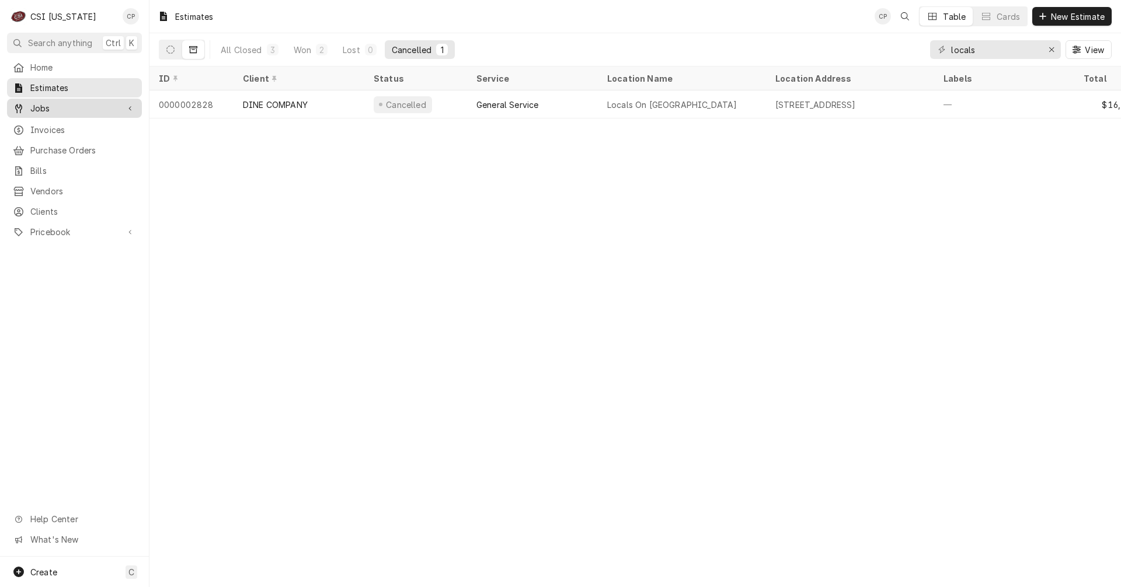
click at [48, 106] on span "Jobs" at bounding box center [74, 108] width 88 height 12
click at [53, 88] on span "Estimates" at bounding box center [83, 88] width 106 height 12
drag, startPoint x: 994, startPoint y: 51, endPoint x: 864, endPoint y: 40, distance: 130.6
click at [864, 40] on div "All Closed 3 Won 2 Lost 0 Cancelled 1 locals View" at bounding box center [635, 49] width 952 height 33
click at [1009, 48] on input "locals" at bounding box center [995, 49] width 88 height 19
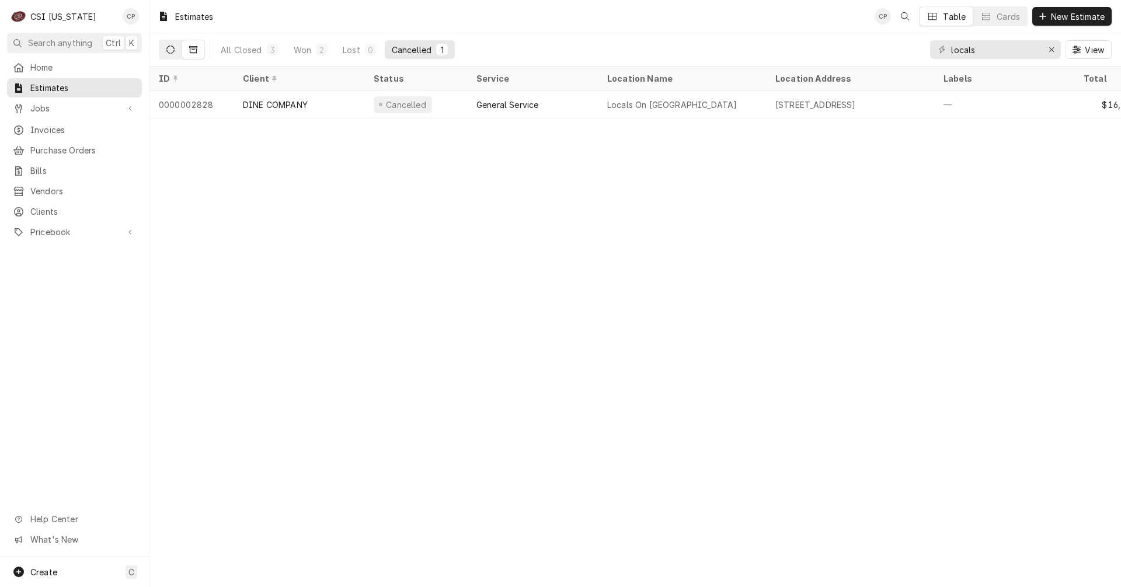
click at [167, 50] on icon "Dynamic Content Wrapper" at bounding box center [170, 50] width 8 height 8
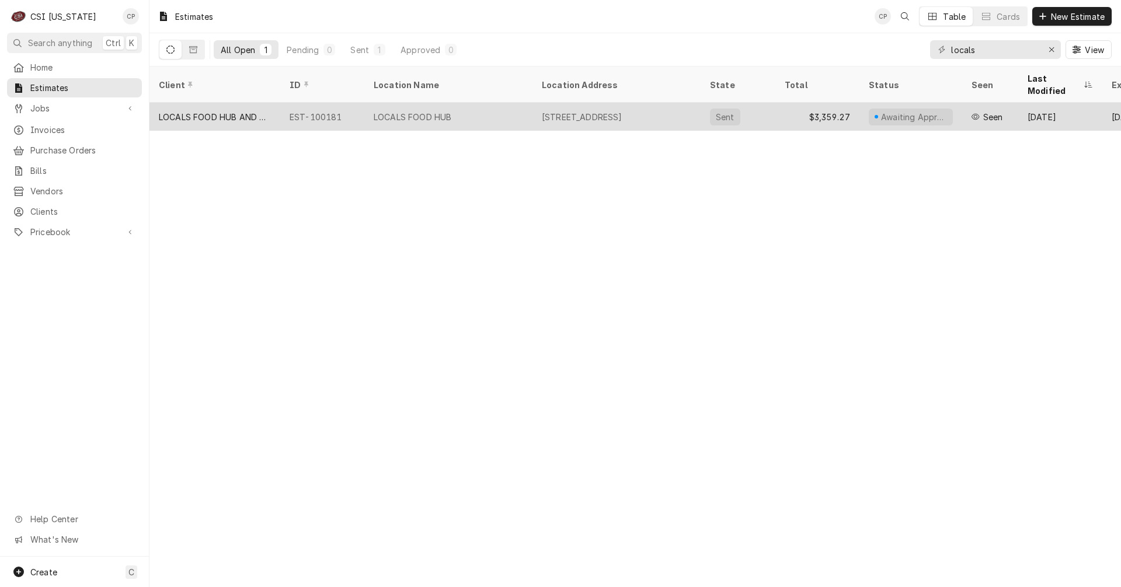
click at [594, 111] on div "822 E Broadway, Louisville, KY 40204" at bounding box center [582, 117] width 81 height 12
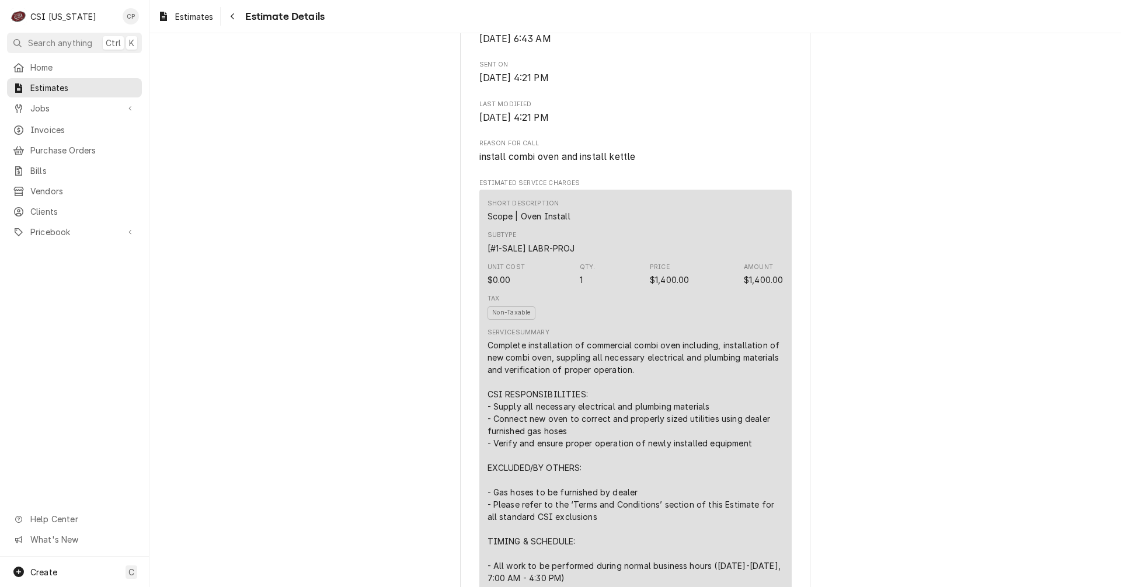
scroll to position [584, 0]
click at [51, 106] on span "Jobs" at bounding box center [74, 108] width 88 height 12
click at [54, 123] on span "Jobs" at bounding box center [83, 129] width 106 height 12
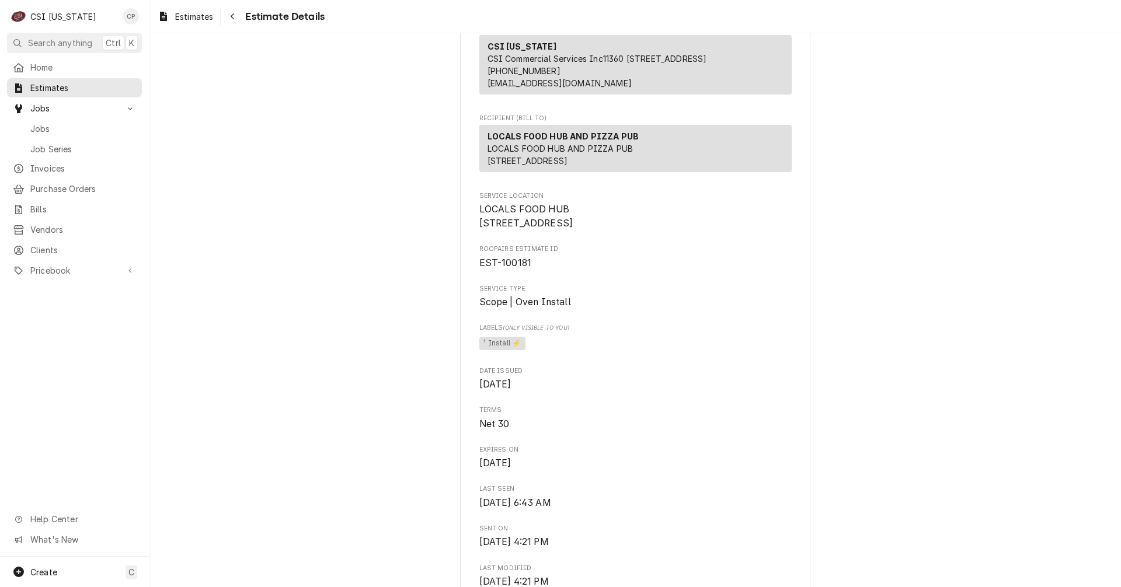
scroll to position [0, 0]
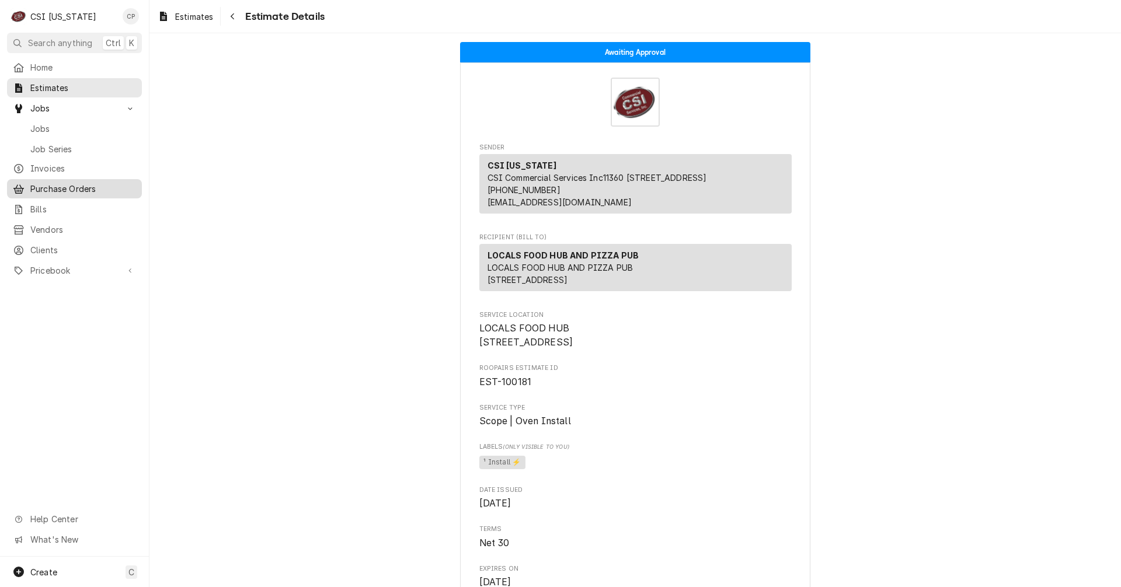
click at [85, 183] on span "Purchase Orders" at bounding box center [83, 189] width 106 height 12
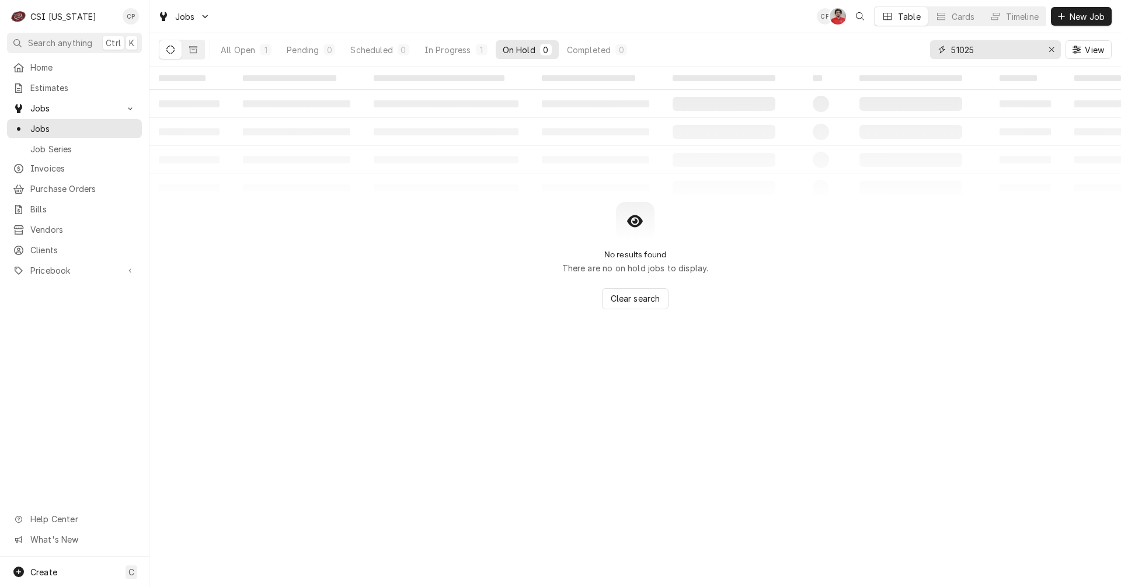
drag, startPoint x: 989, startPoint y: 47, endPoint x: 941, endPoint y: 46, distance: 48.5
click at [941, 46] on div "51025" at bounding box center [995, 49] width 131 height 19
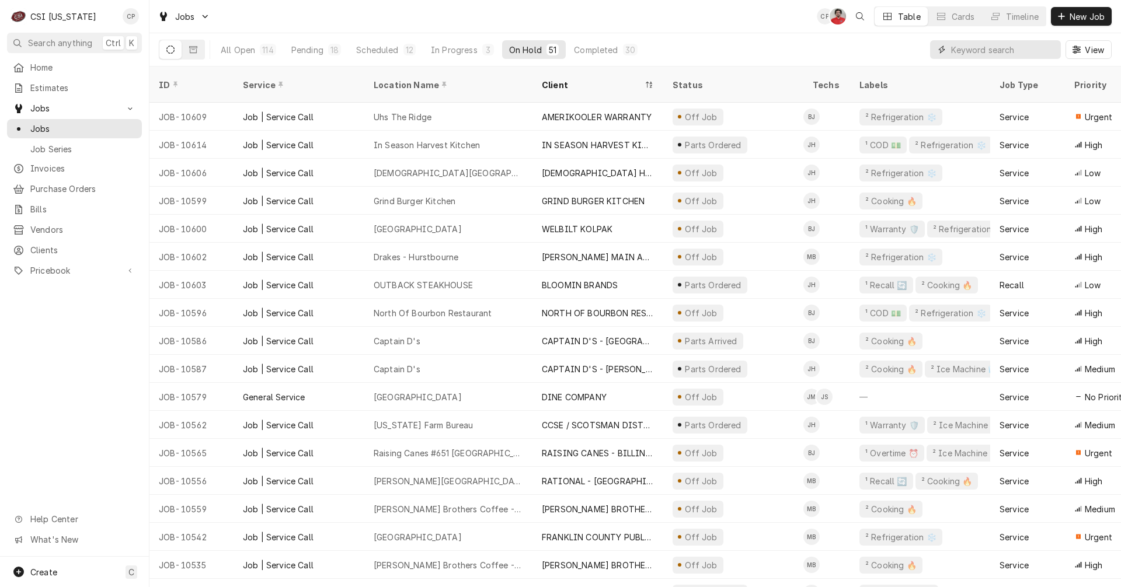
click at [976, 48] on input "Dynamic Content Wrapper" at bounding box center [1003, 49] width 104 height 19
click at [969, 51] on input "Dynamic Content Wrapper" at bounding box center [1003, 49] width 104 height 19
click at [975, 50] on input "Dynamic Content Wrapper" at bounding box center [1003, 49] width 104 height 19
click at [984, 53] on input "Dynamic Content Wrapper" at bounding box center [1003, 49] width 104 height 19
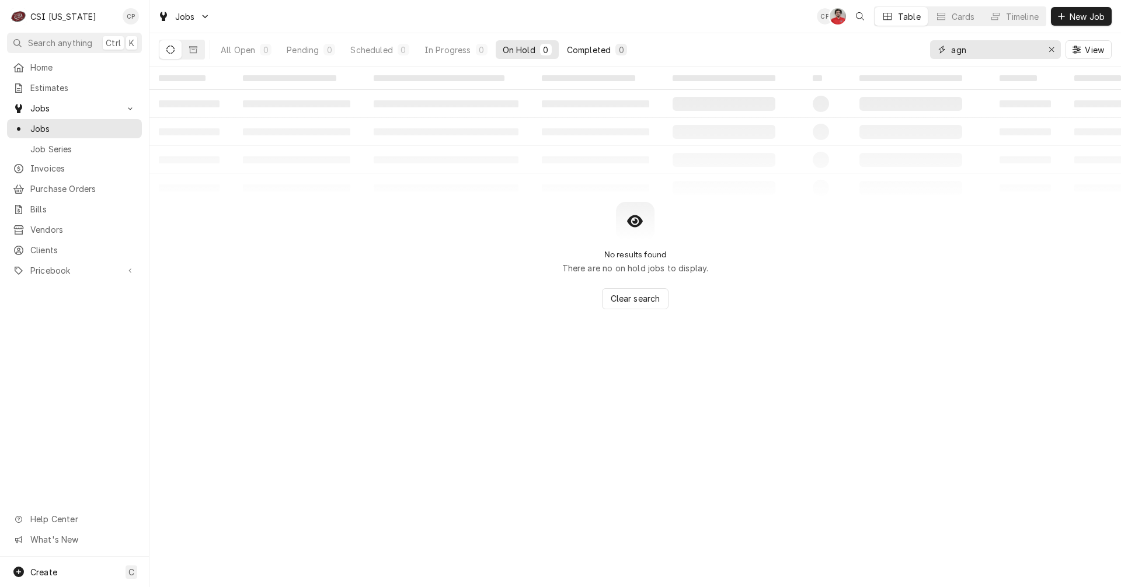
type input "agn"
click at [587, 51] on div "Completed" at bounding box center [589, 50] width 44 height 12
click at [67, 165] on span "Invoices" at bounding box center [83, 168] width 106 height 12
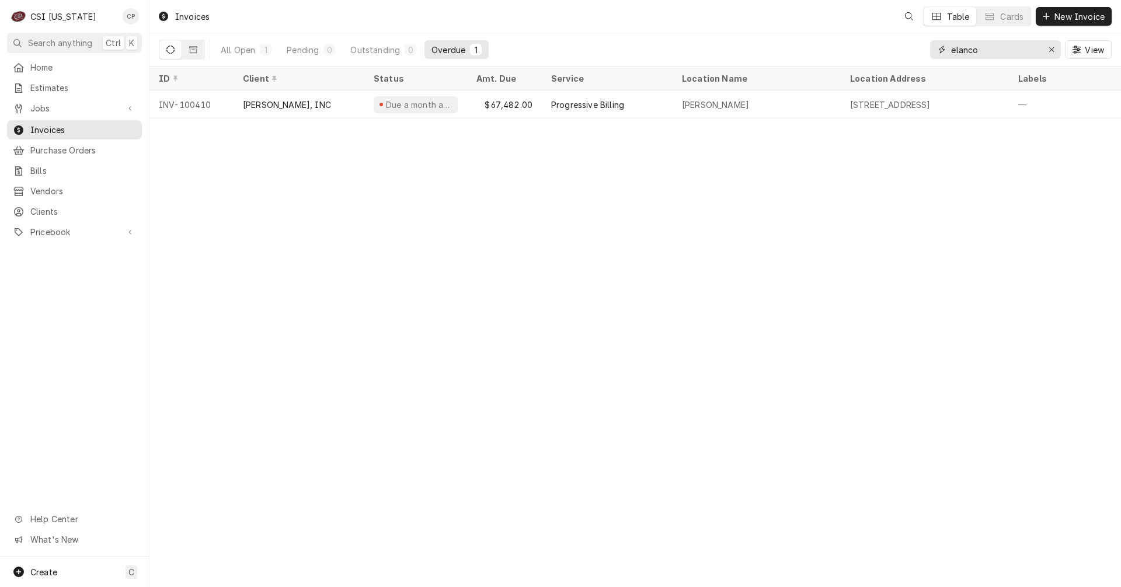
drag, startPoint x: 985, startPoint y: 48, endPoint x: 864, endPoint y: 58, distance: 120.6
click at [864, 58] on div "All Open 1 Pending 0 Outstanding 0 Overdue 1 elanco View" at bounding box center [635, 49] width 952 height 33
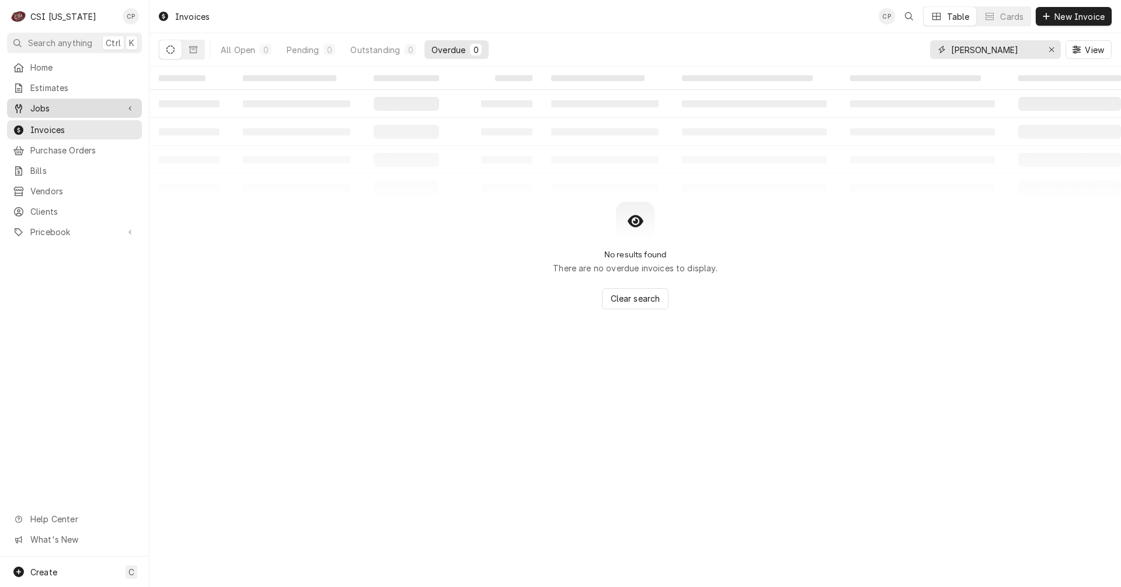
type input "[PERSON_NAME]"
click at [52, 106] on span "Jobs" at bounding box center [74, 108] width 88 height 12
click at [51, 125] on span "Jobs" at bounding box center [83, 129] width 106 height 12
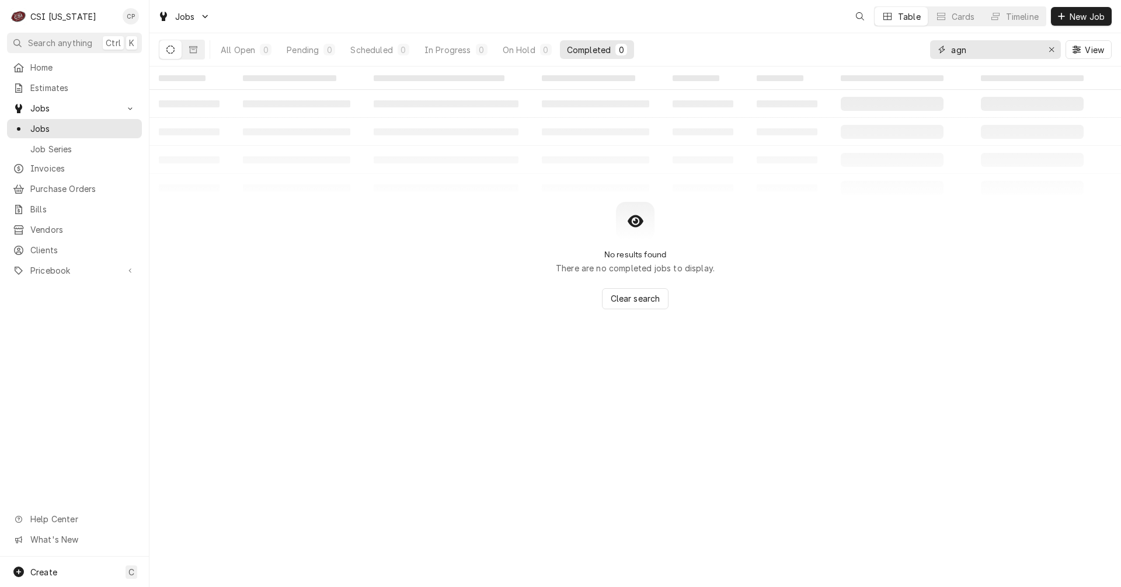
click at [1000, 55] on input "agn" at bounding box center [995, 49] width 88 height 19
type input "a"
type input "s"
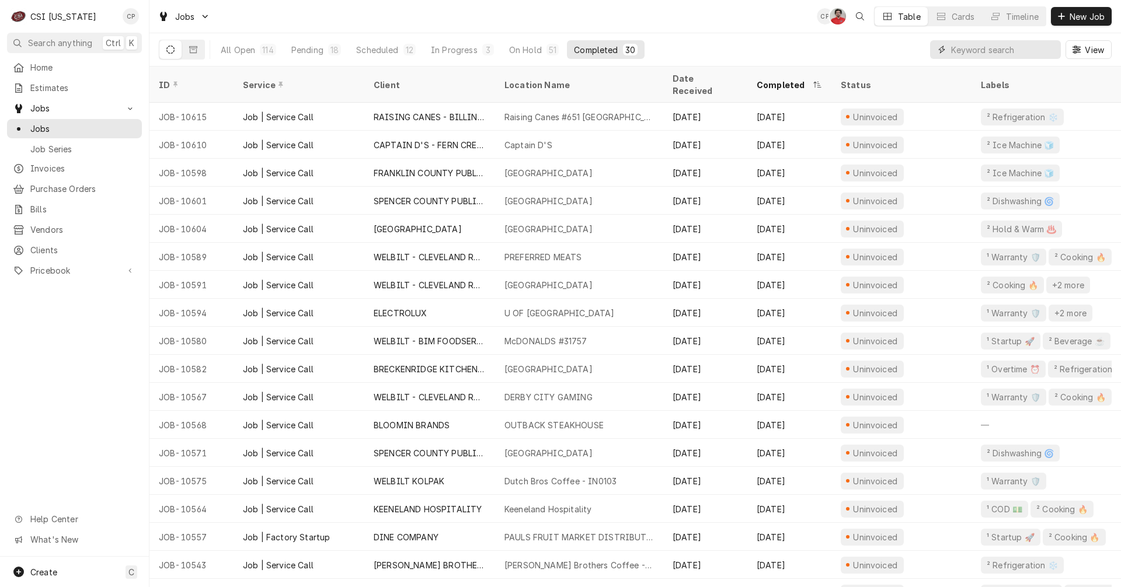
click at [987, 51] on input "Dynamic Content Wrapper" at bounding box center [1003, 49] width 104 height 19
click at [985, 50] on input "Dynamic Content Wrapper" at bounding box center [1003, 49] width 104 height 19
click at [856, 49] on div "All Open 114 Pending 18 Scheduled 12 In Progress 3 On Hold 51 Completed 30 View" at bounding box center [635, 49] width 952 height 33
click at [53, 66] on span "Home" at bounding box center [83, 67] width 106 height 12
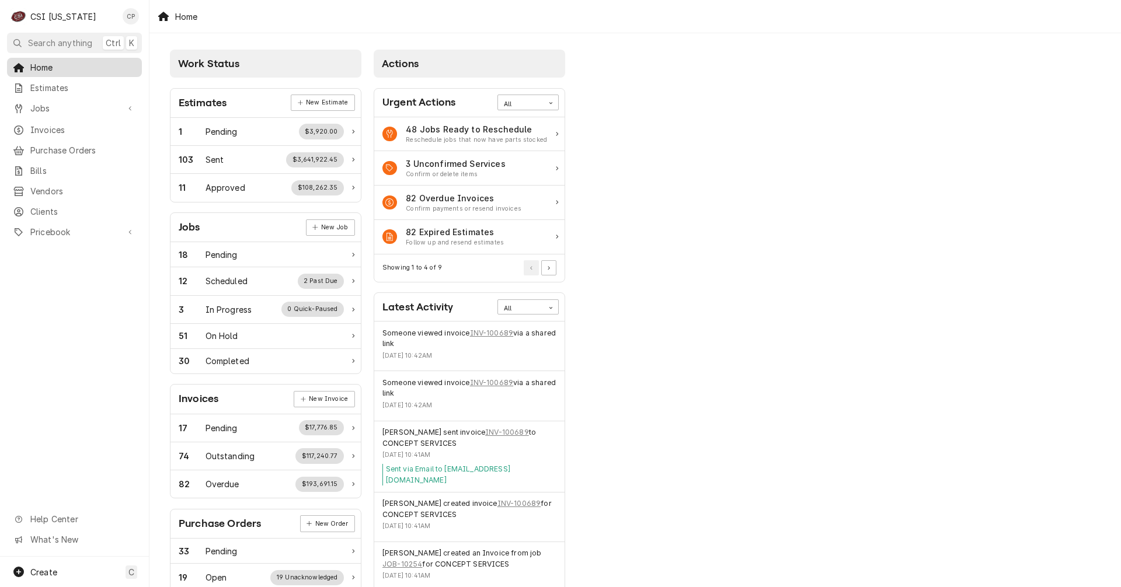
click at [83, 67] on span "Home" at bounding box center [83, 67] width 106 height 12
click at [68, 41] on span "Search anything" at bounding box center [60, 43] width 64 height 12
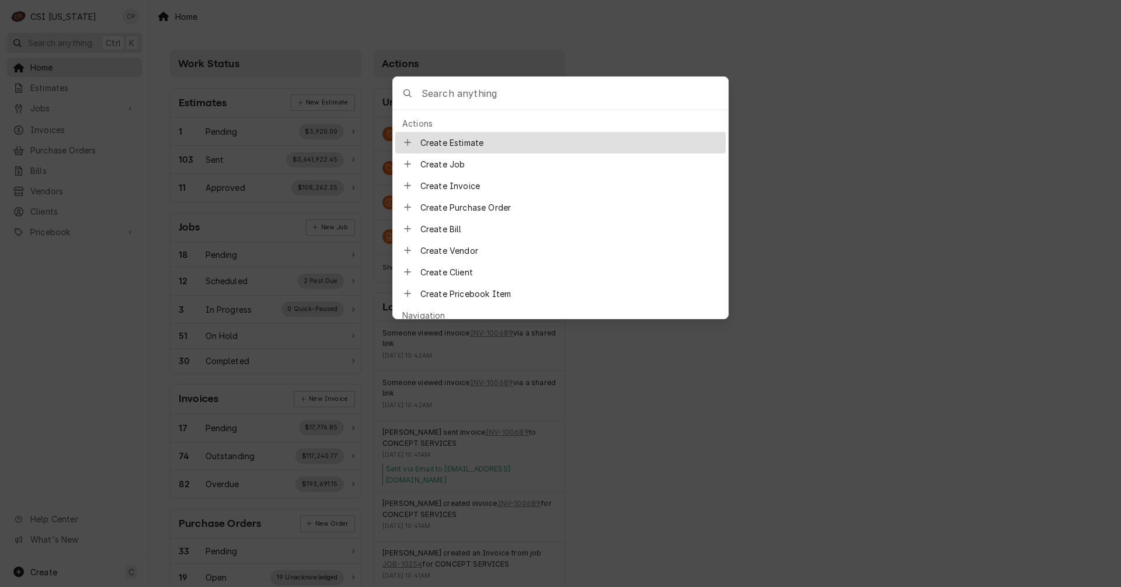
type input "s"
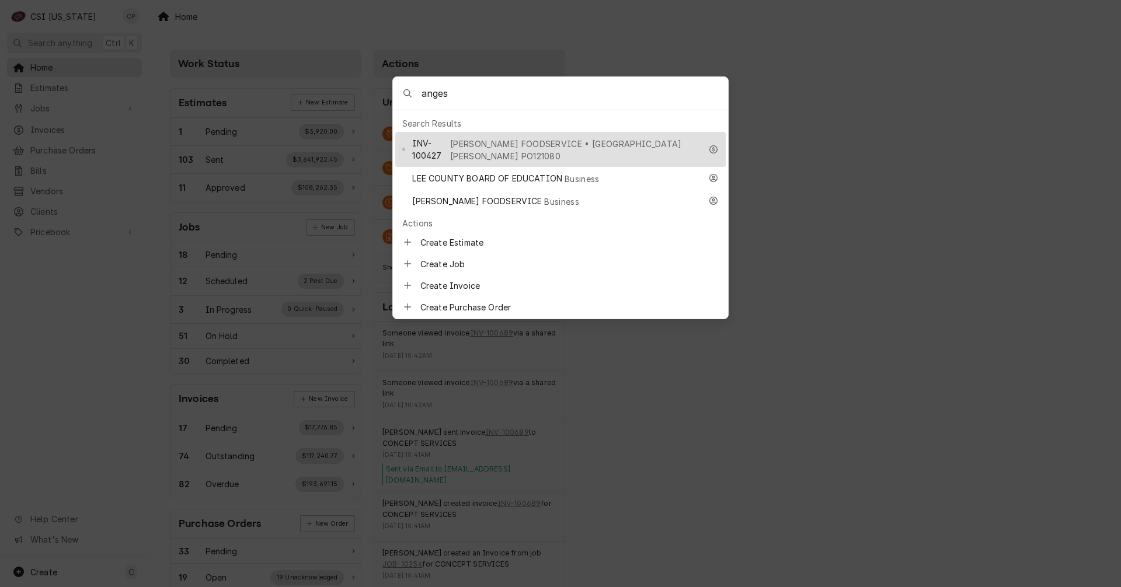
type input "anges"
click at [570, 139] on span "[PERSON_NAME] FOODSERVICE • [GEOGRAPHIC_DATA][PERSON_NAME] PO121080" at bounding box center [575, 150] width 251 height 25
click at [570, 139] on div "Actions Urgent Actions All 48 Jobs Ready to Reschedule Reschedule jobs that now…" at bounding box center [470, 423] width 204 height 758
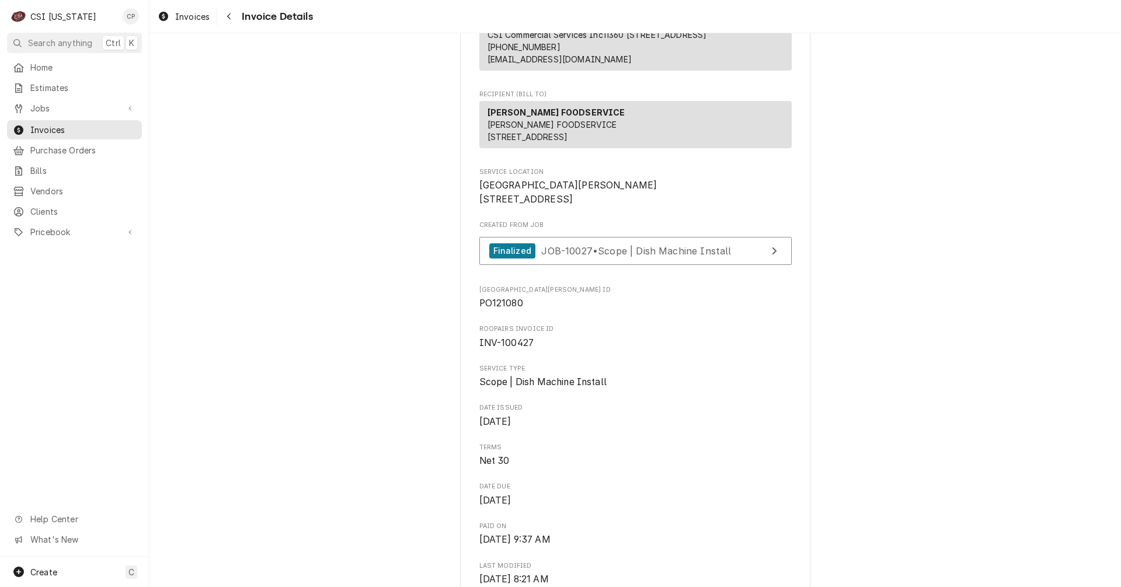
scroll to position [96, 0]
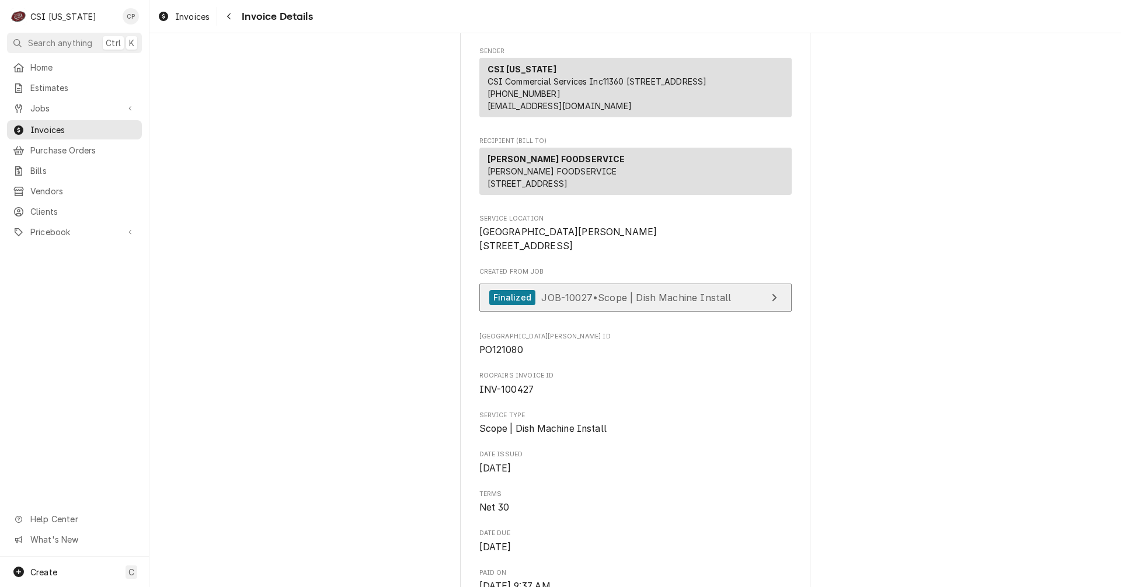
click at [705, 303] on span "JOB-10027 • Scope | Dish Machine Install" at bounding box center [636, 297] width 190 height 12
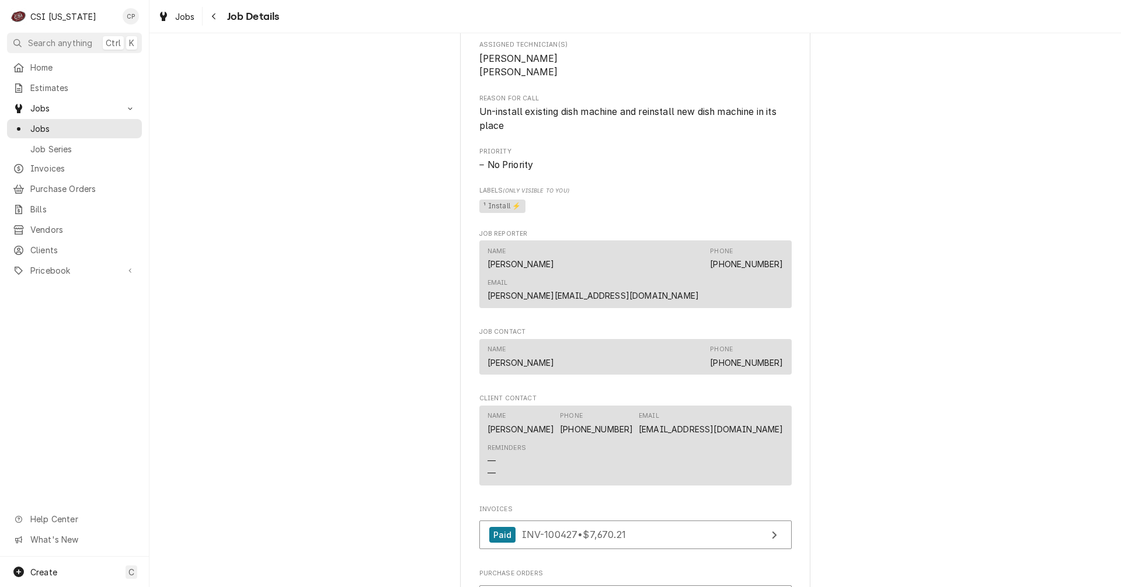
scroll to position [817, 0]
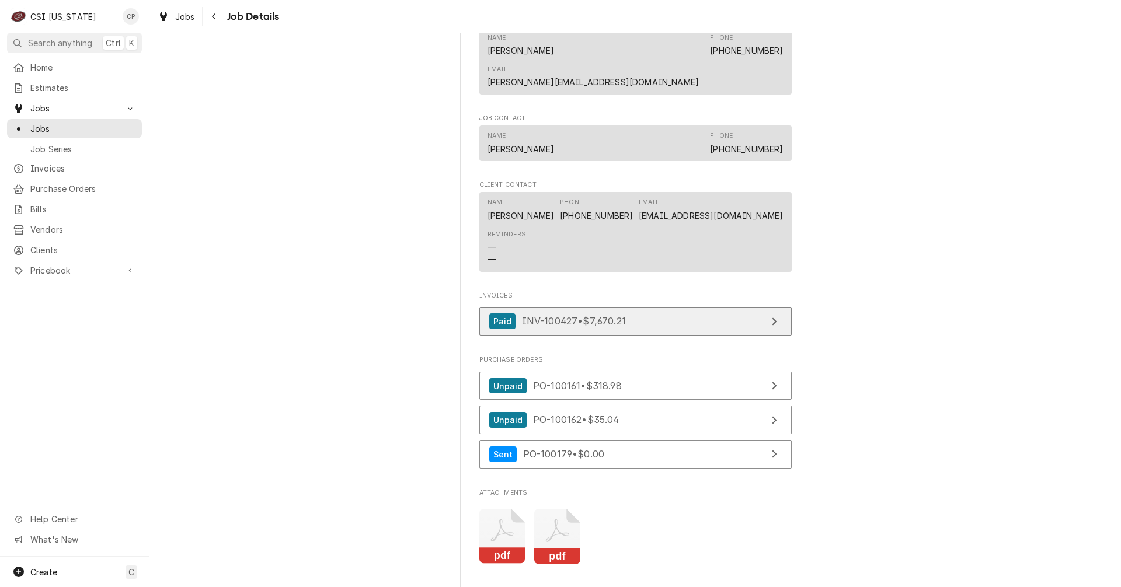
click at [715, 307] on link "Paid INV-100427 • $7,670.21" at bounding box center [635, 321] width 312 height 29
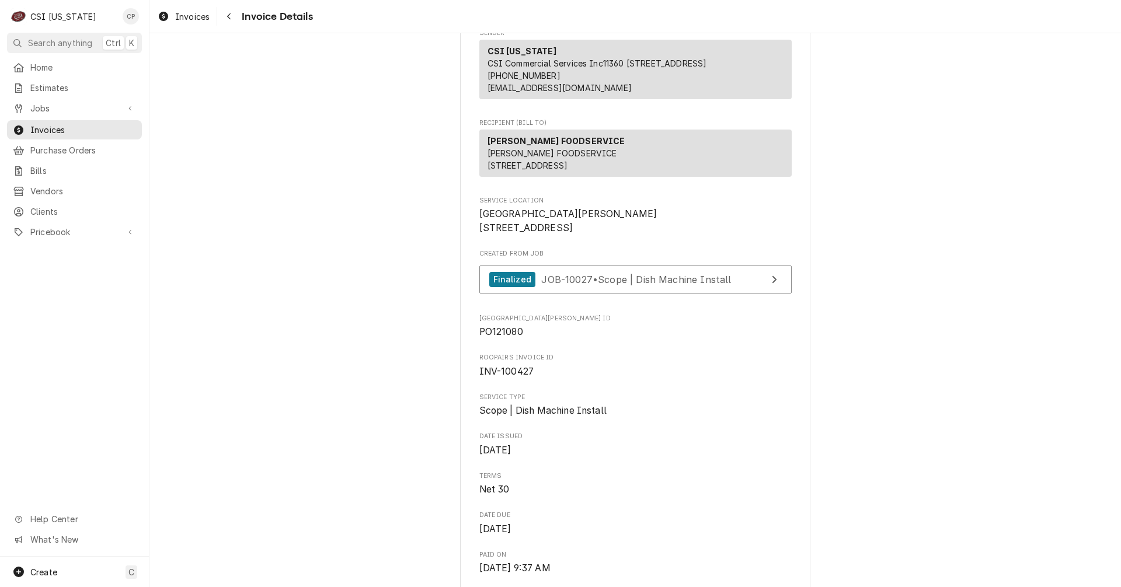
scroll to position [117, 0]
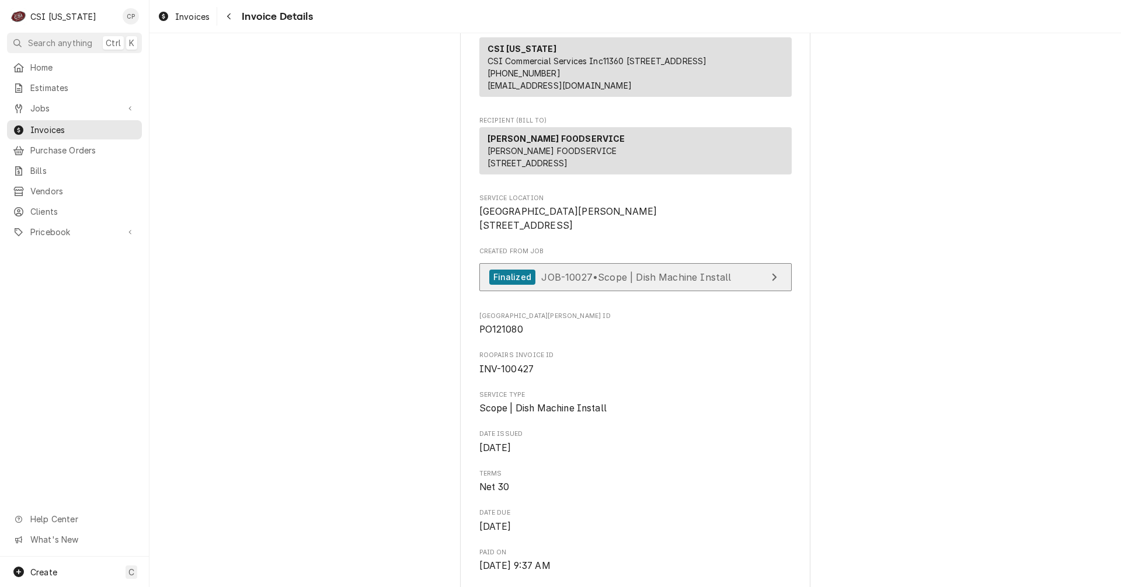
click at [684, 282] on span "JOB-10027 • Scope | Dish Machine Install" at bounding box center [636, 277] width 190 height 12
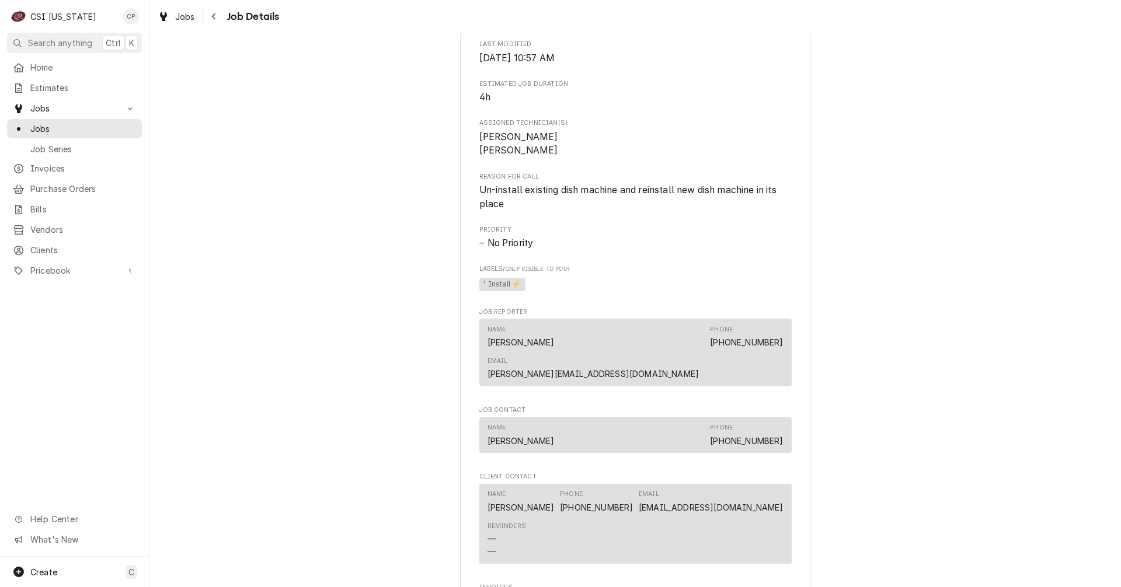
scroll to position [817, 0]
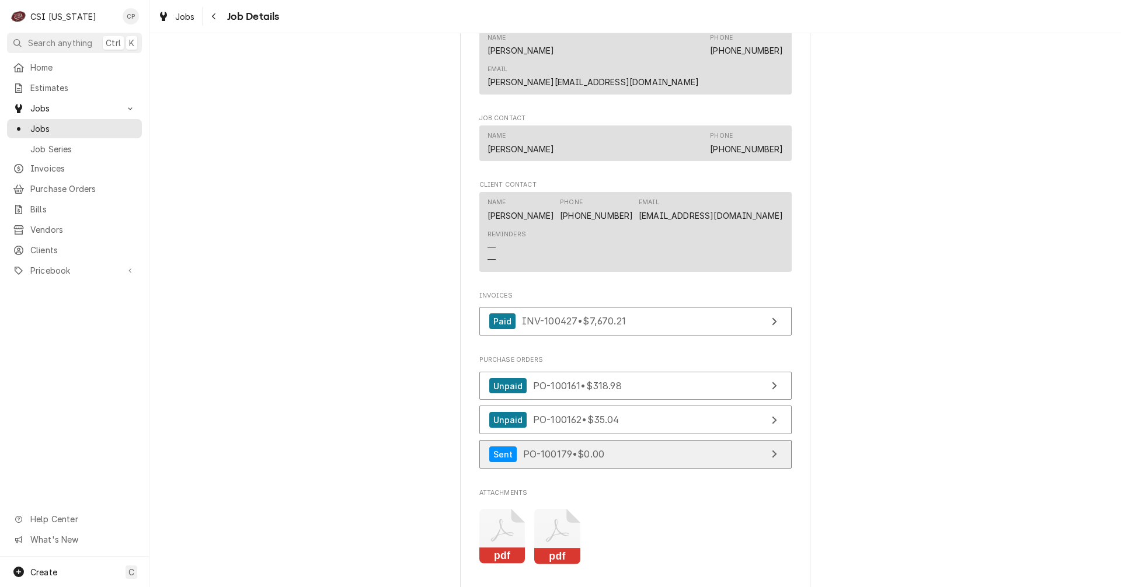
click at [666, 443] on link "Sent PO-100179 • $0.00" at bounding box center [635, 454] width 312 height 29
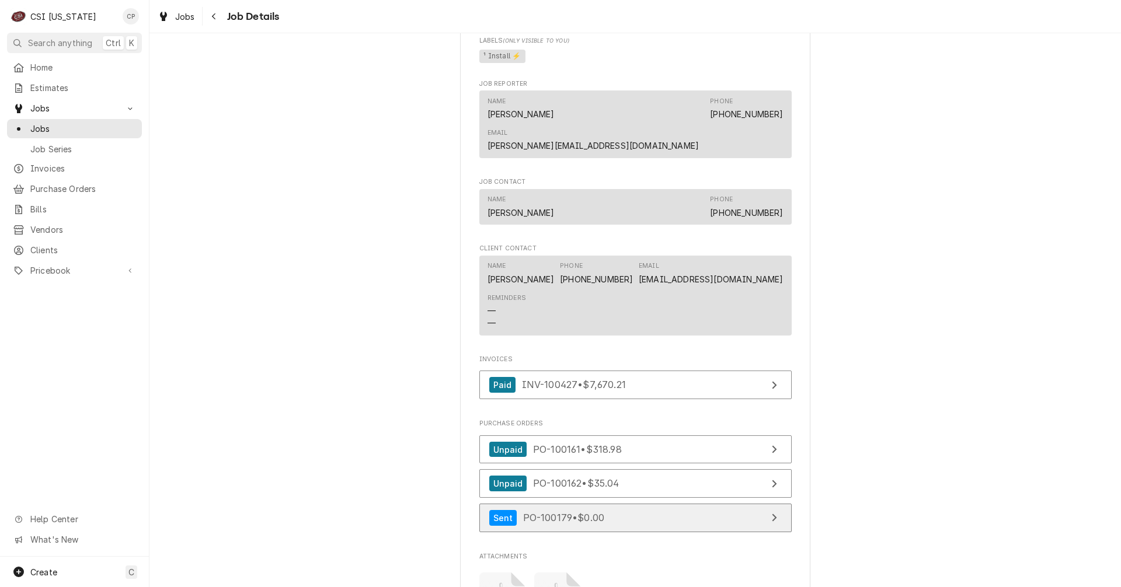
scroll to position [790, 0]
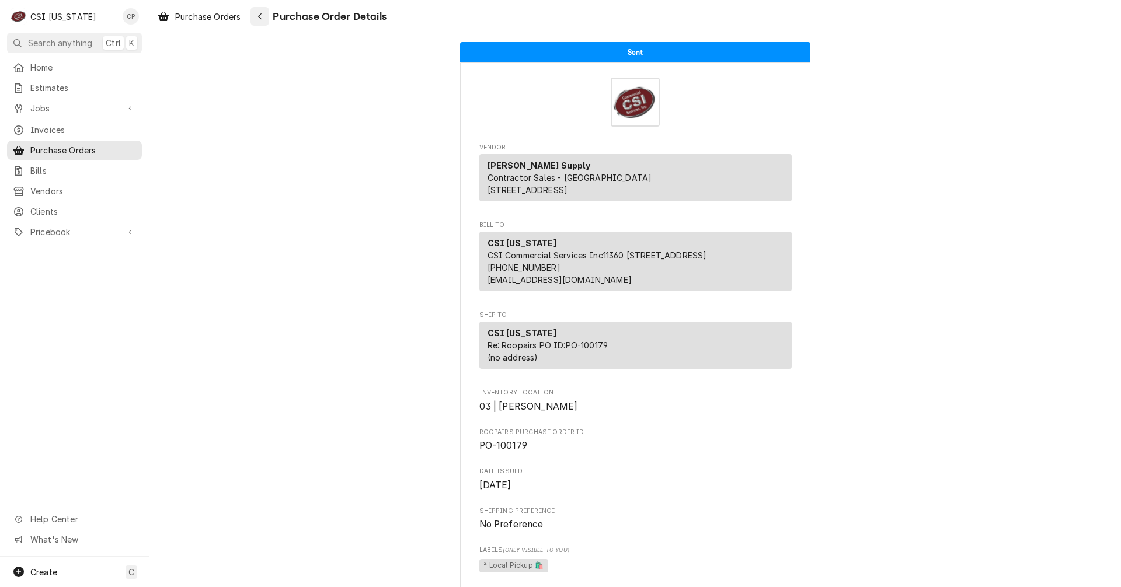
click at [263, 15] on icon "Navigate back" at bounding box center [259, 16] width 5 height 8
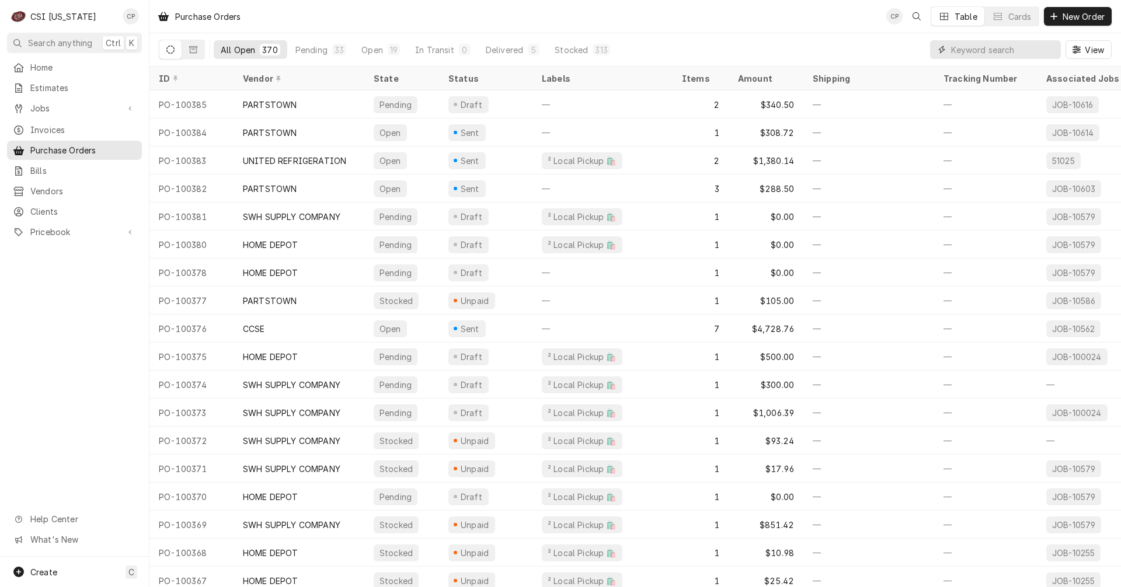
click at [976, 48] on input "Dynamic Content Wrapper" at bounding box center [1003, 49] width 104 height 19
click at [47, 68] on span "Home" at bounding box center [83, 67] width 106 height 12
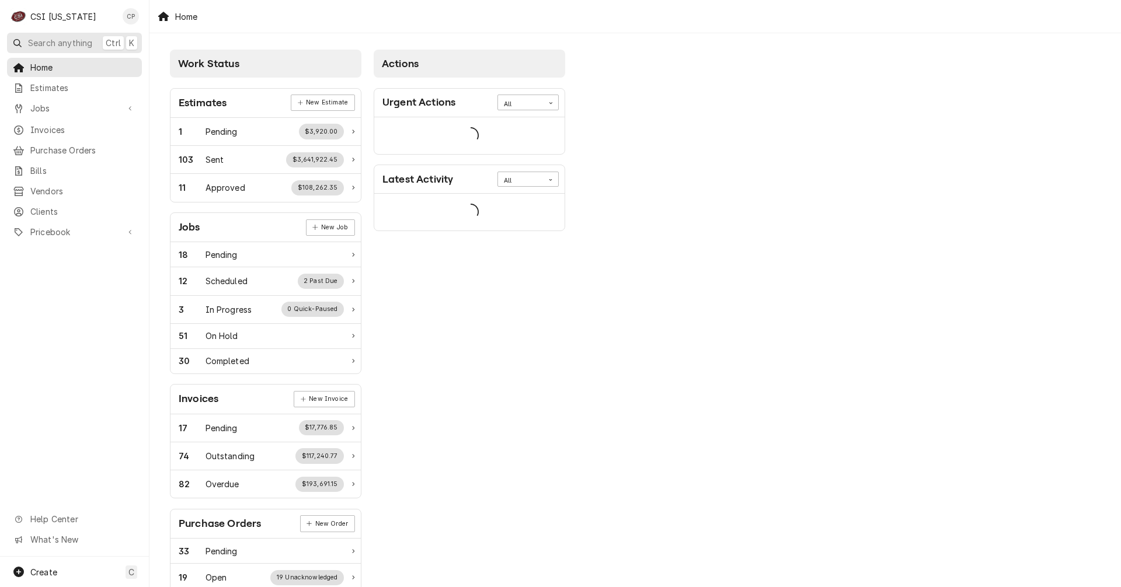
click at [48, 43] on span "Search anything" at bounding box center [60, 43] width 64 height 12
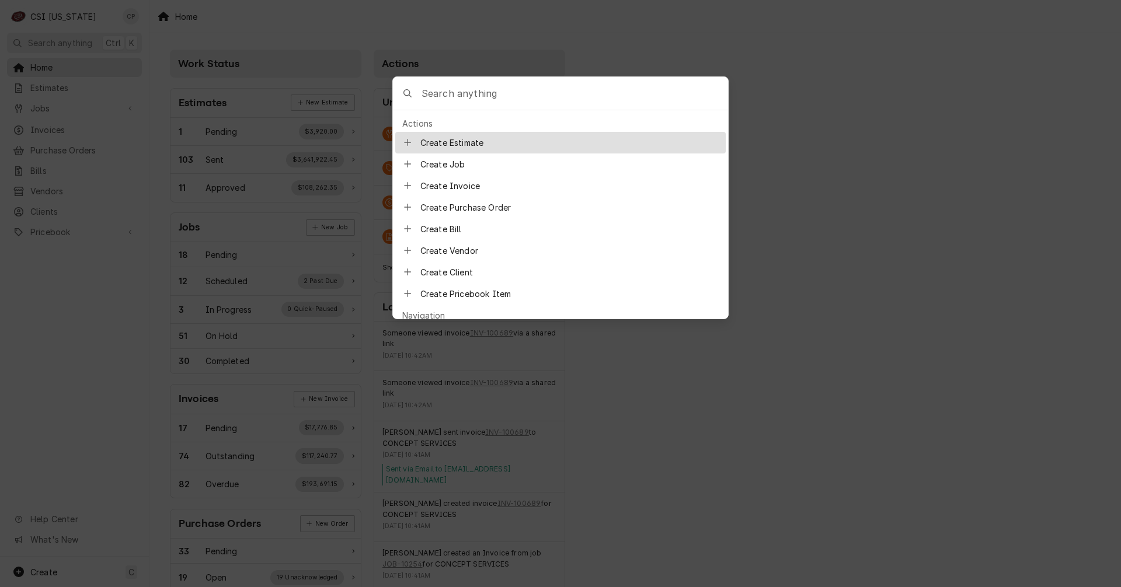
click at [473, 99] on input "Global Command Menu" at bounding box center [574, 93] width 306 height 33
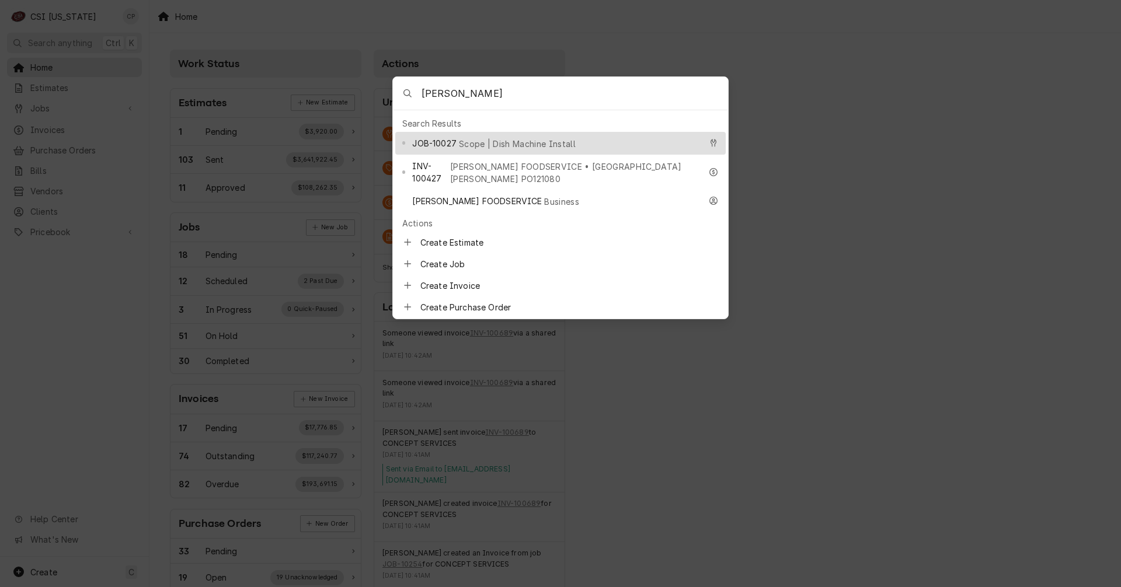
type input "agnes"
click at [502, 144] on div "JOB-10027 Scope | Dish Machine Install" at bounding box center [556, 143] width 288 height 13
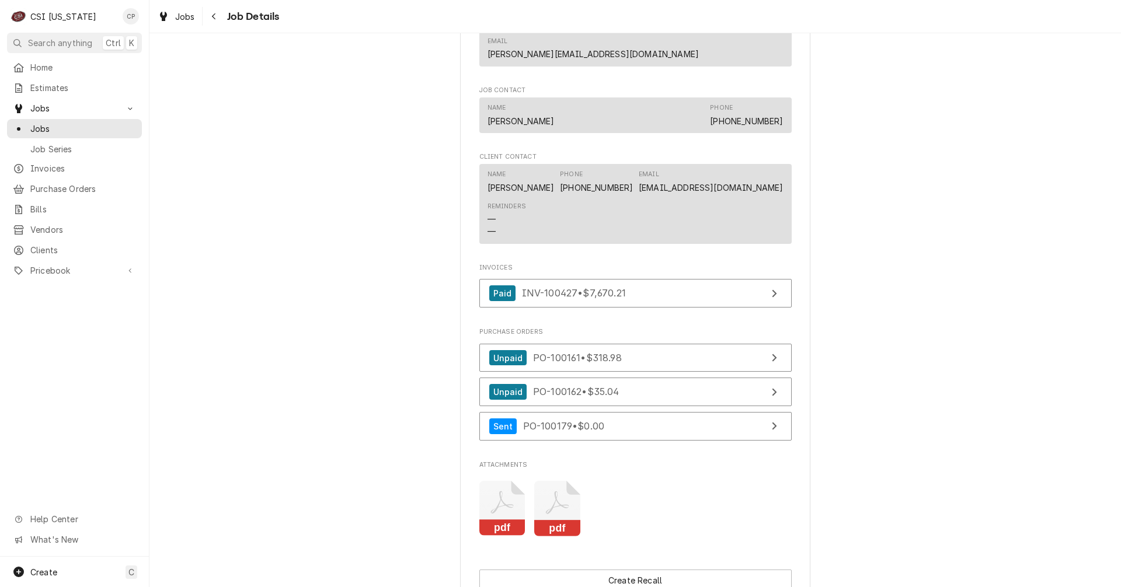
scroll to position [875, 0]
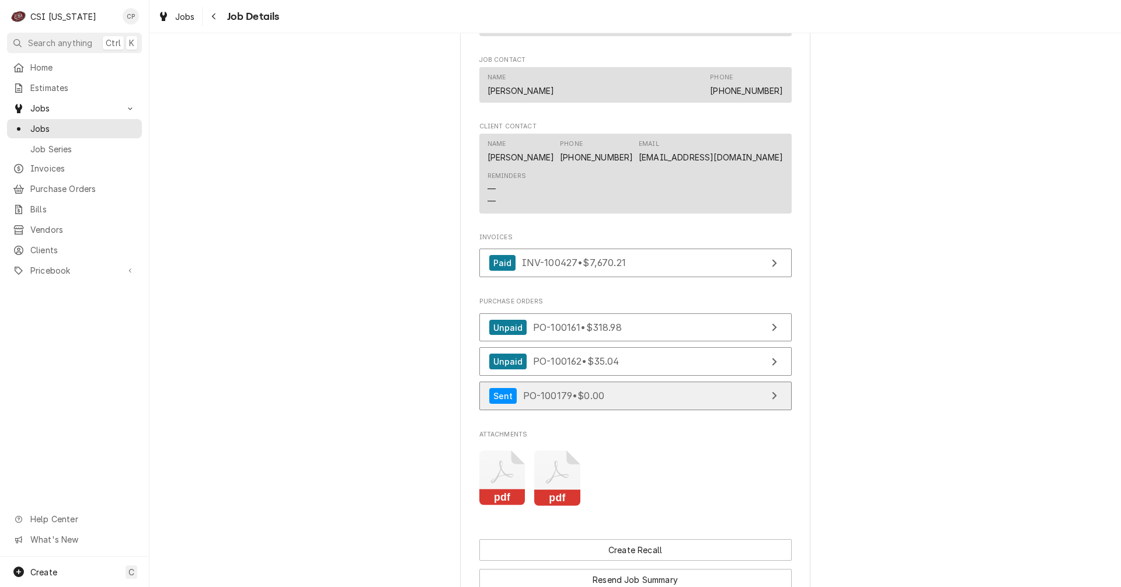
click at [648, 383] on link "Sent PO-100179 • $0.00" at bounding box center [635, 396] width 312 height 29
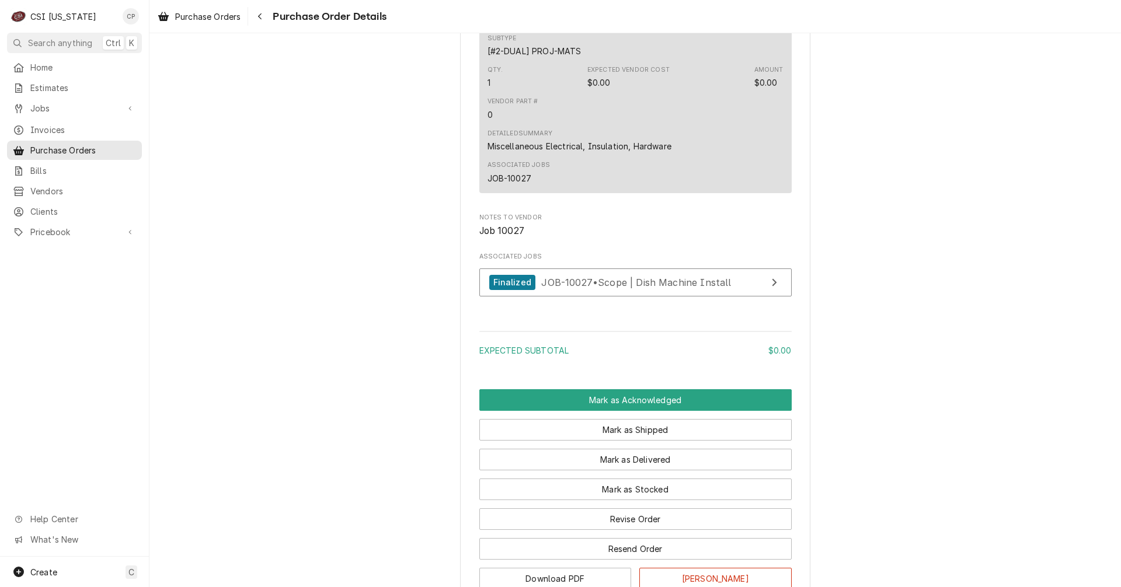
scroll to position [759, 0]
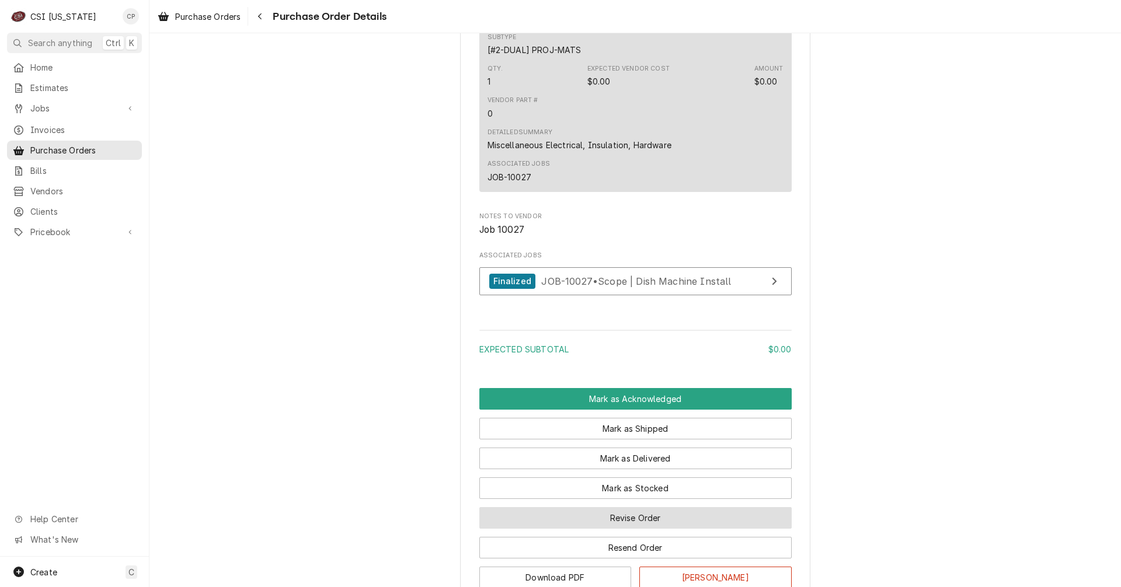
click at [665, 529] on button "Revise Order" at bounding box center [635, 518] width 312 height 22
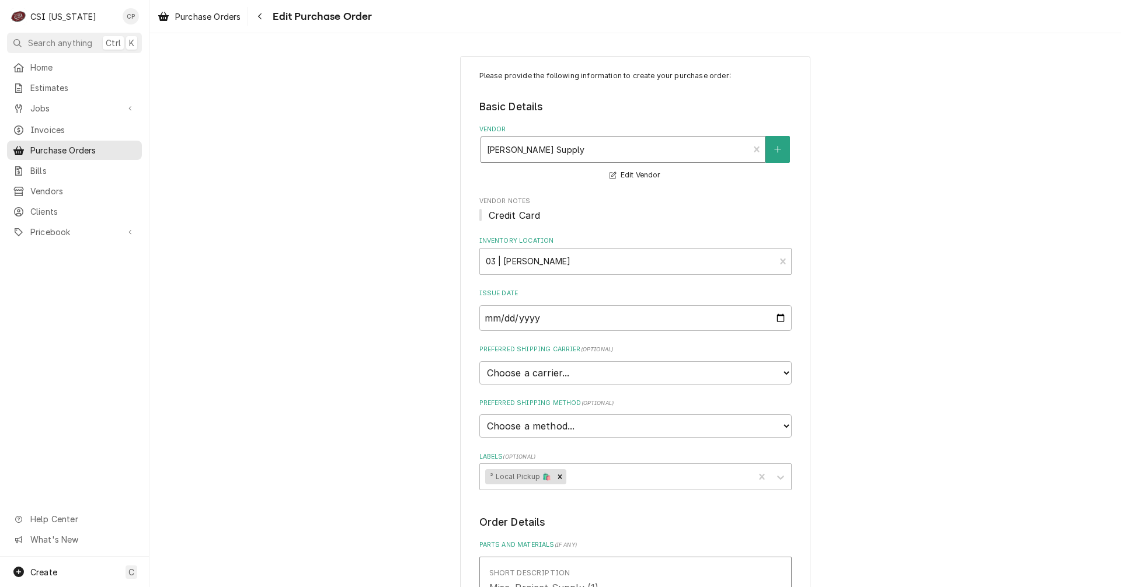
type textarea "x"
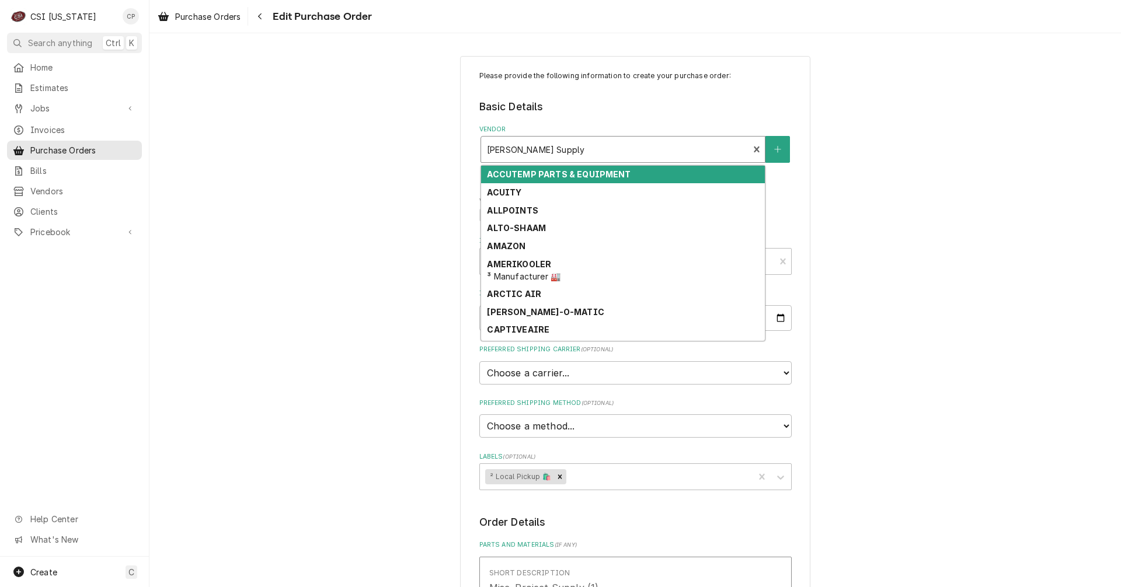
click at [682, 151] on div "Vendor" at bounding box center [615, 149] width 256 height 21
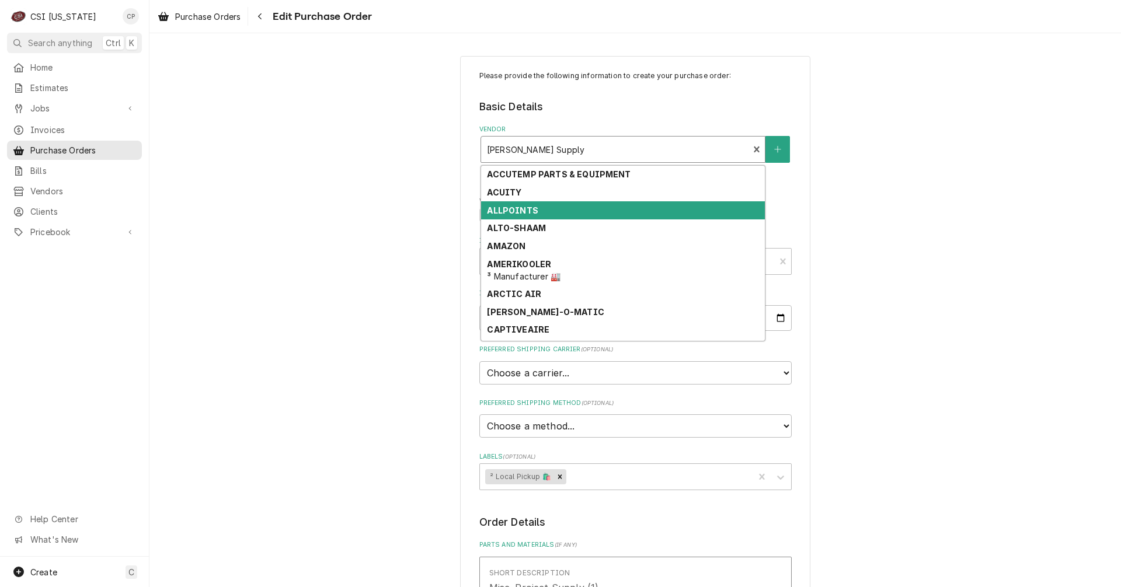
click at [422, 207] on div "Please provide the following information to create your purchase order: Basic D…" at bounding box center [634, 584] width 971 height 1076
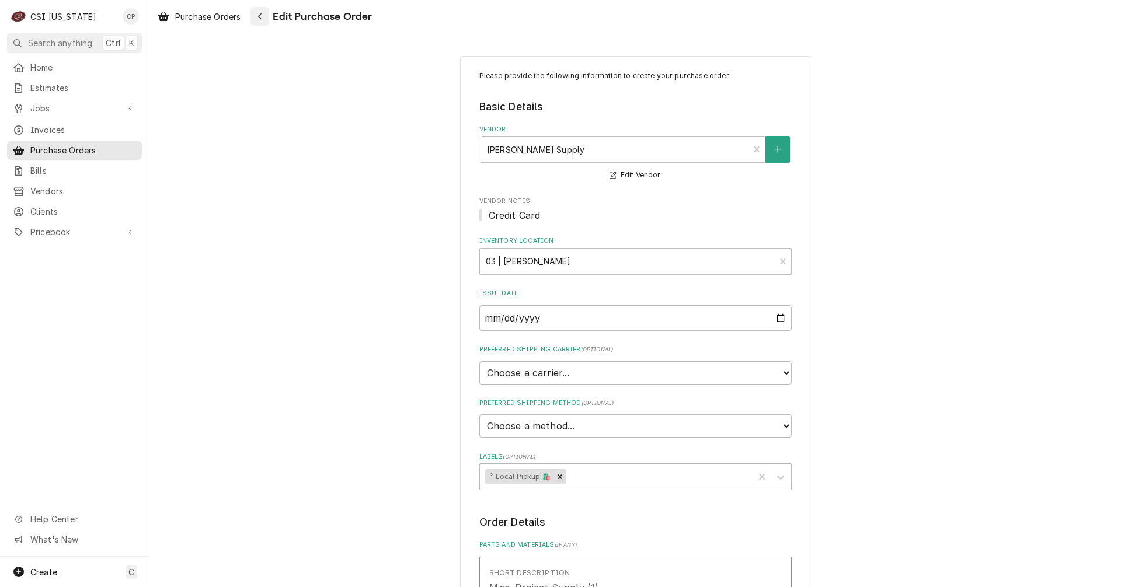
click at [261, 18] on icon "Navigate back" at bounding box center [260, 16] width 4 height 6
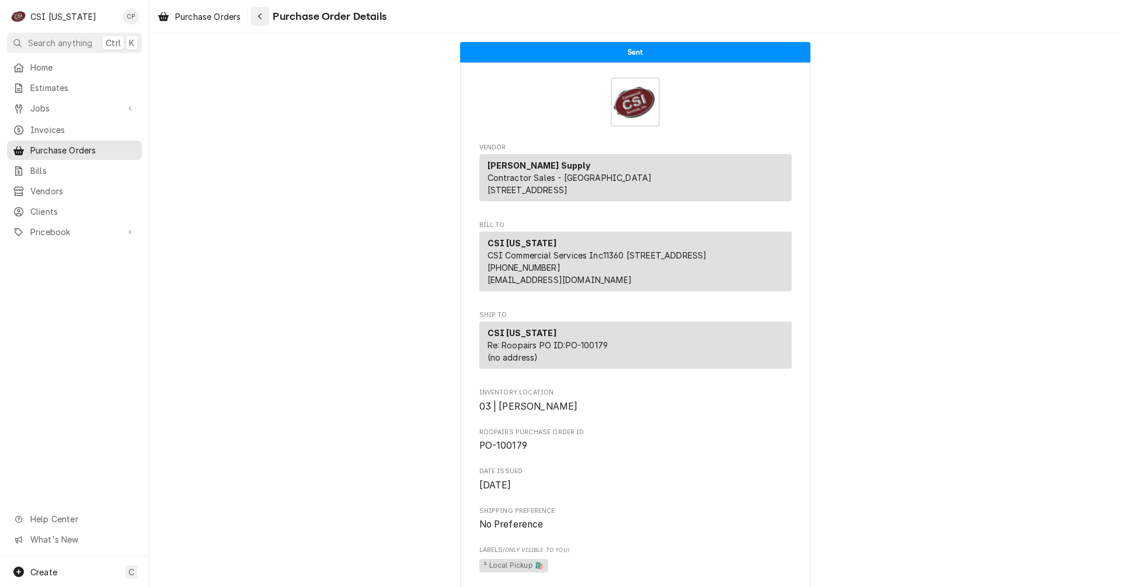
click at [261, 19] on icon "Navigate back" at bounding box center [259, 16] width 5 height 8
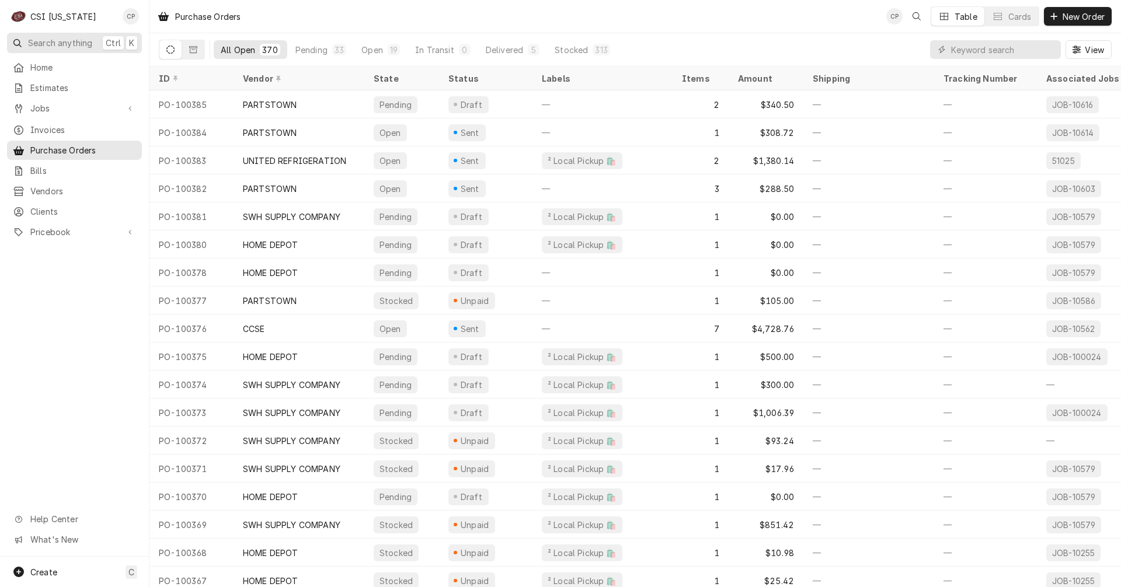
click at [55, 41] on span "Search anything" at bounding box center [60, 43] width 64 height 12
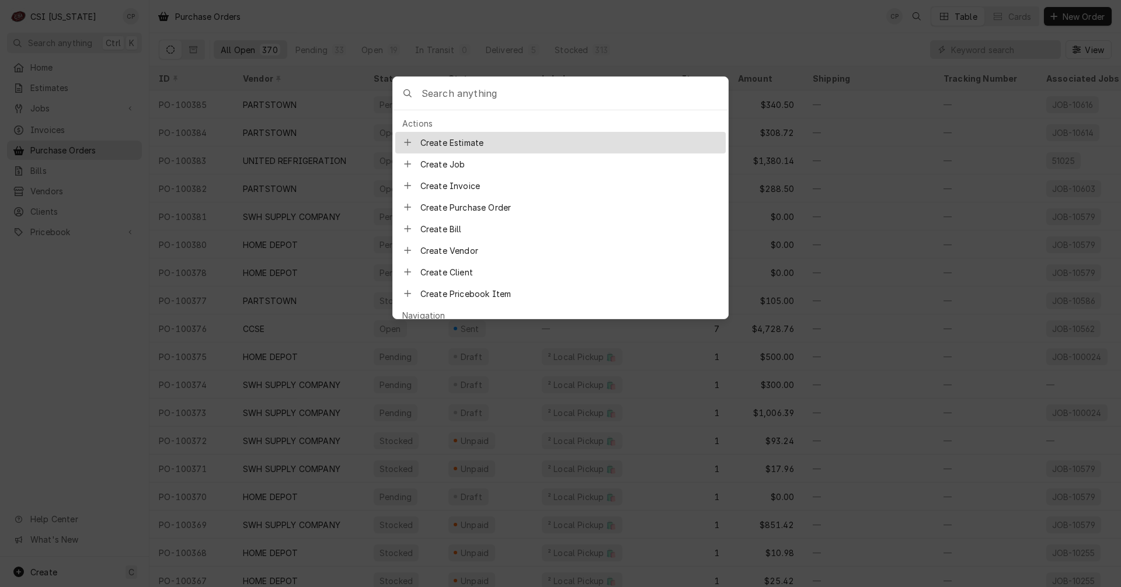
click at [492, 83] on input "Global Command Menu" at bounding box center [574, 93] width 306 height 33
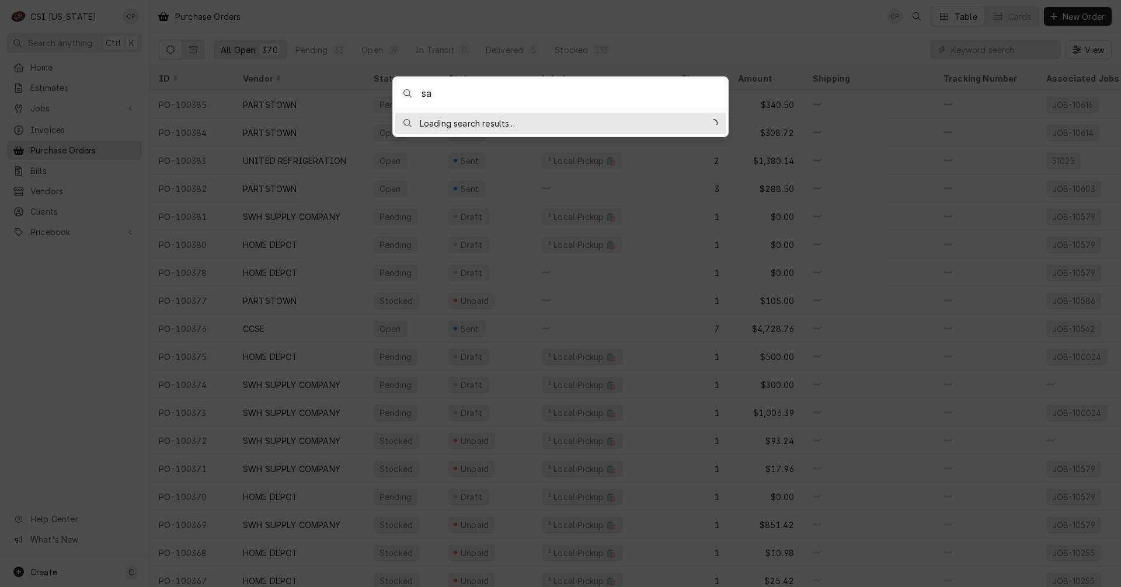
type input "s"
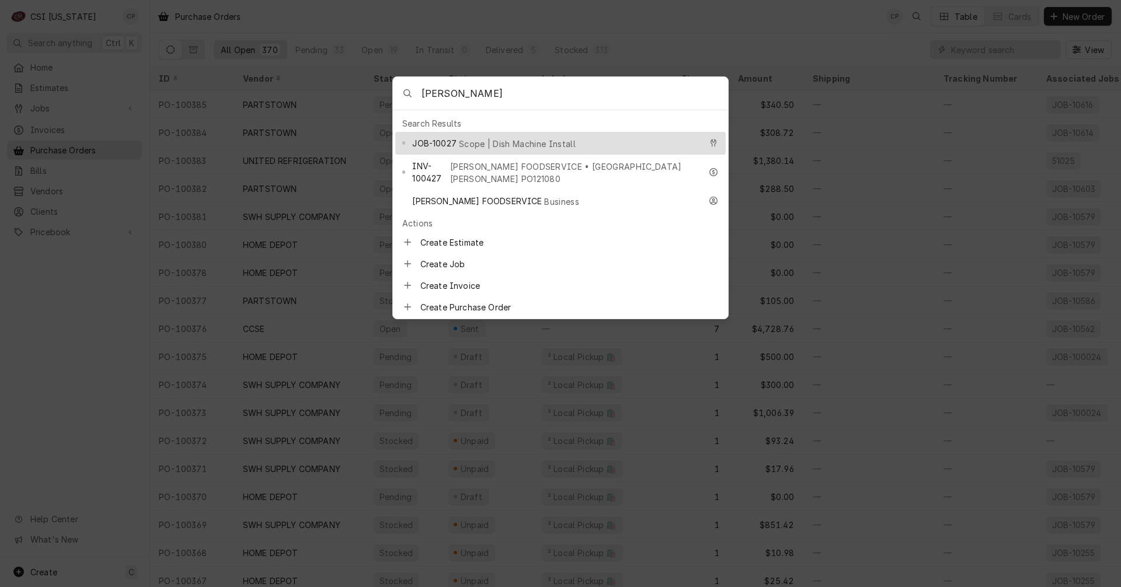
type input "[PERSON_NAME]"
click at [518, 139] on span "Scope | Dish Machine Install" at bounding box center [517, 144] width 117 height 12
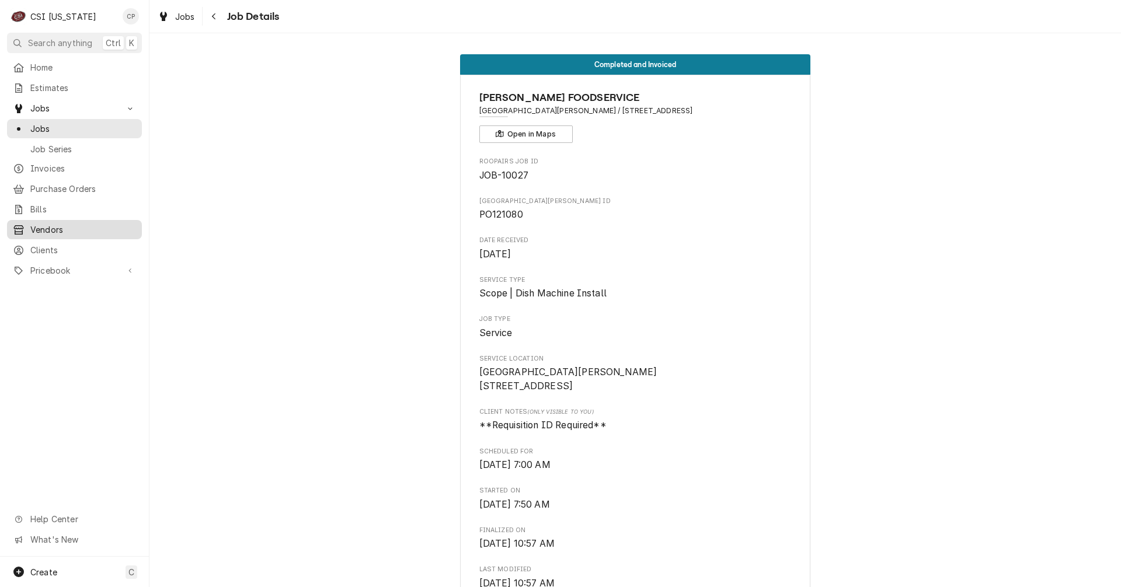
click at [49, 224] on span "Vendors" at bounding box center [83, 230] width 106 height 12
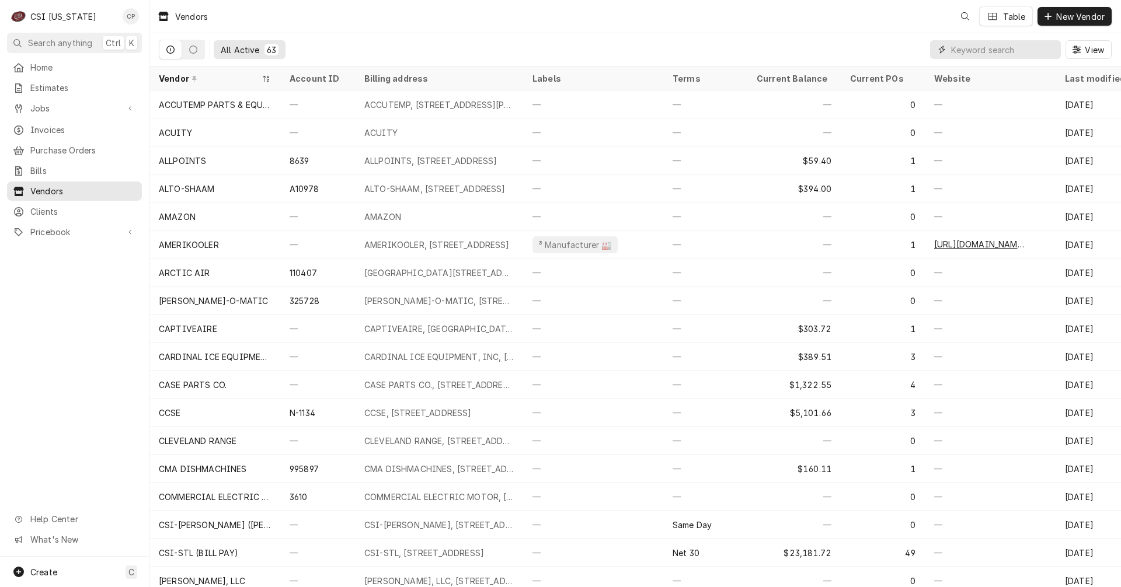
click at [976, 50] on input "Dynamic Content Wrapper" at bounding box center [1003, 49] width 104 height 19
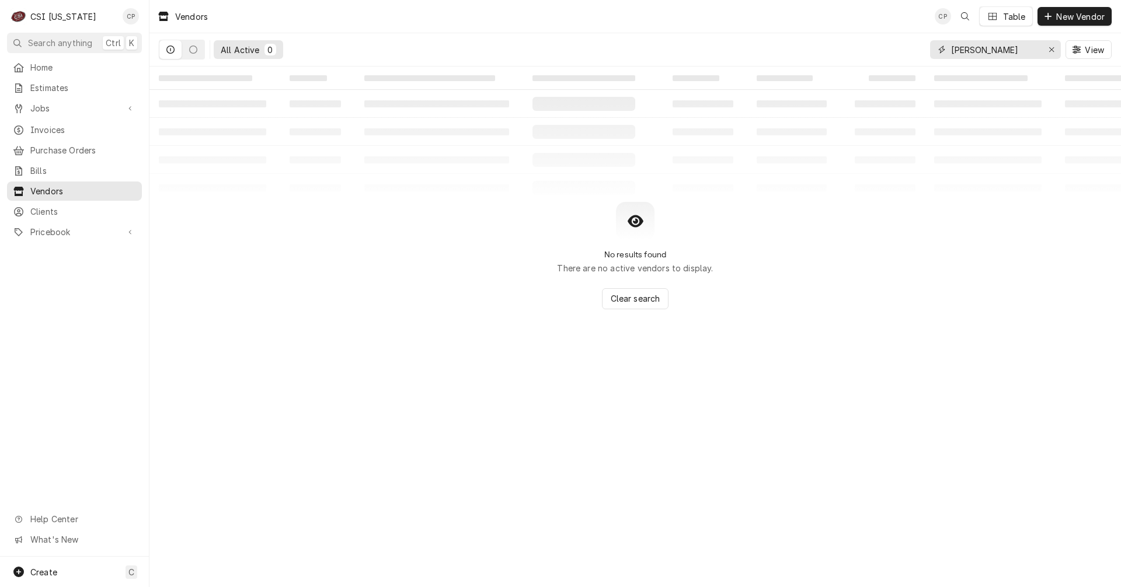
type input "bryant"
click at [998, 53] on input "bryant" at bounding box center [995, 49] width 88 height 19
click at [987, 233] on div "No results found There are no active vendors to display. Clear search" at bounding box center [634, 255] width 971 height 107
click at [1051, 48] on icon "Erase input" at bounding box center [1051, 50] width 6 height 8
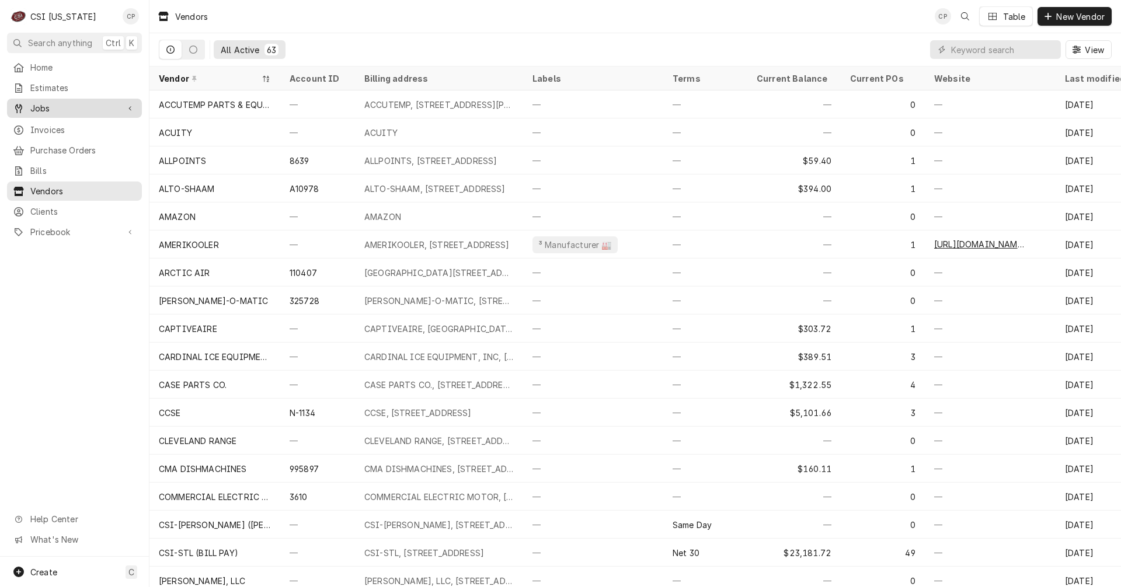
click at [49, 102] on span "Jobs" at bounding box center [74, 108] width 88 height 12
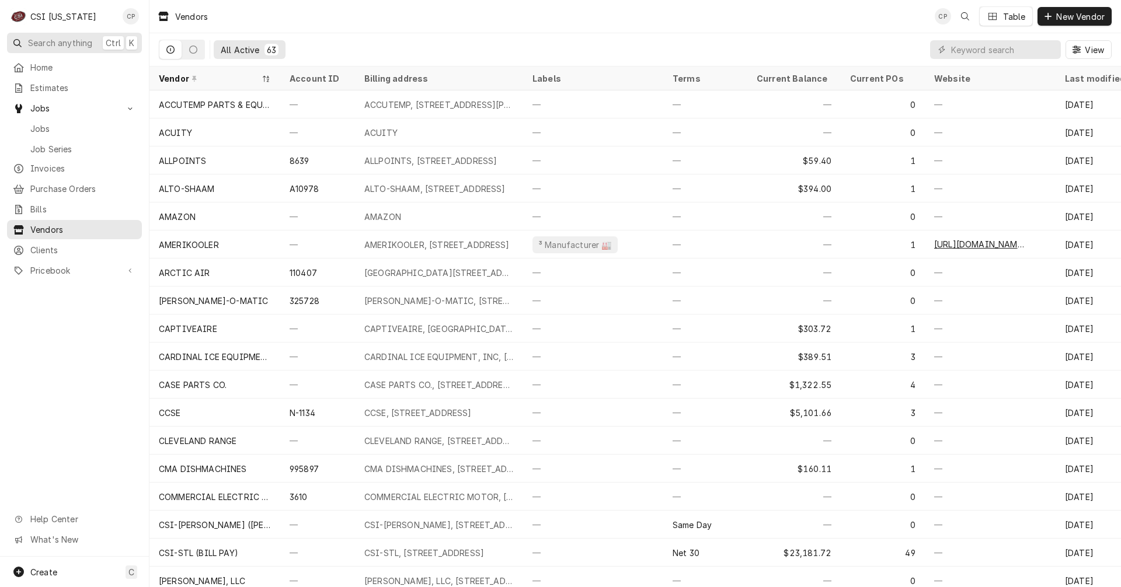
click at [65, 43] on span "Search anything" at bounding box center [60, 43] width 64 height 12
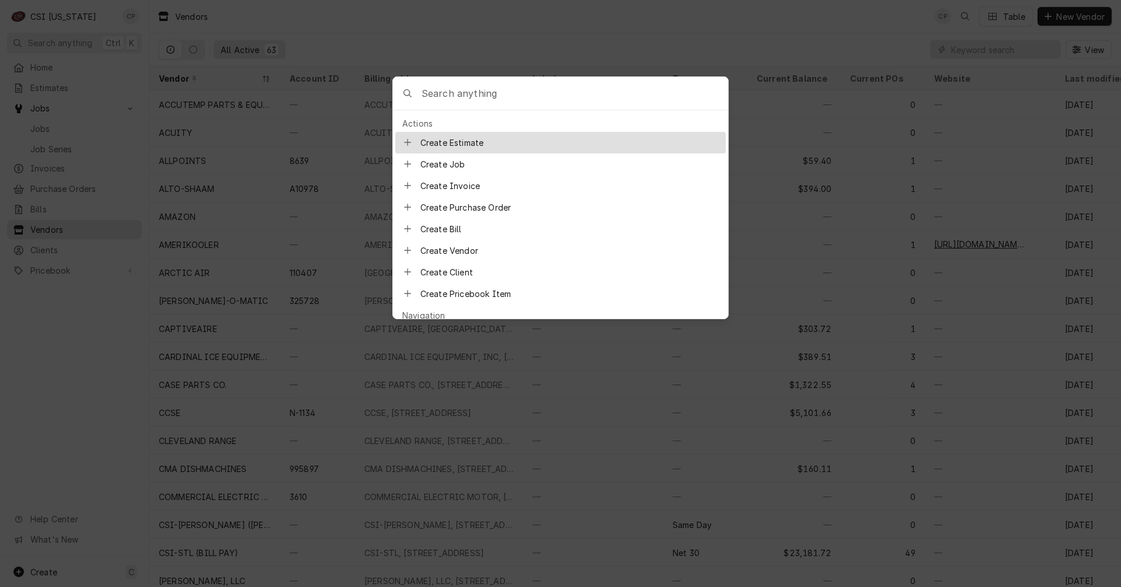
click at [487, 96] on input "Global Command Menu" at bounding box center [574, 93] width 306 height 33
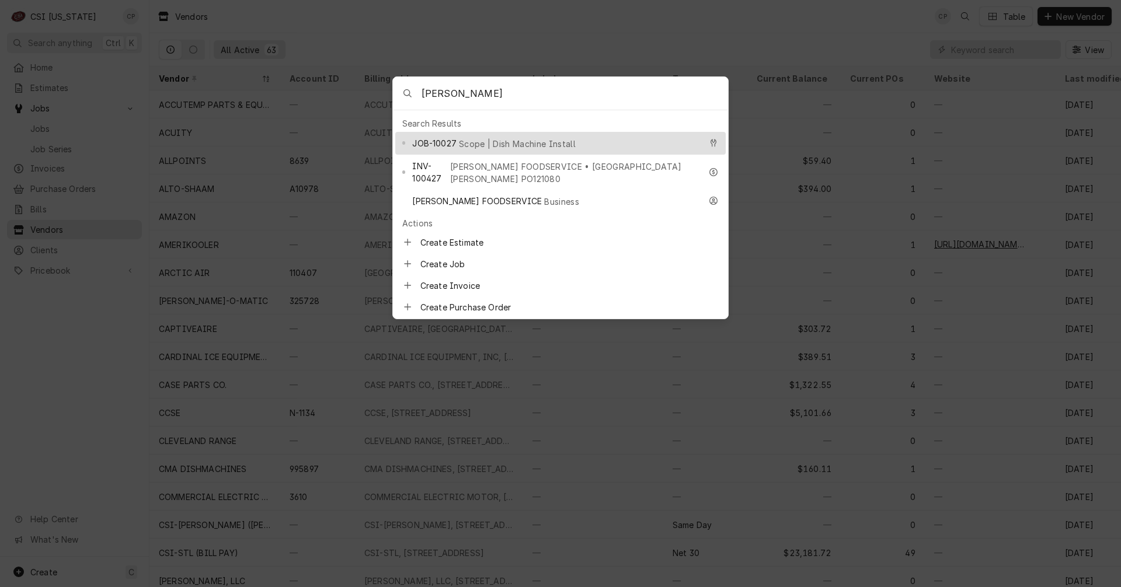
type input "agnes"
click at [550, 140] on div "JOB-10027 Scope | Dish Machine Install" at bounding box center [556, 143] width 288 height 13
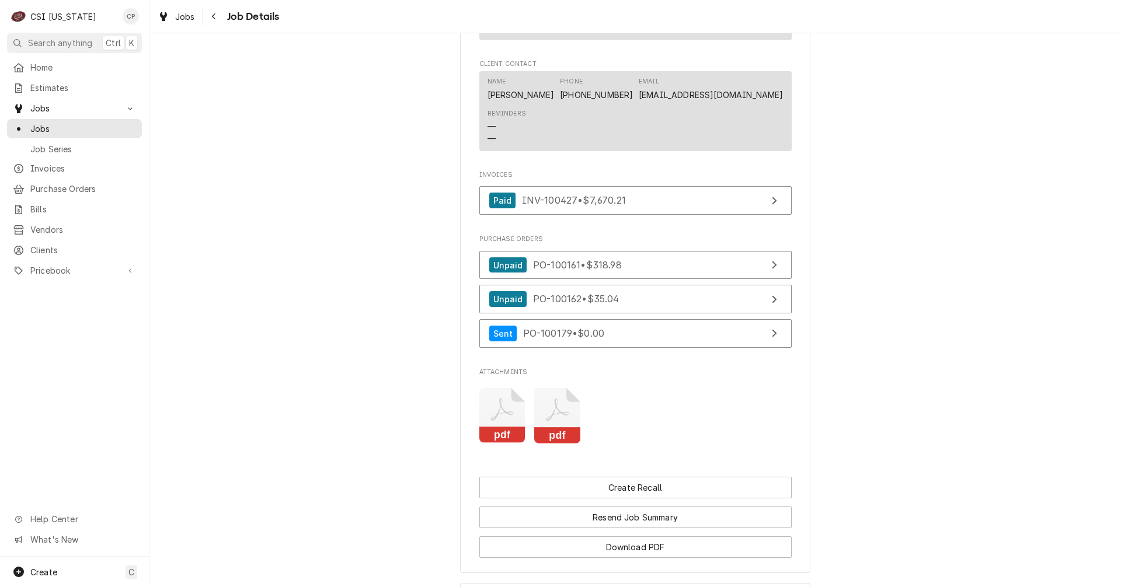
scroll to position [992, 0]
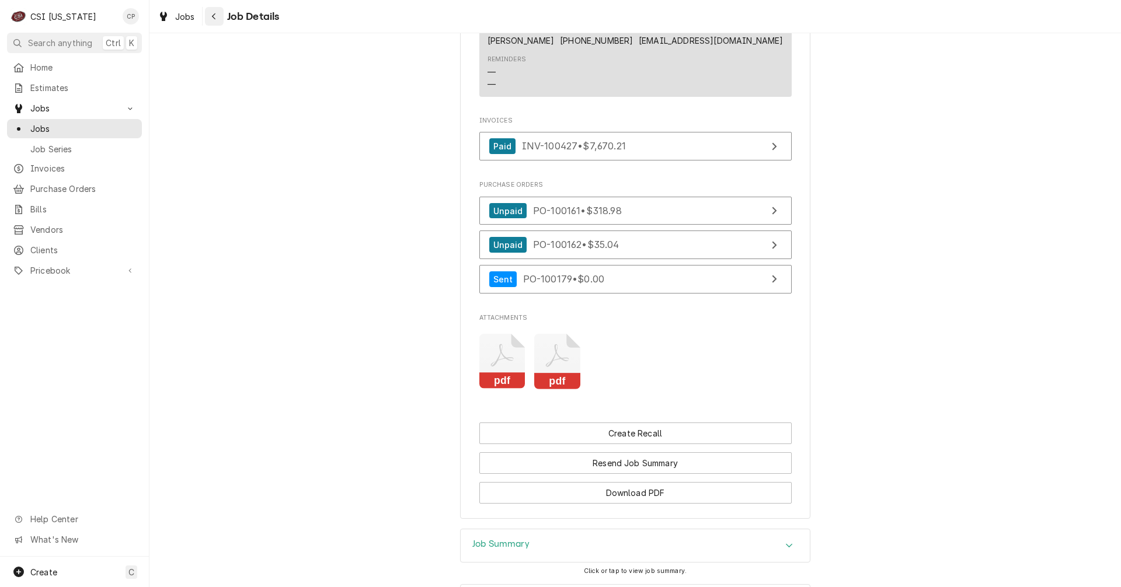
click at [214, 19] on icon "Navigate back" at bounding box center [213, 16] width 5 height 8
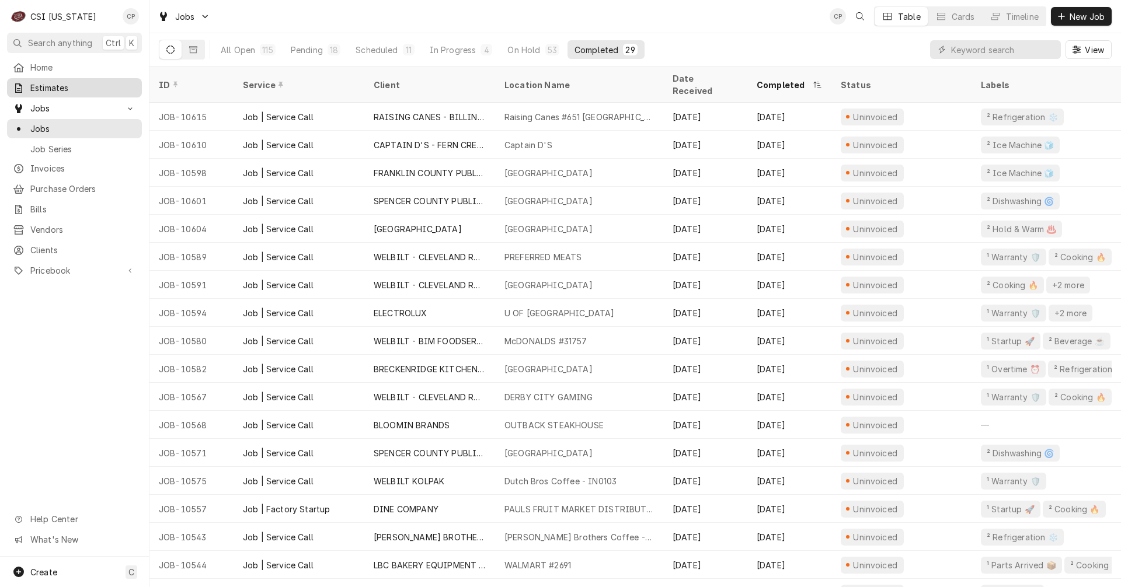
click at [64, 89] on span "Estimates" at bounding box center [83, 88] width 106 height 12
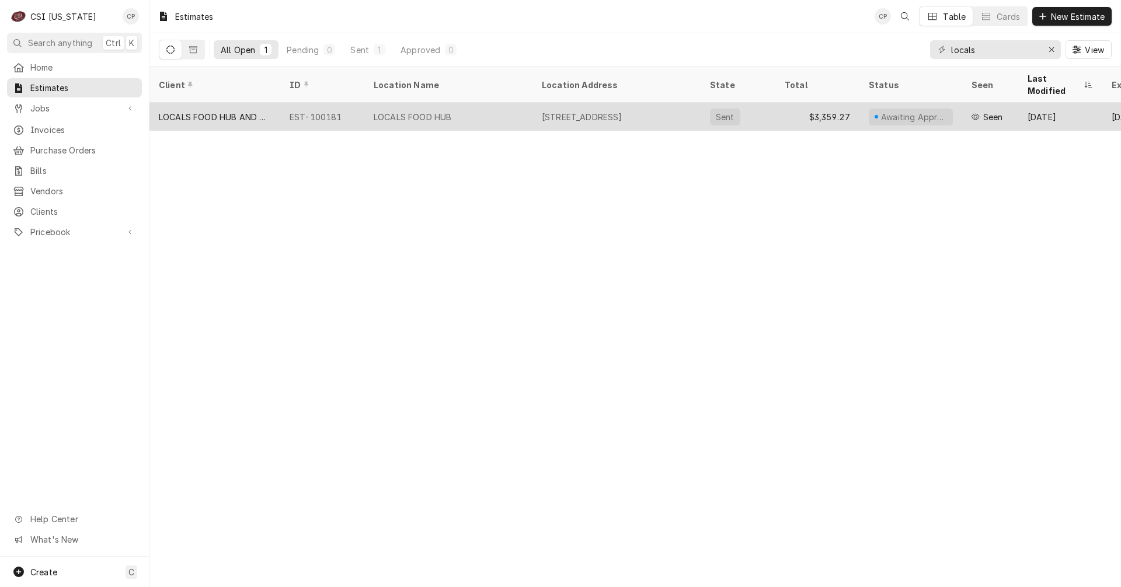
click at [511, 103] on div "LOCALS FOOD HUB" at bounding box center [448, 117] width 168 height 28
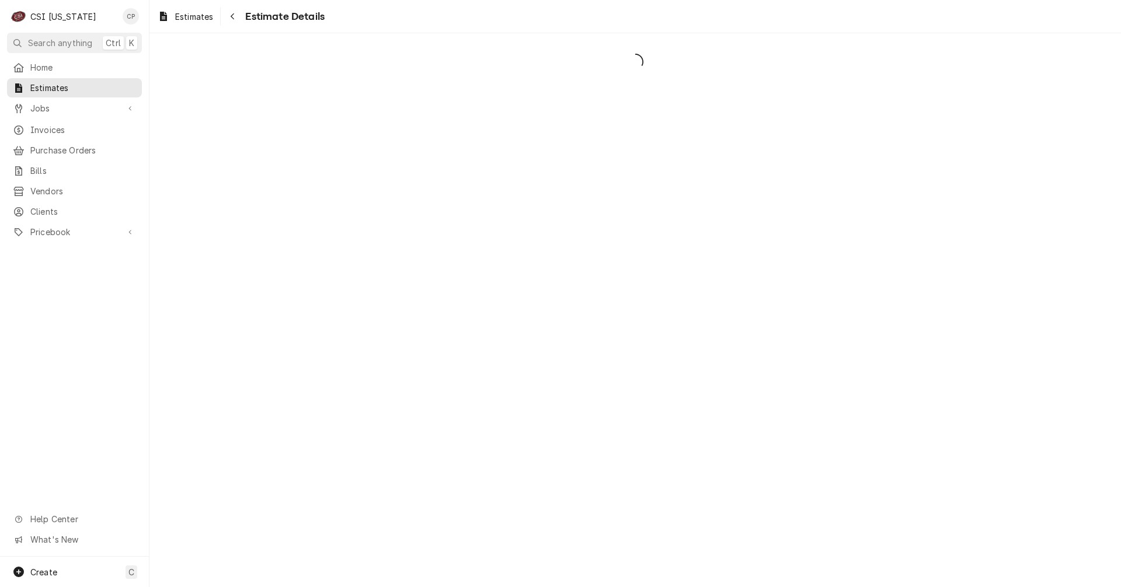
click at [512, 102] on div "Dynamic Content Wrapper" at bounding box center [634, 310] width 971 height 554
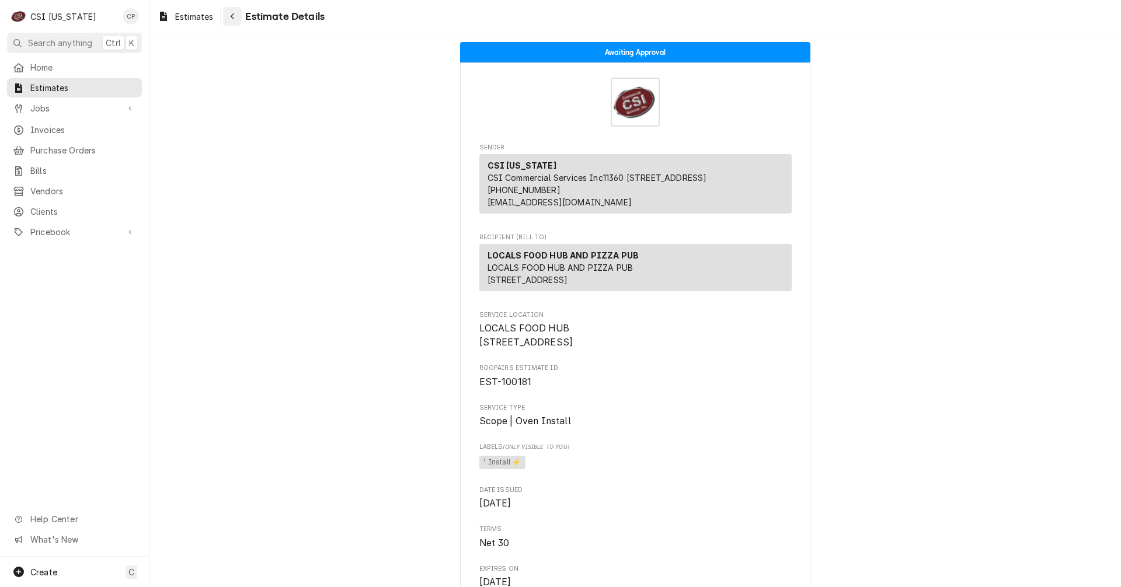
click at [233, 14] on icon "Navigate back" at bounding box center [233, 16] width 4 height 6
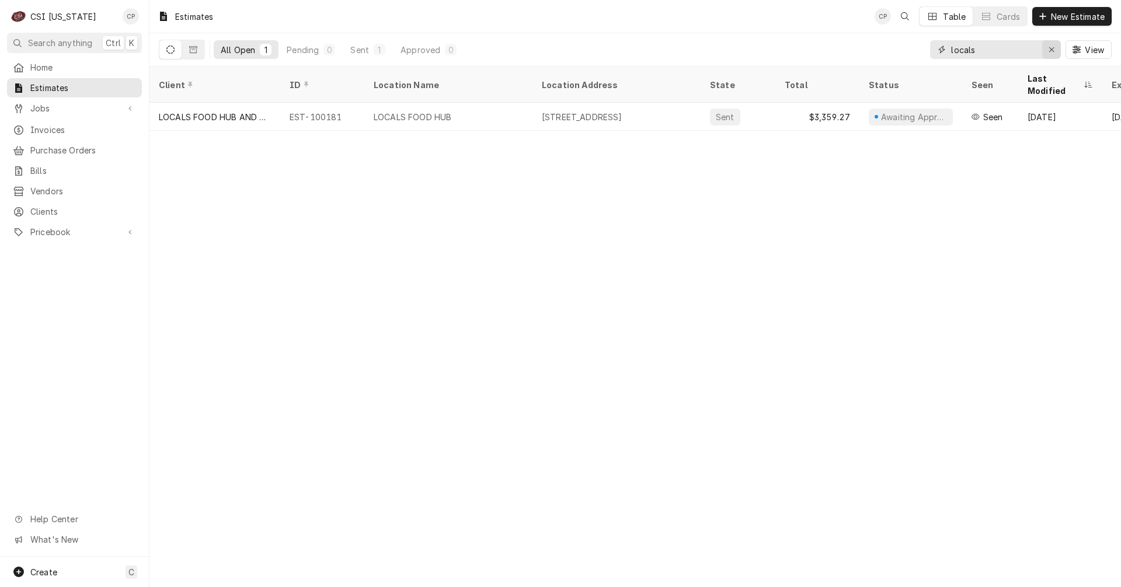
click at [1051, 51] on icon "Erase input" at bounding box center [1051, 50] width 6 height 8
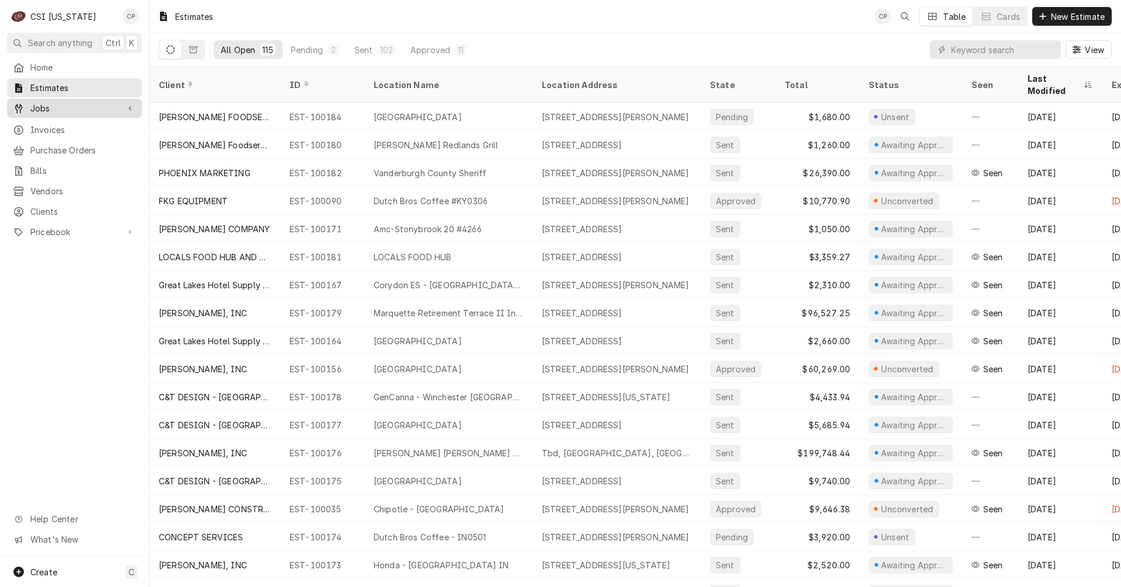
click at [51, 102] on span "Jobs" at bounding box center [74, 108] width 88 height 12
click at [55, 123] on span "Jobs" at bounding box center [83, 129] width 106 height 12
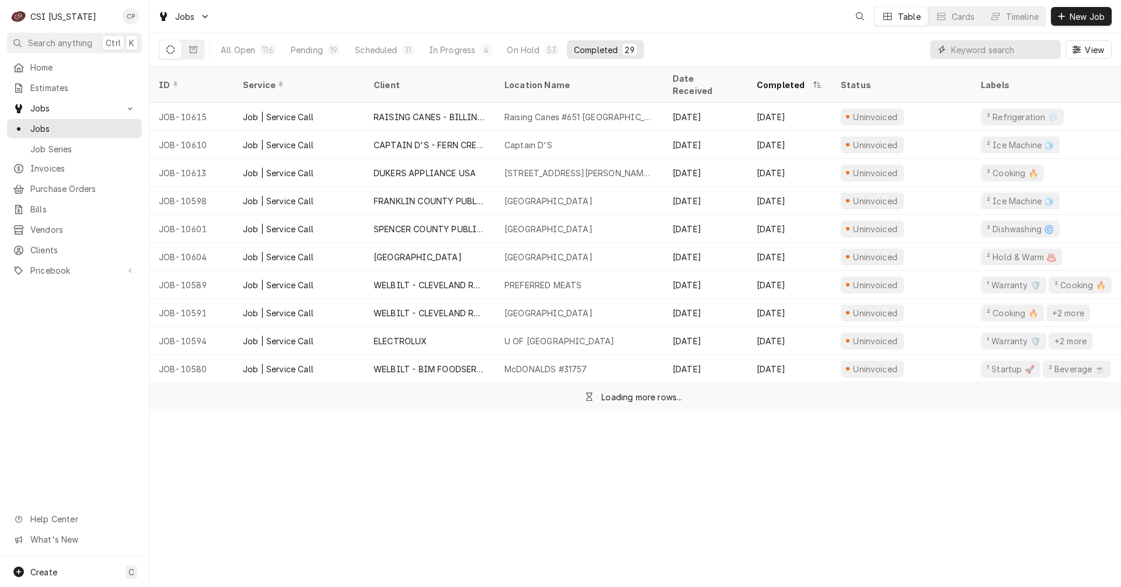
click at [971, 50] on input "Dynamic Content Wrapper" at bounding box center [1003, 49] width 104 height 19
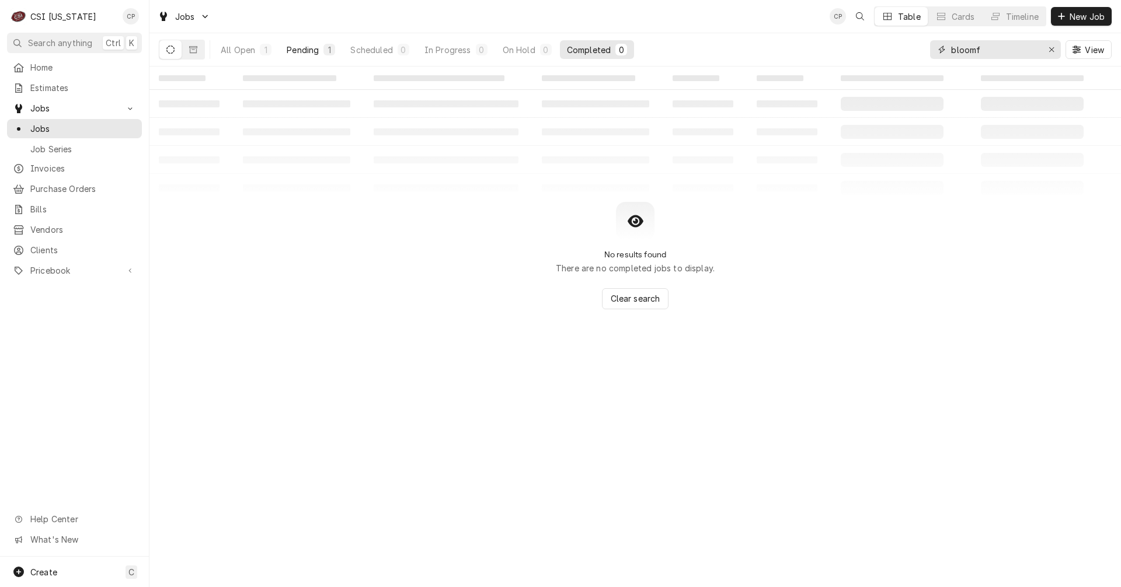
type input "bloomf"
click at [308, 51] on div "Pending" at bounding box center [303, 50] width 32 height 12
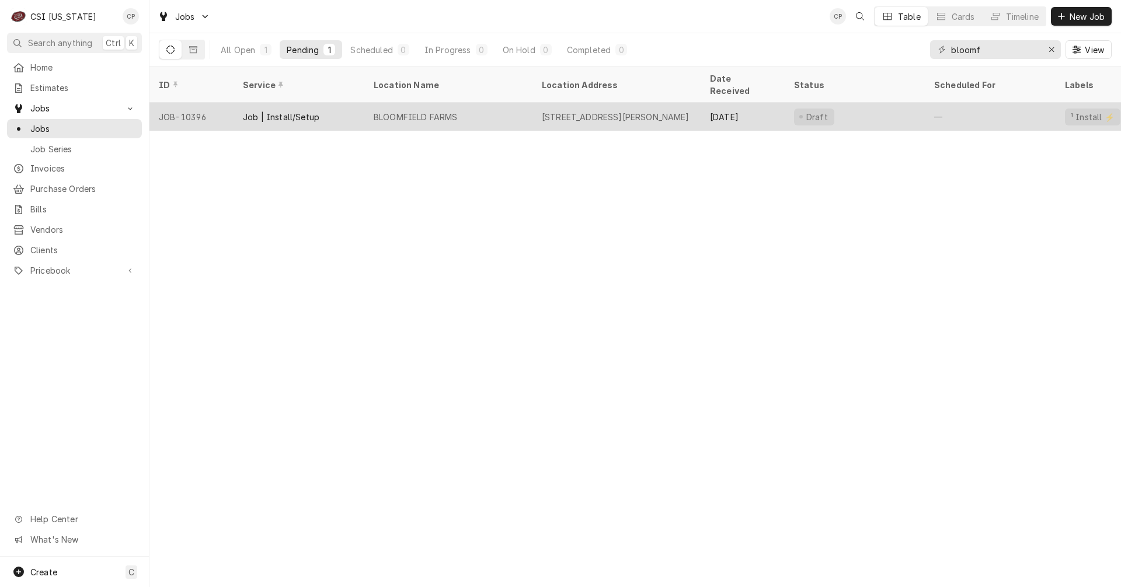
click at [493, 105] on div "BLOOMFIELD FARMS" at bounding box center [448, 117] width 168 height 28
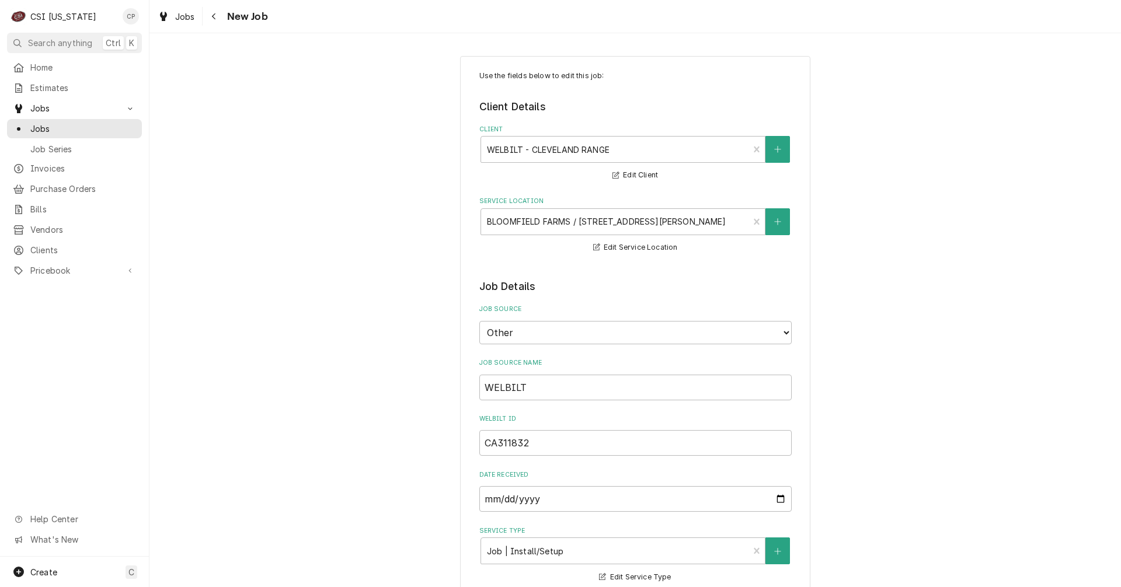
type textarea "x"
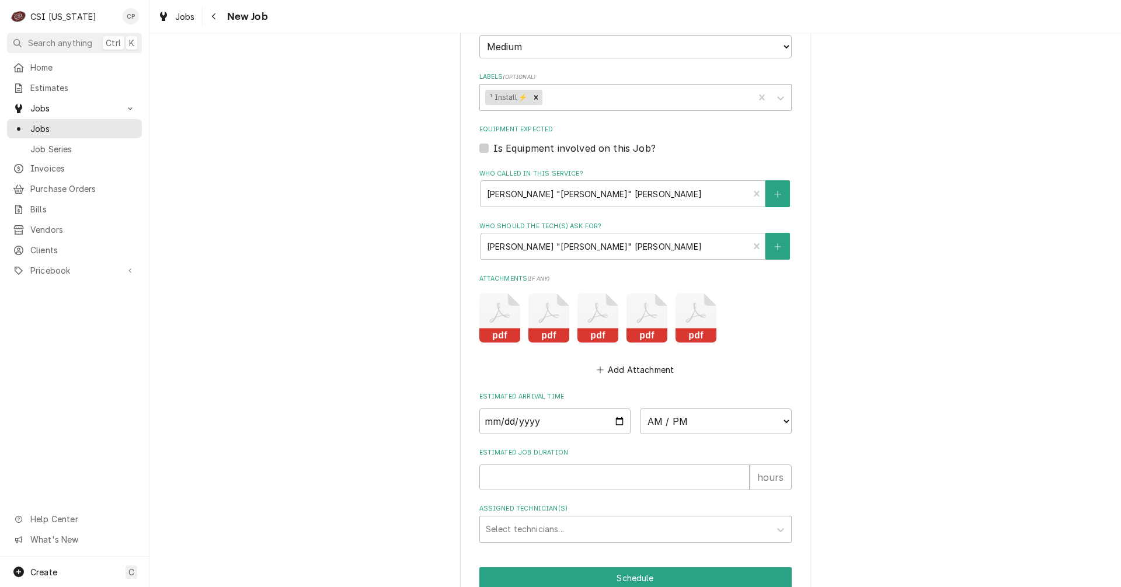
scroll to position [2442, 0]
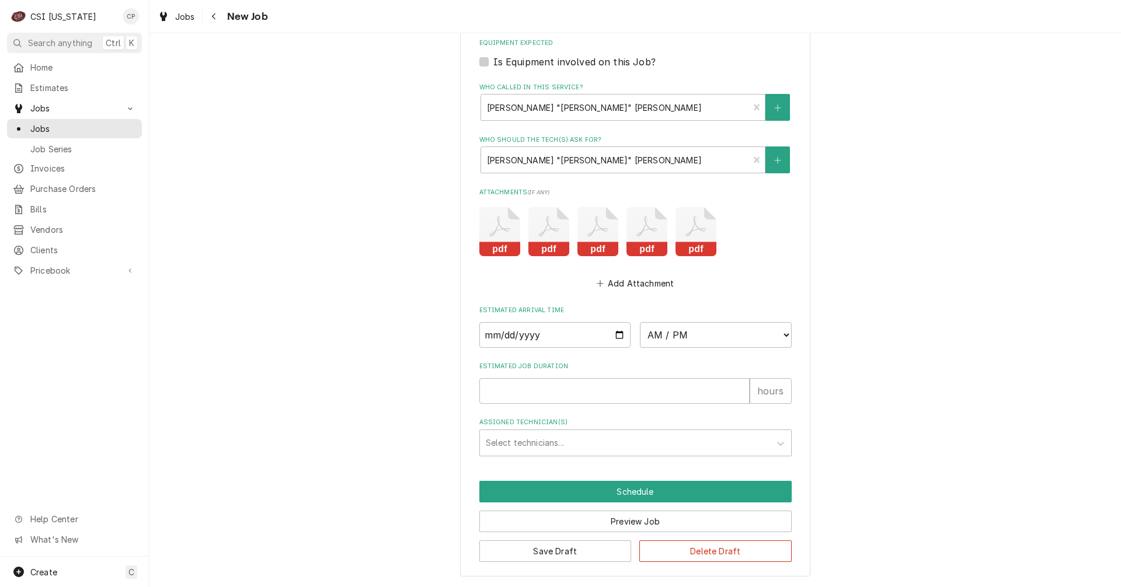
drag, startPoint x: 249, startPoint y: 41, endPoint x: 228, endPoint y: 31, distance: 23.0
click at [230, 32] on div "Jobs New Job Use the fields below to edit this job: Client Details Client WELBI…" at bounding box center [634, 293] width 971 height 587
click at [217, 19] on div "Navigate back" at bounding box center [214, 17] width 12 height 12
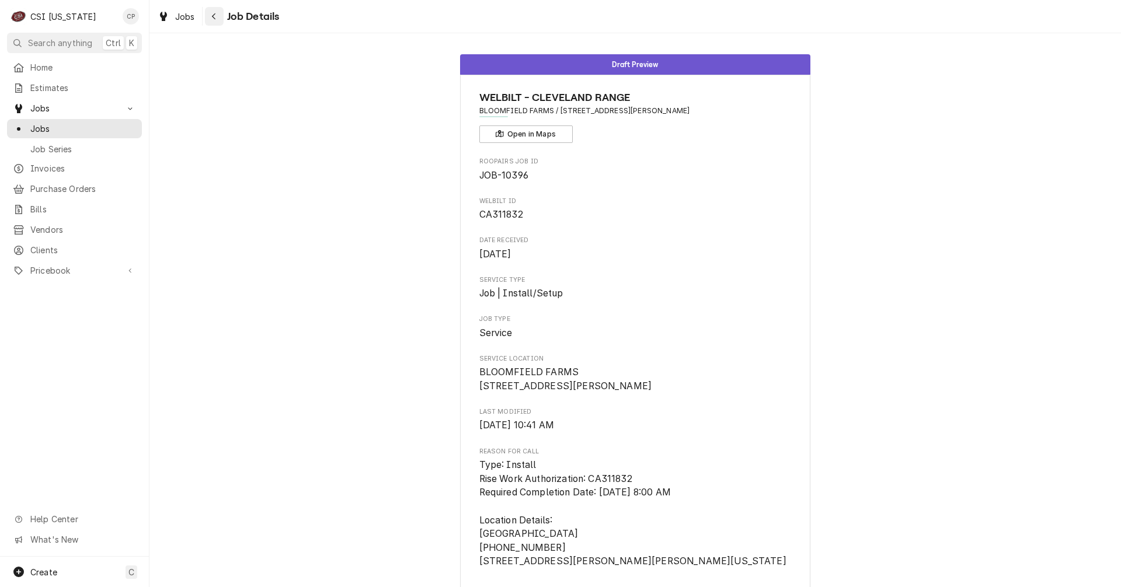
click at [214, 15] on icon "Navigate back" at bounding box center [214, 16] width 4 height 6
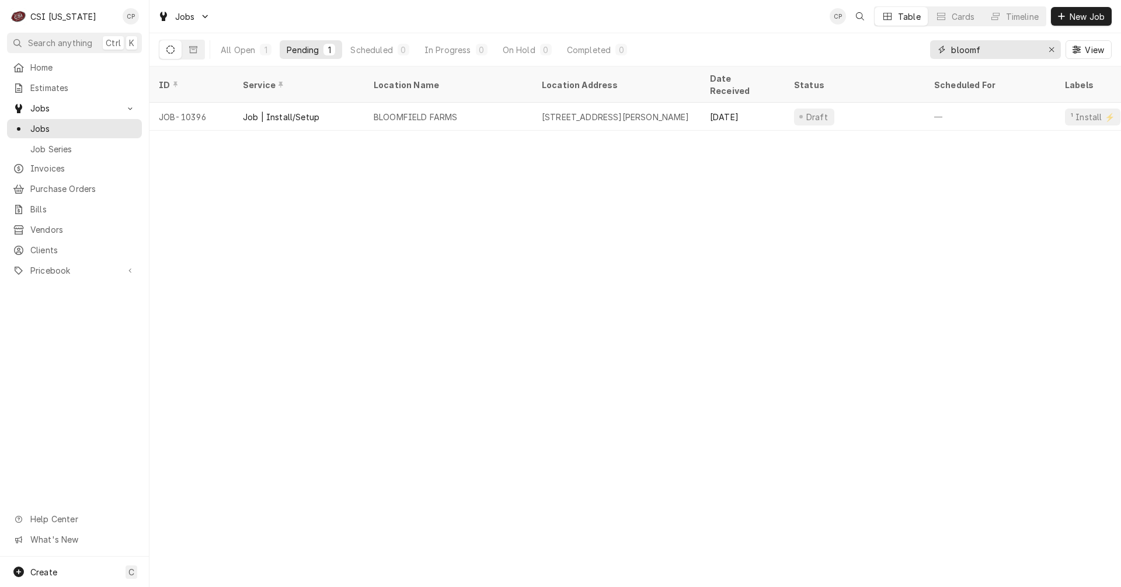
drag, startPoint x: 990, startPoint y: 50, endPoint x: 889, endPoint y: 50, distance: 101.0
click at [890, 52] on div "All Open 1 Pending 1 Scheduled 0 In Progress 0 On Hold 0 Completed 0 bloomf View" at bounding box center [635, 49] width 952 height 33
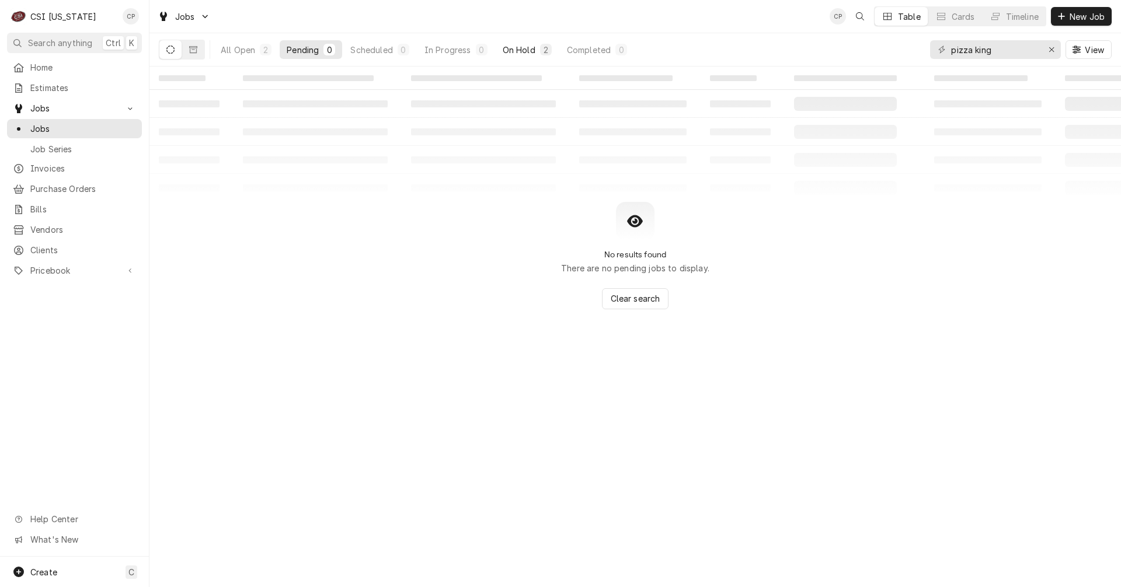
click at [524, 51] on div "On Hold" at bounding box center [518, 50] width 33 height 12
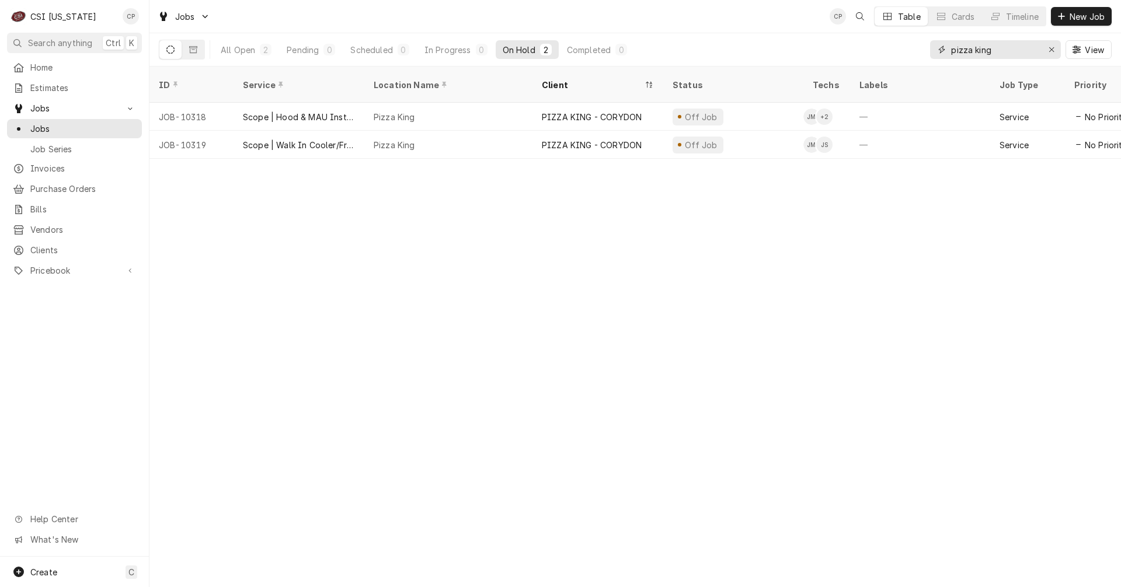
click at [893, 50] on div "All Open 2 Pending 0 Scheduled 0 In Progress 0 On Hold 2 Completed 0 pizza king…" at bounding box center [635, 49] width 952 height 33
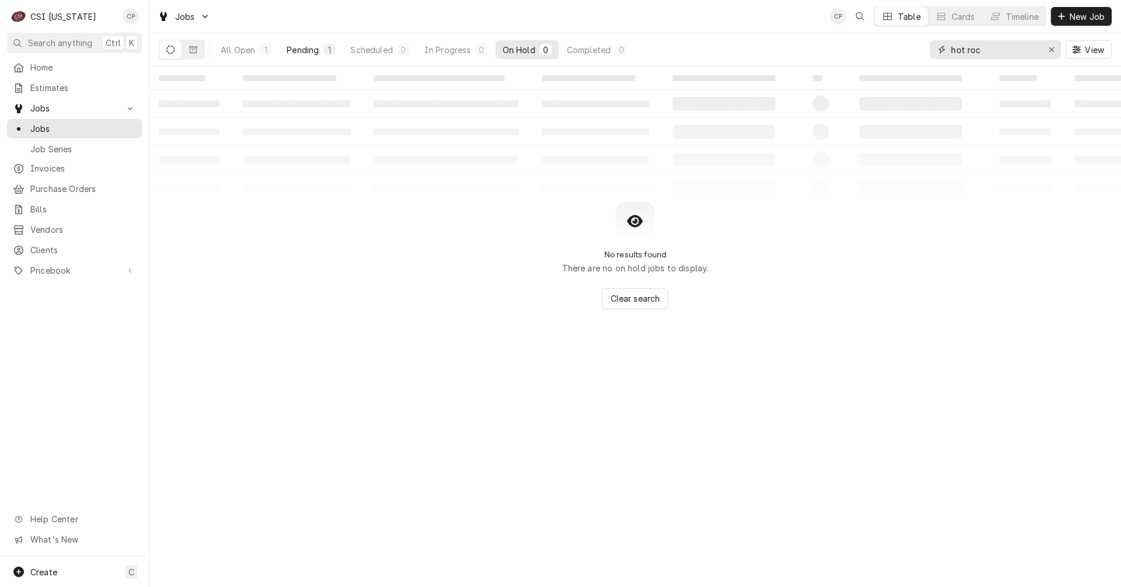
type input "hot roc"
click at [312, 53] on div "Pending" at bounding box center [303, 50] width 32 height 12
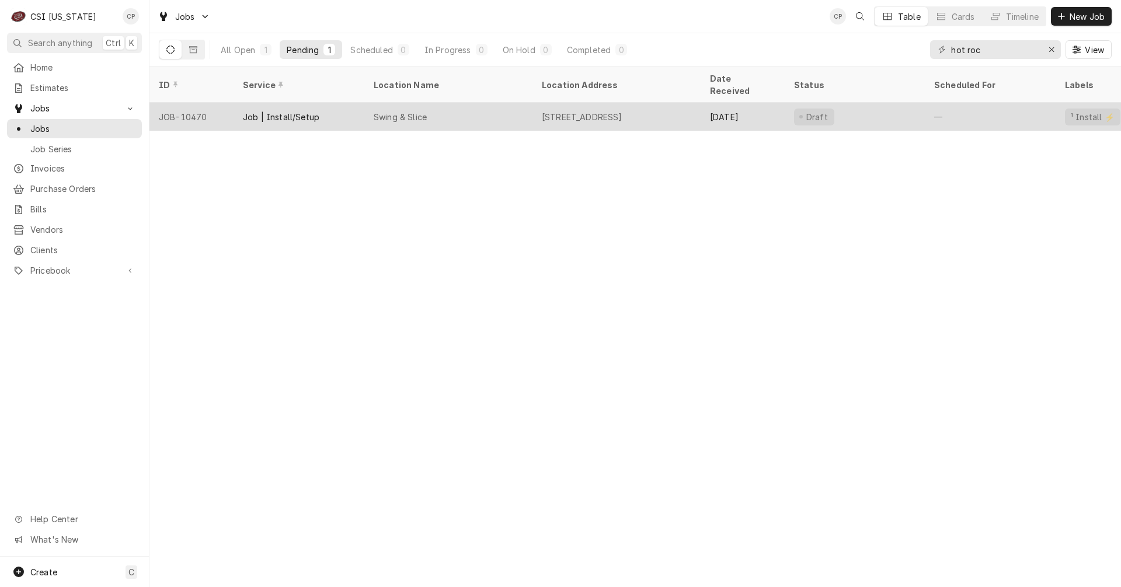
click at [296, 111] on div "Job | Install/Setup" at bounding box center [281, 117] width 76 height 12
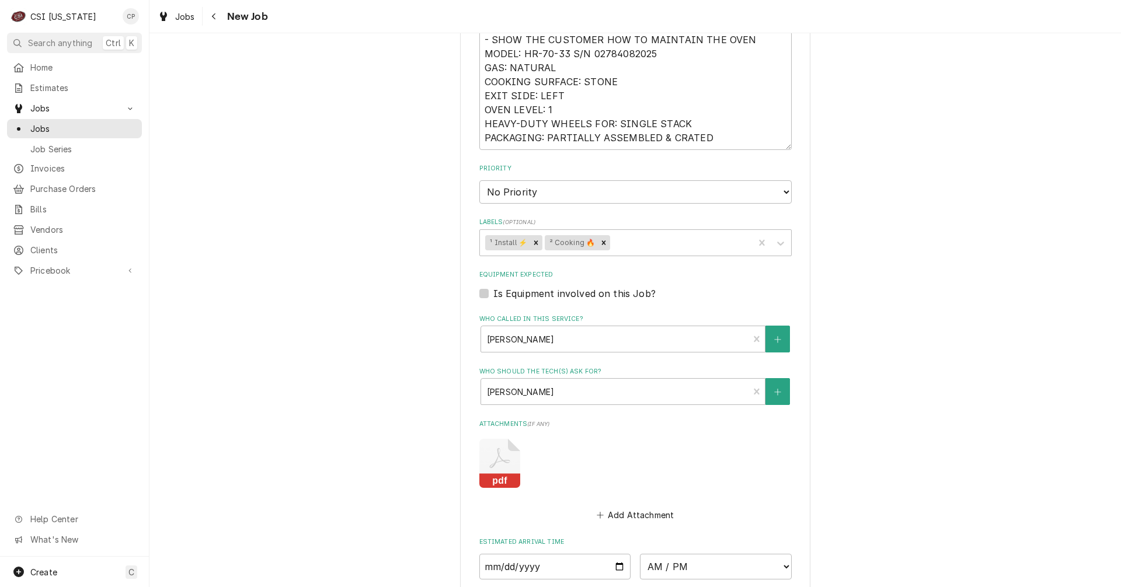
scroll to position [992, 0]
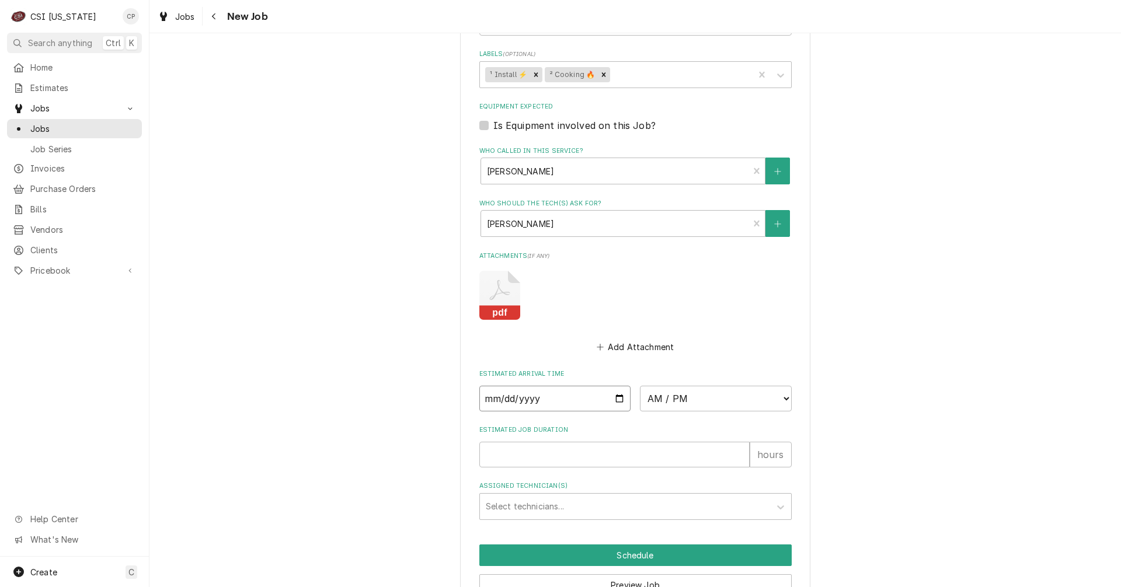
click at [617, 402] on input "Date" at bounding box center [555, 399] width 152 height 26
type textarea "x"
type input "[DATE]"
type textarea "x"
click at [728, 399] on select "AM / PM 6:00 AM 6:15 AM 6:30 AM 6:45 AM 7:00 AM 7:15 AM 7:30 AM 7:45 AM 8:00 AM…" at bounding box center [716, 399] width 152 height 26
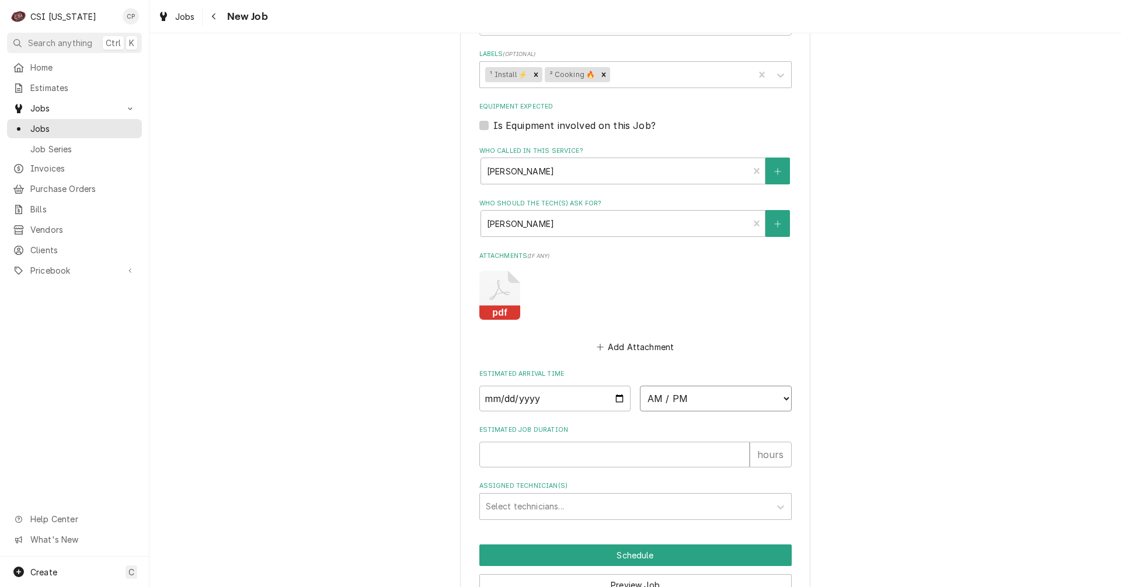
select select "08:00:00"
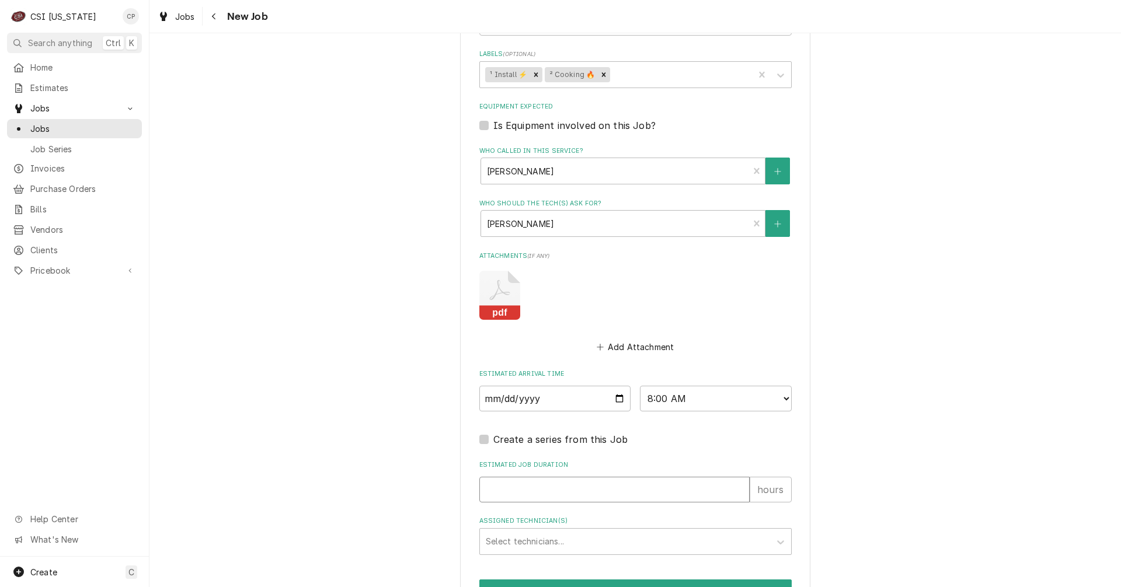
click at [539, 488] on input "Estimated Job Duration" at bounding box center [614, 490] width 270 height 26
type textarea "x"
type input "8"
type textarea "x"
type input "j"
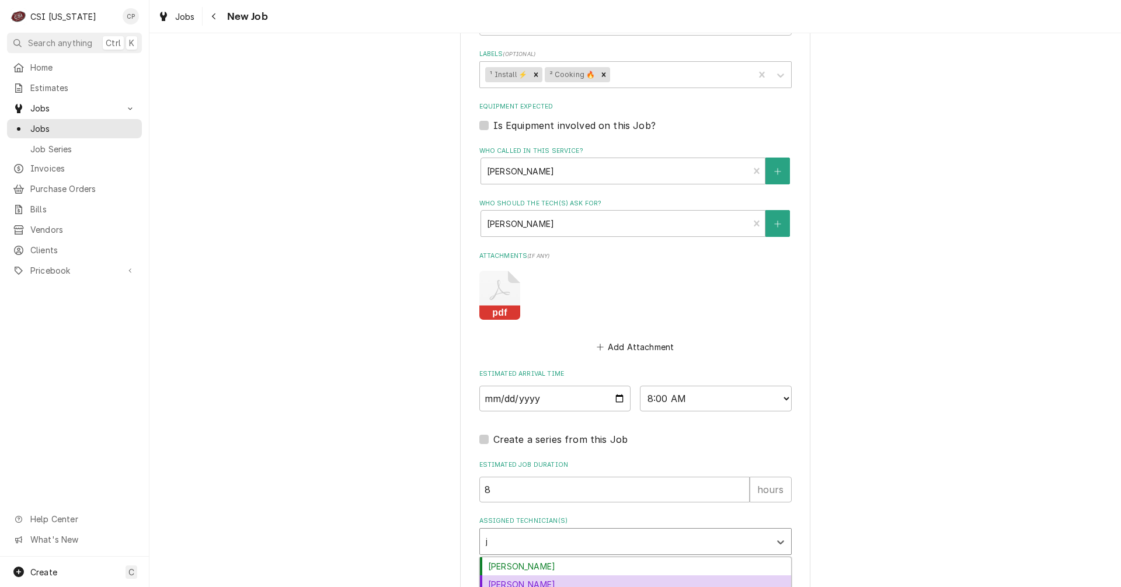
type textarea "x"
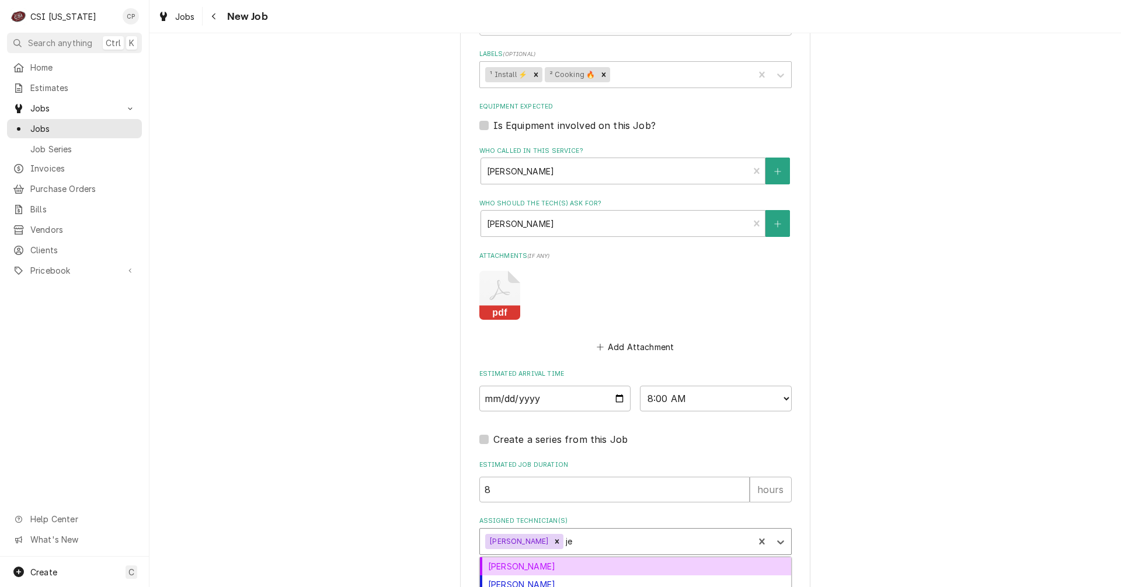
type input "jes"
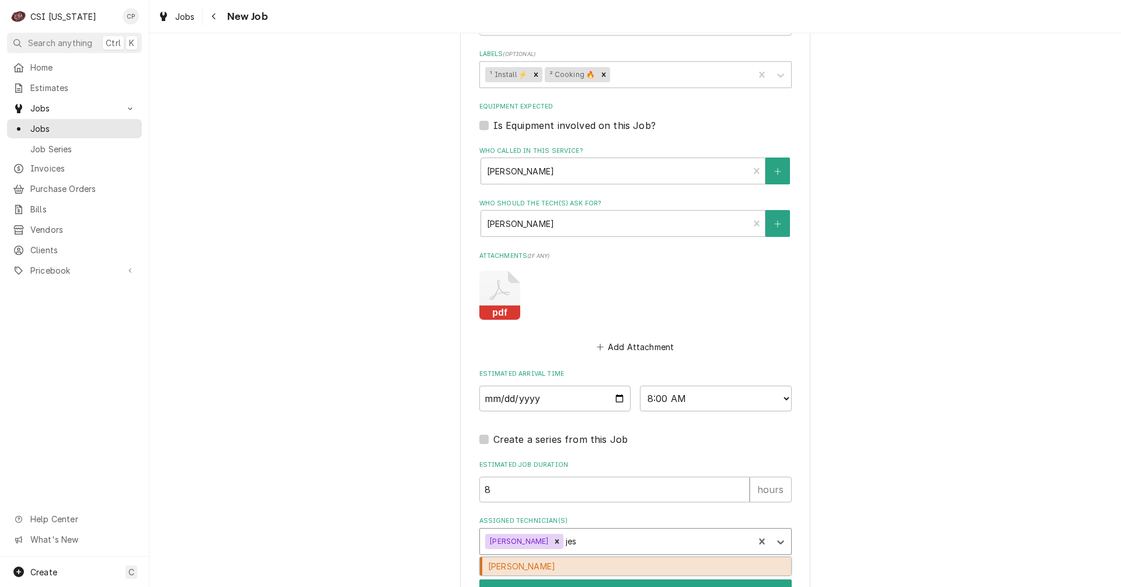
type textarea "x"
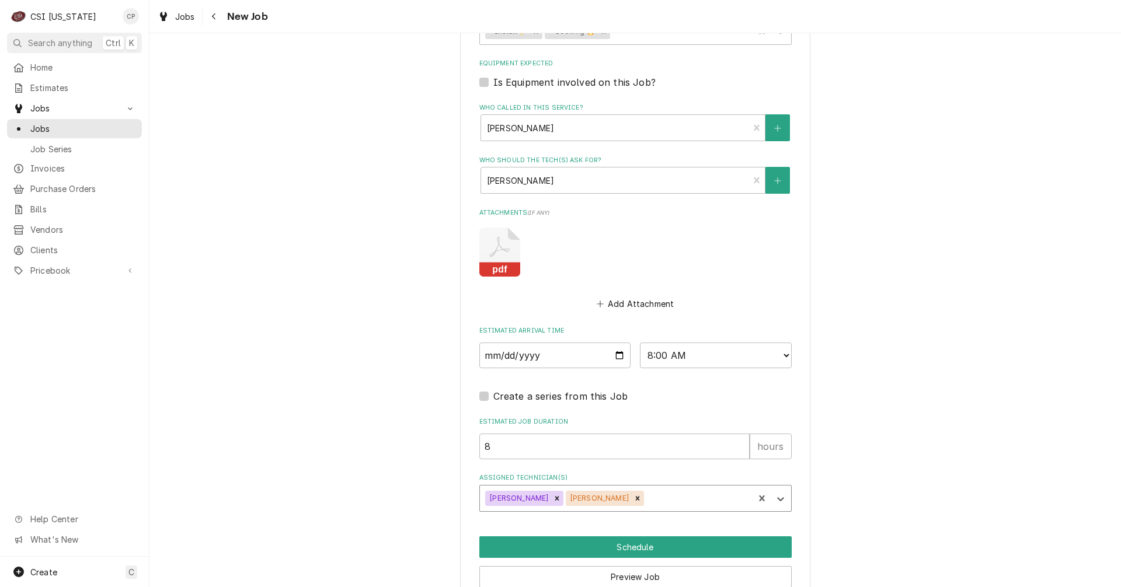
scroll to position [1091, 0]
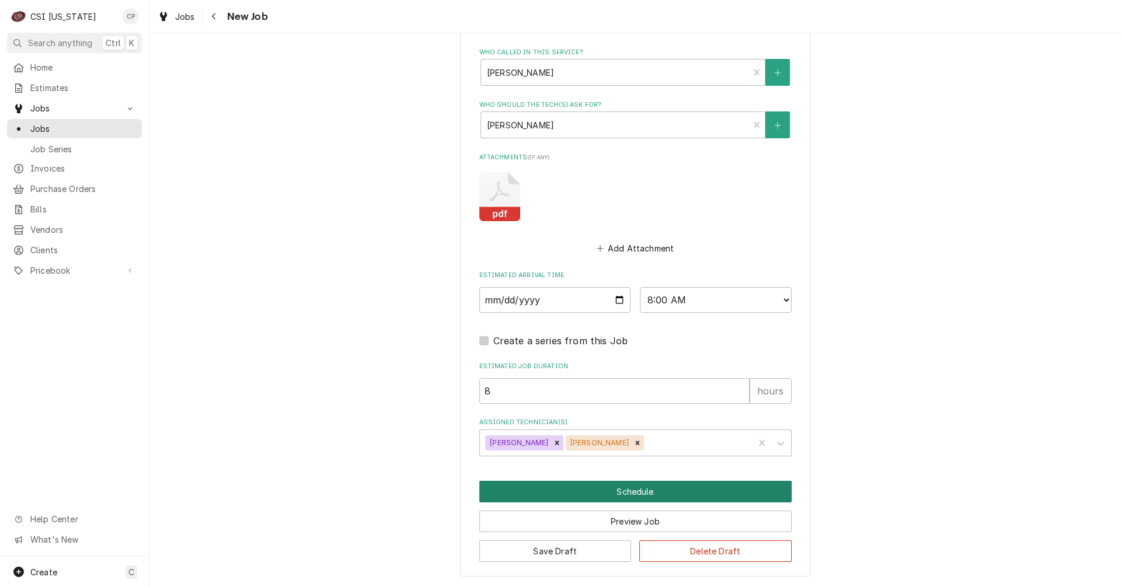
click at [622, 497] on button "Schedule" at bounding box center [635, 492] width 312 height 22
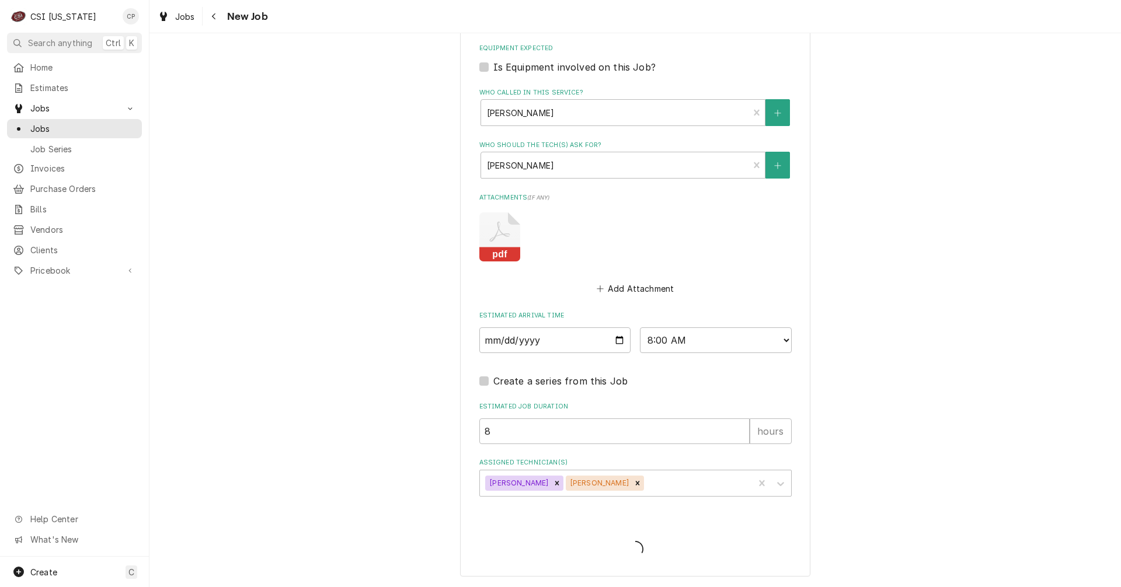
scroll to position [1050, 0]
type textarea "x"
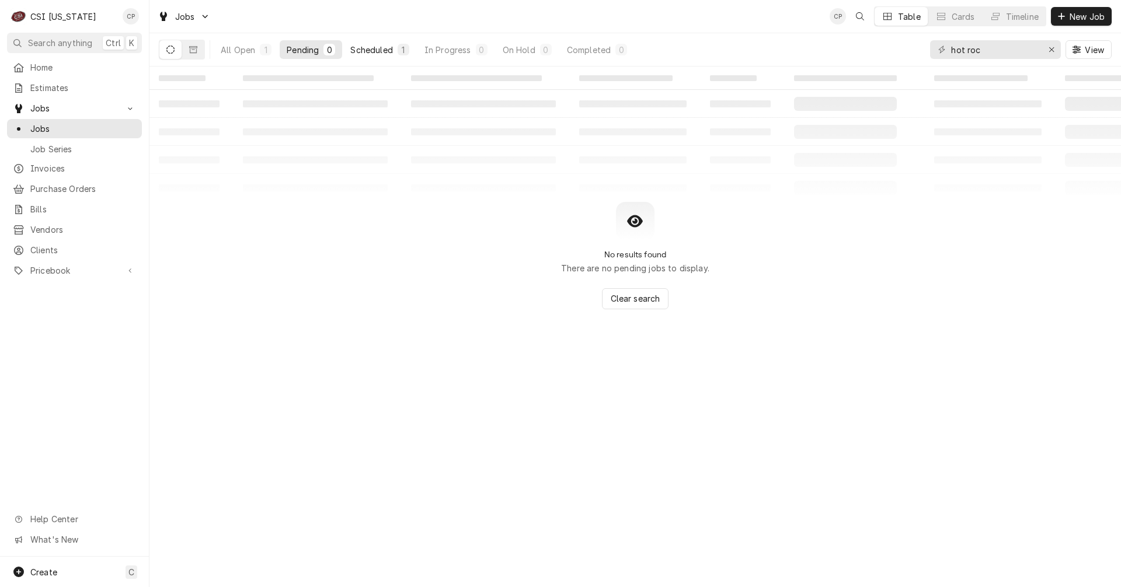
click at [364, 51] on div "Scheduled" at bounding box center [371, 50] width 42 height 12
